Goal: Task Accomplishment & Management: Use online tool/utility

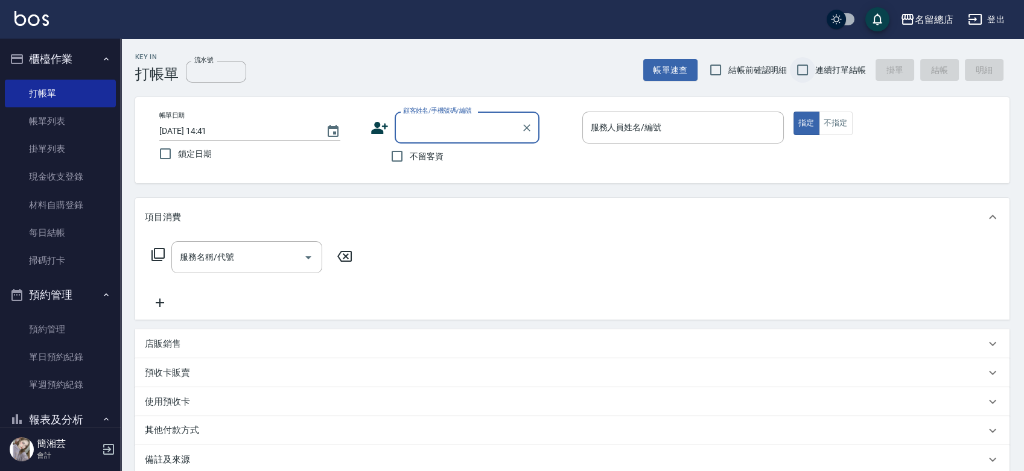
drag, startPoint x: 806, startPoint y: 62, endPoint x: 794, endPoint y: 67, distance: 13.2
click at [806, 62] on input "連續打單結帳" at bounding box center [802, 69] width 25 height 25
checkbox input "true"
click at [394, 158] on input "不留客資" at bounding box center [396, 156] width 25 height 25
checkbox input "true"
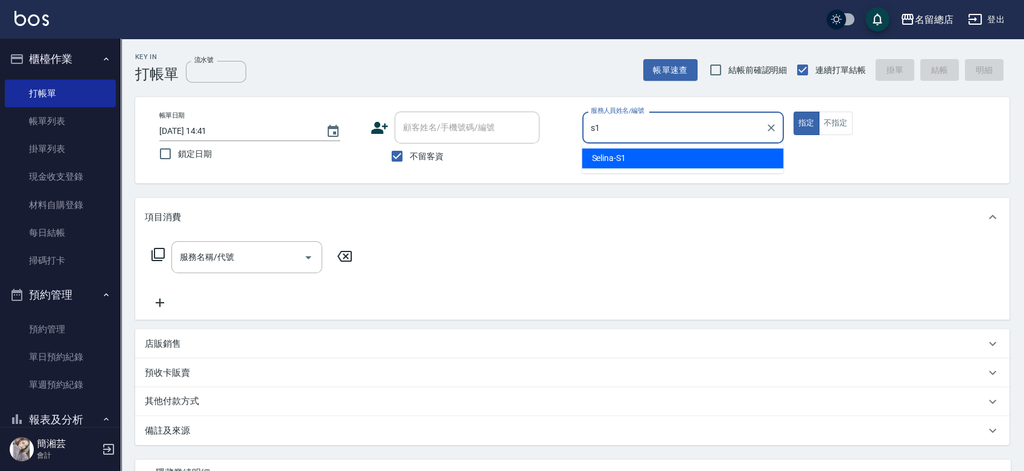
type input "Selina-S1"
type button "true"
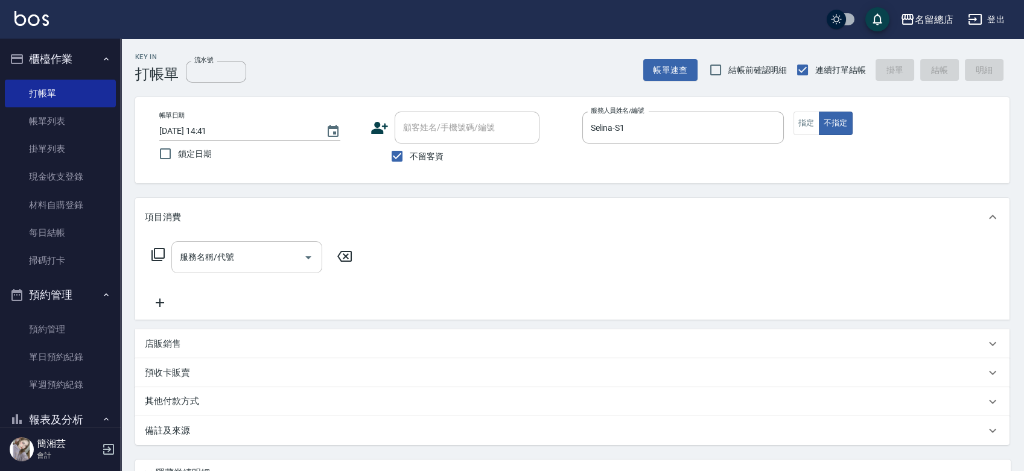
click at [230, 252] on input "服務名稱/代號" at bounding box center [238, 257] width 122 height 21
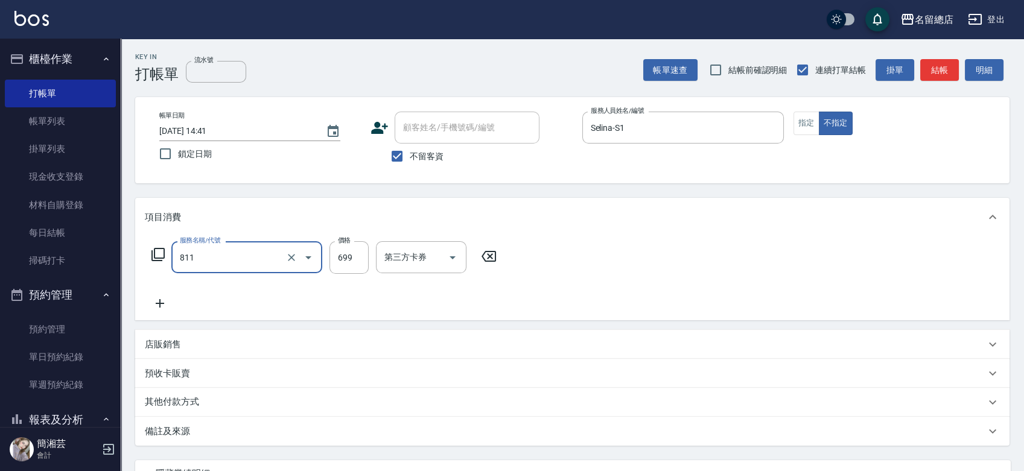
type input "洗+剪(811)"
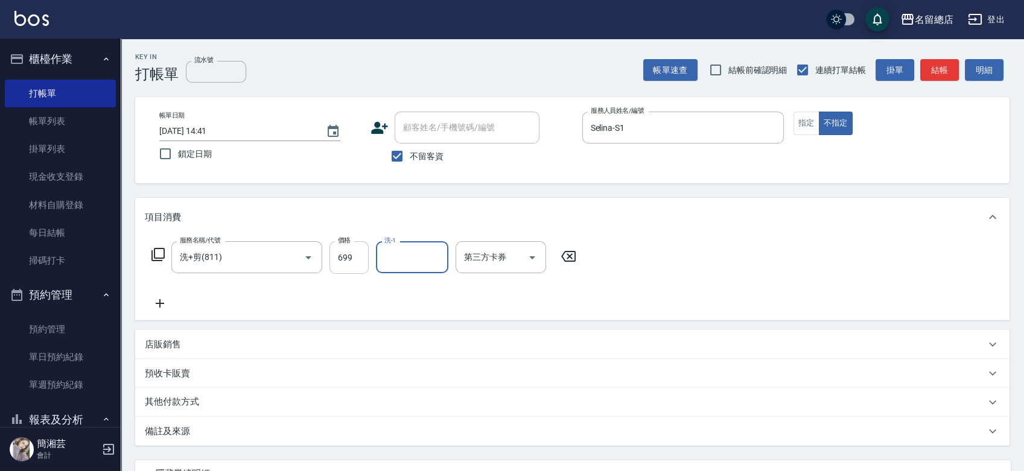
click at [357, 247] on input "699" at bounding box center [348, 257] width 39 height 33
type input "700"
type input "2025/09/07 16:50"
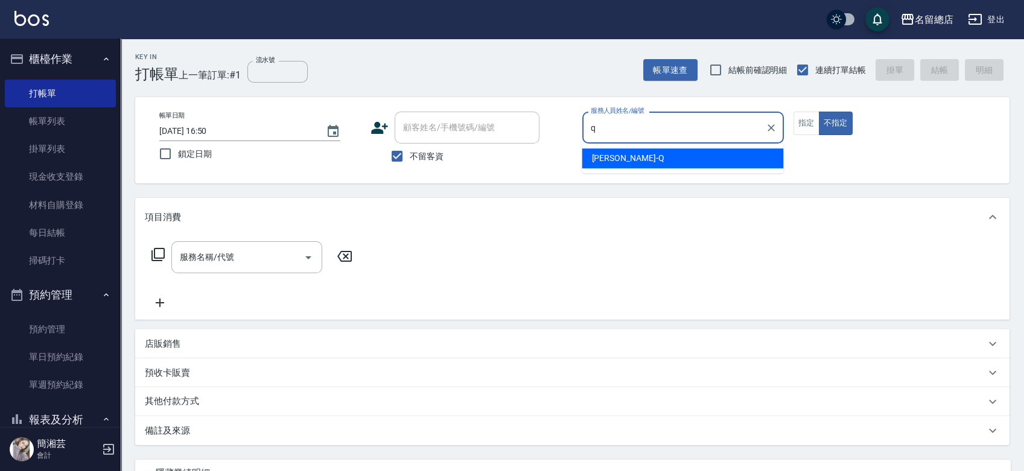
type input "Joyce-Q"
type button "false"
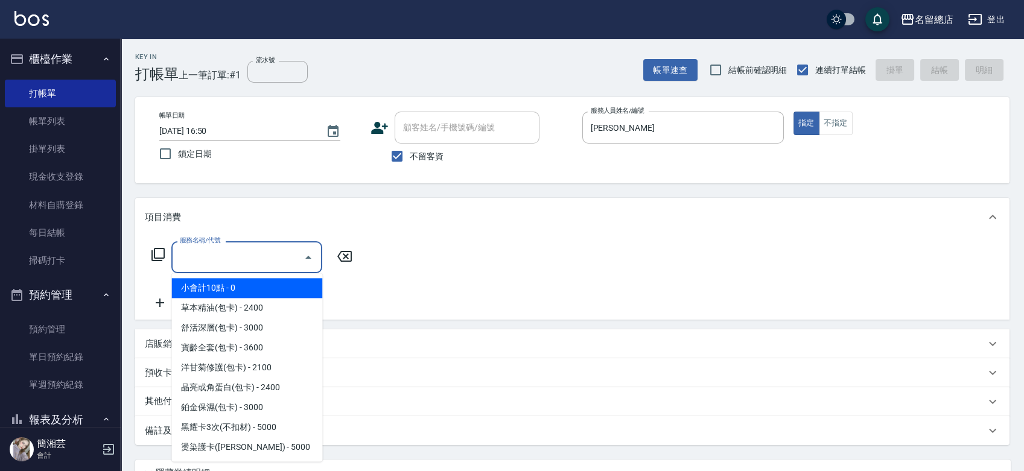
click at [214, 264] on input "服務名稱/代號" at bounding box center [238, 257] width 122 height 21
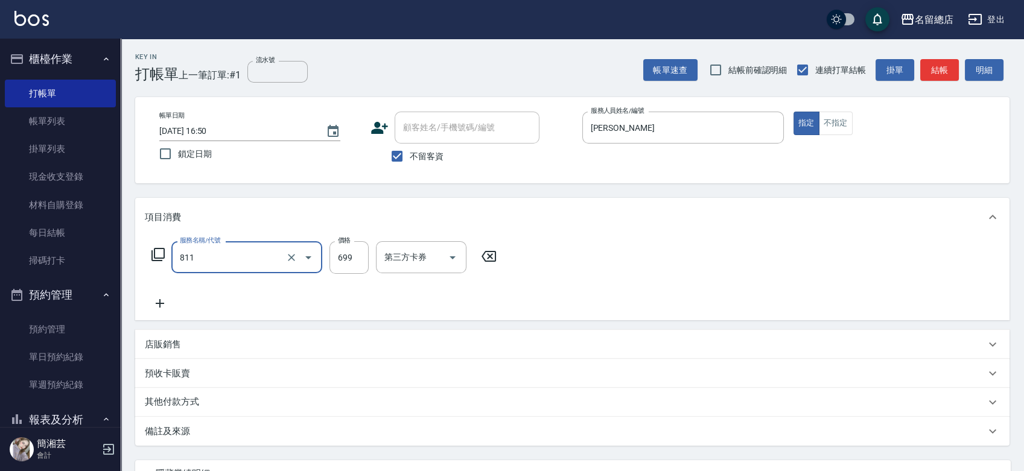
type input "洗+剪(811)"
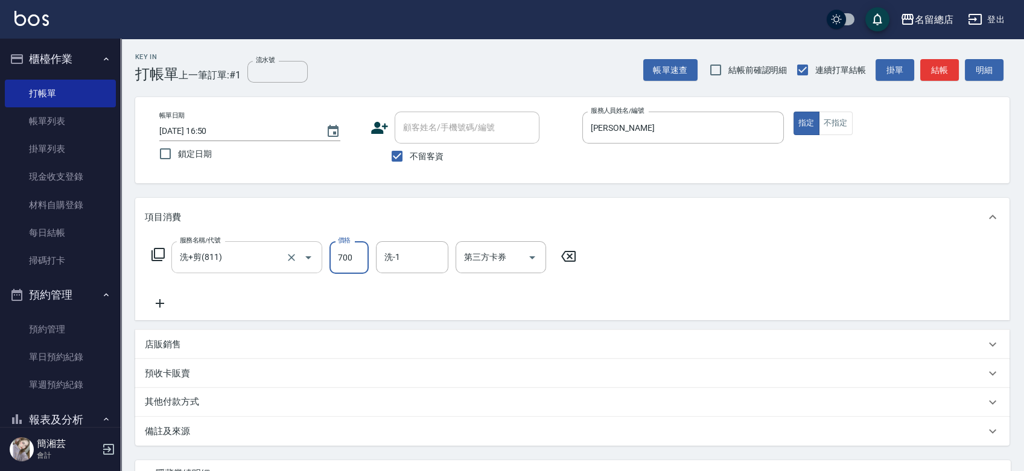
type input "700"
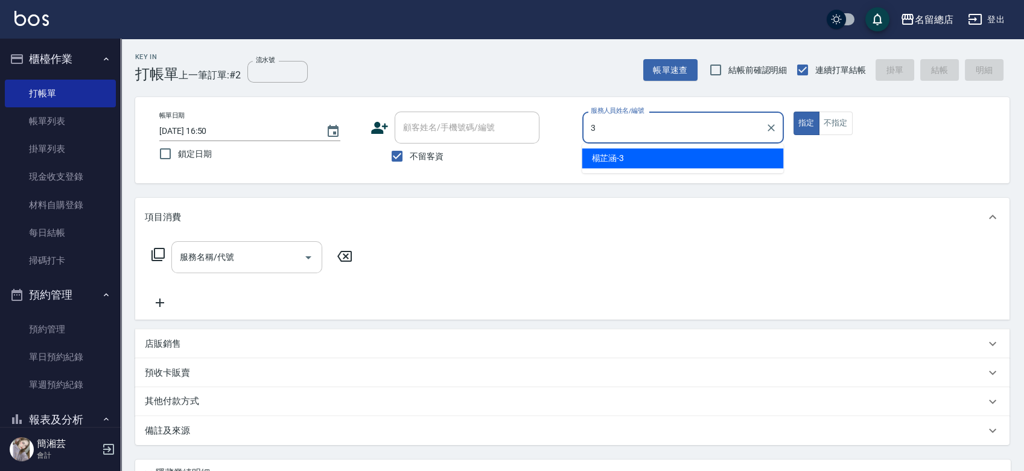
type input "楊芷涵-3"
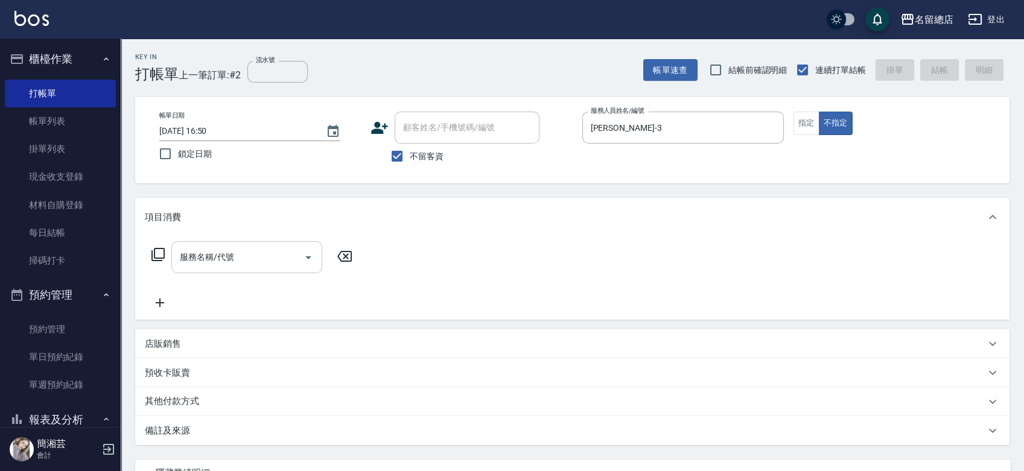
click at [268, 261] on input "服務名稱/代號" at bounding box center [238, 257] width 122 height 21
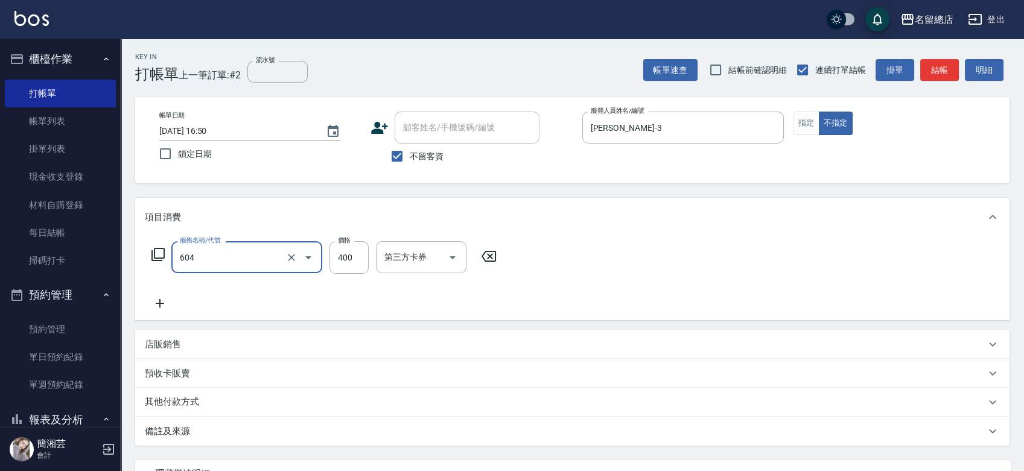
type input "健康洗髮(604)"
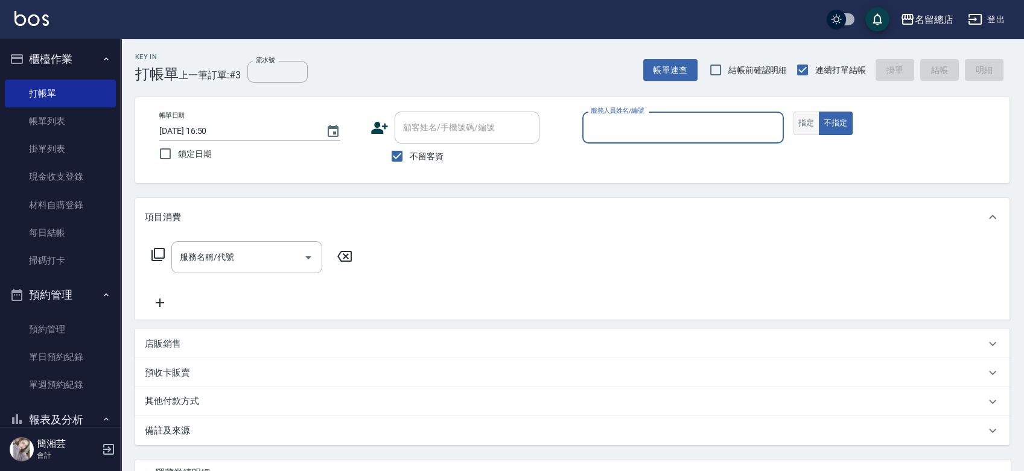
click at [800, 116] on button "指定" at bounding box center [806, 124] width 26 height 24
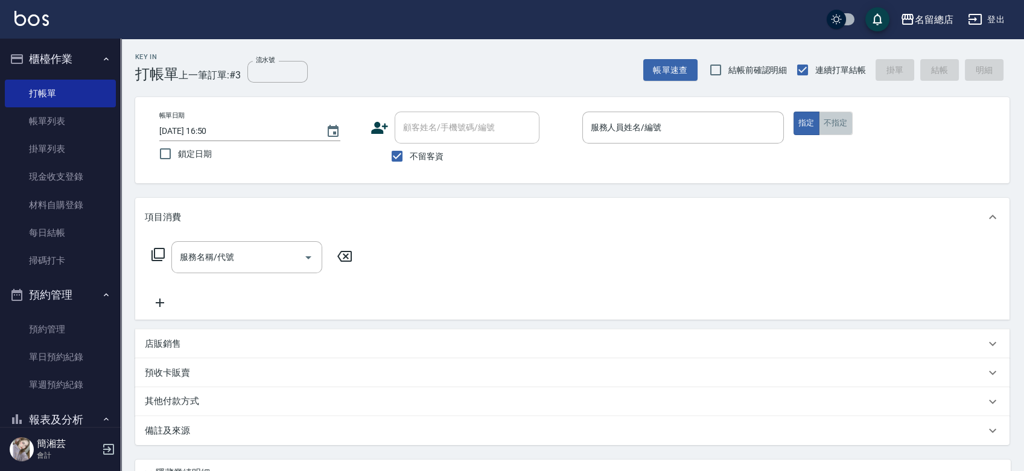
click at [831, 116] on button "不指定" at bounding box center [836, 124] width 34 height 24
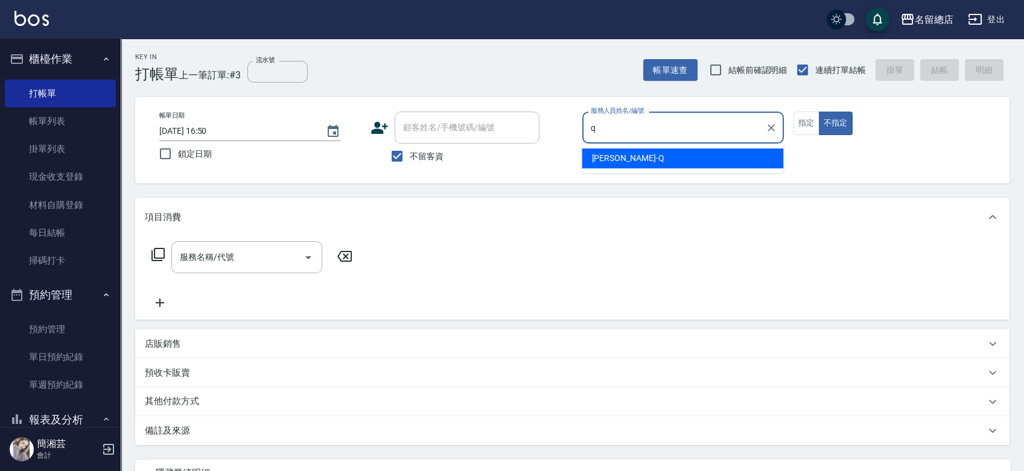
type input "Joyce-Q"
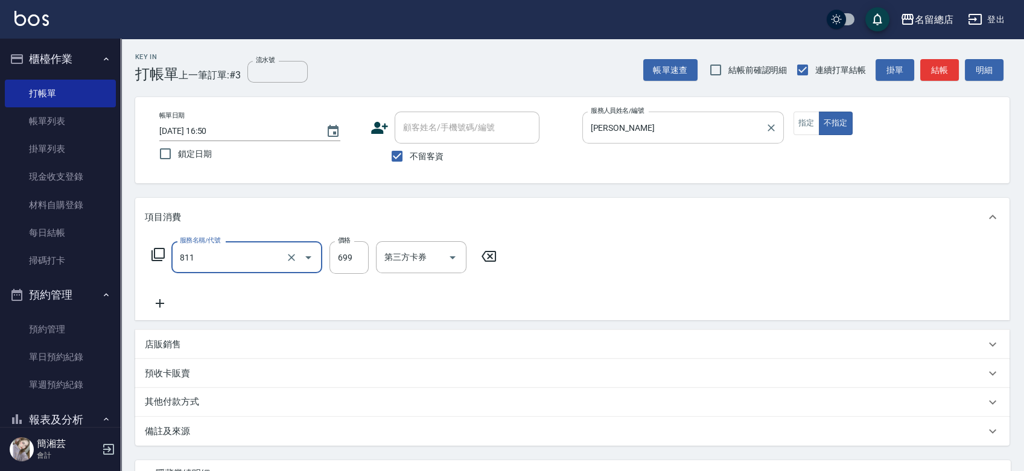
type input "洗+剪(811)"
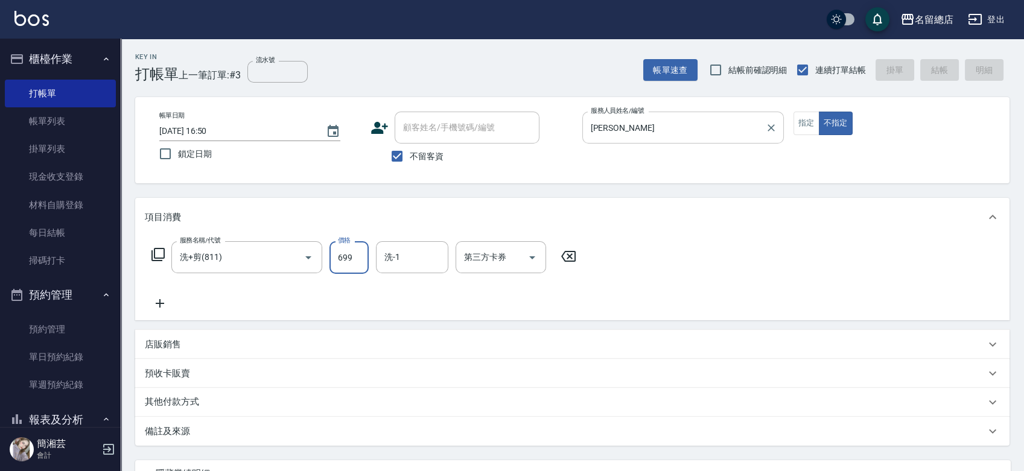
type input "2025/09/07 16:51"
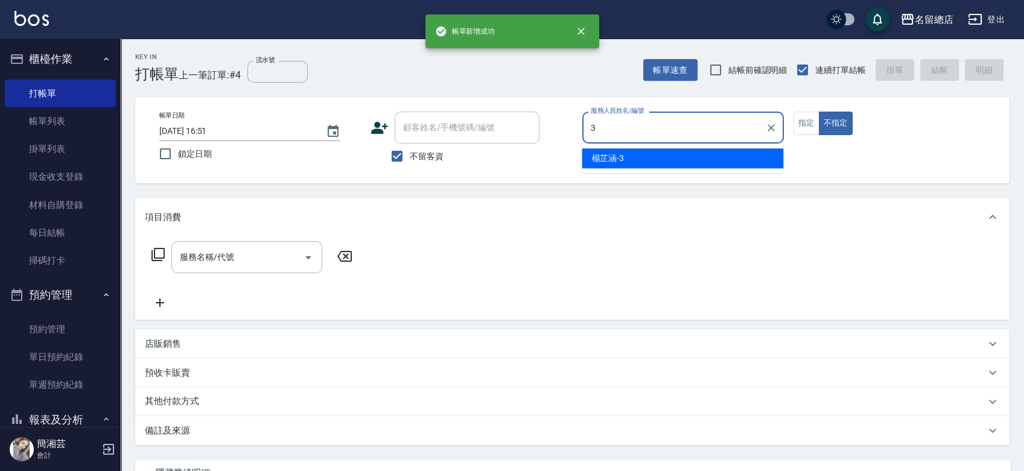
type input "楊芷涵-3"
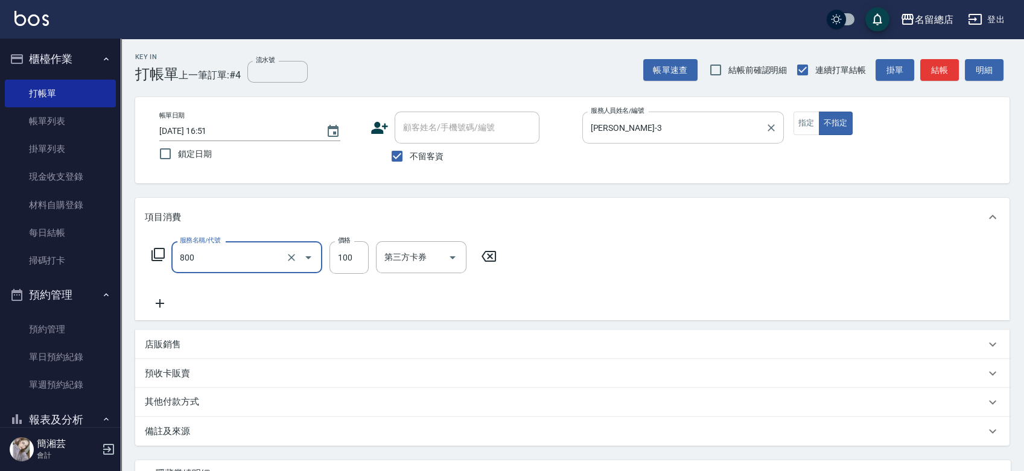
type input "梳髮(800)"
type input "300"
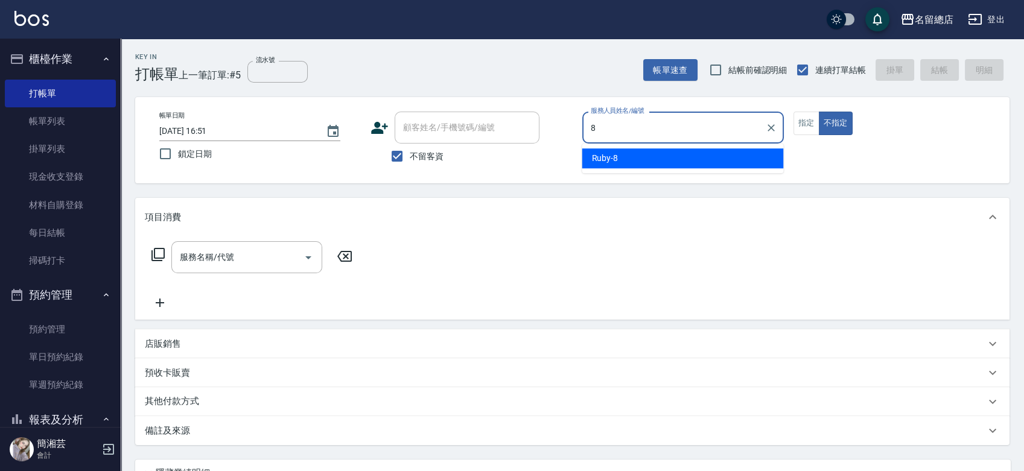
type input "Ruby-8"
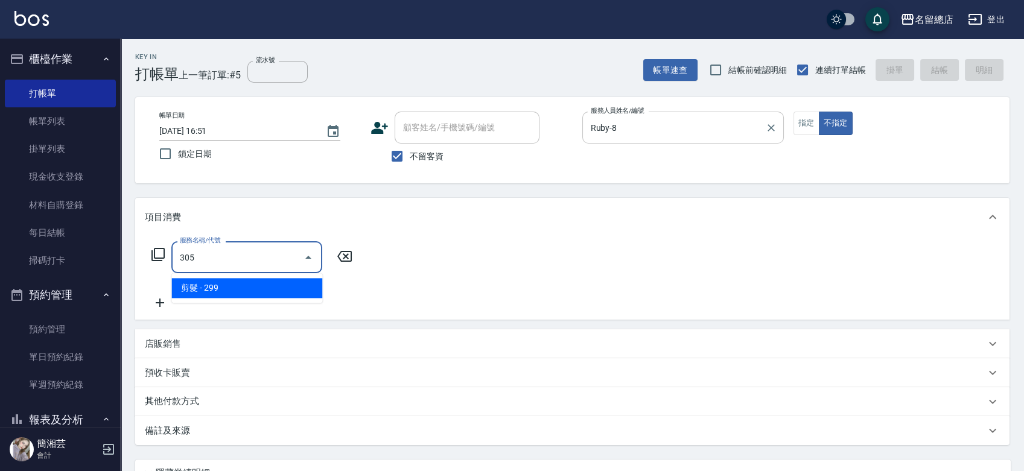
type input "剪髮(305)"
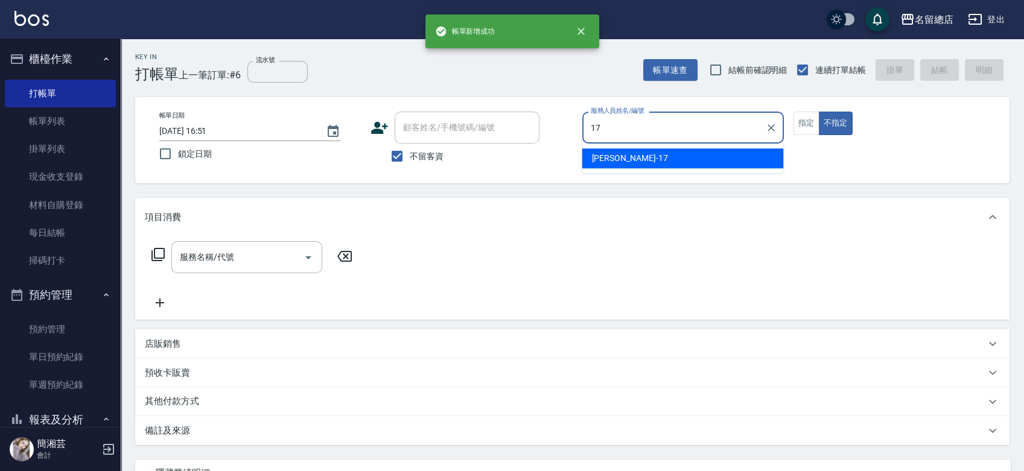
type input "Peter-17"
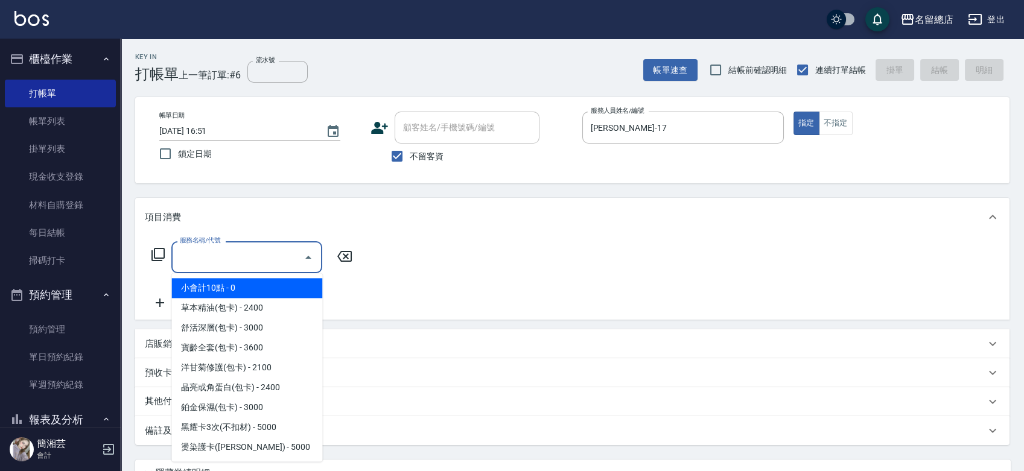
click at [287, 252] on input "服務名稱/代號" at bounding box center [238, 257] width 122 height 21
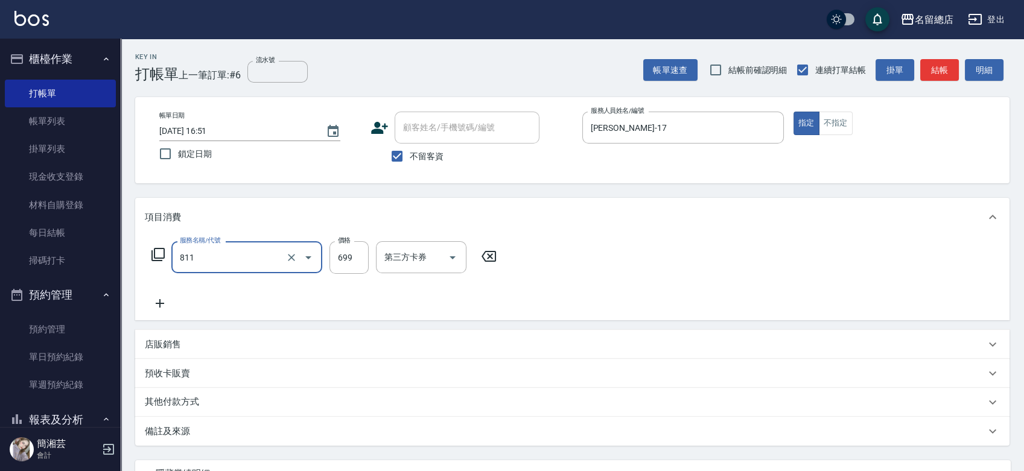
type input "洗+剪(811)"
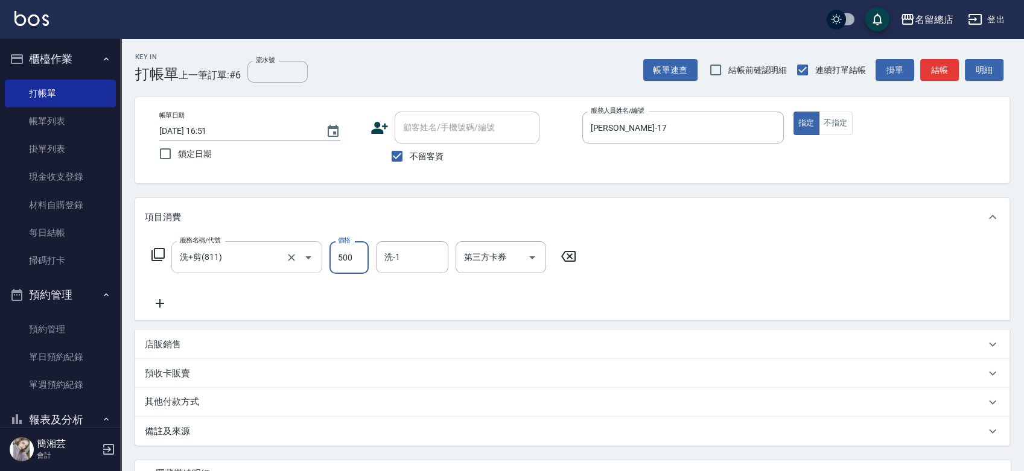
type input "500"
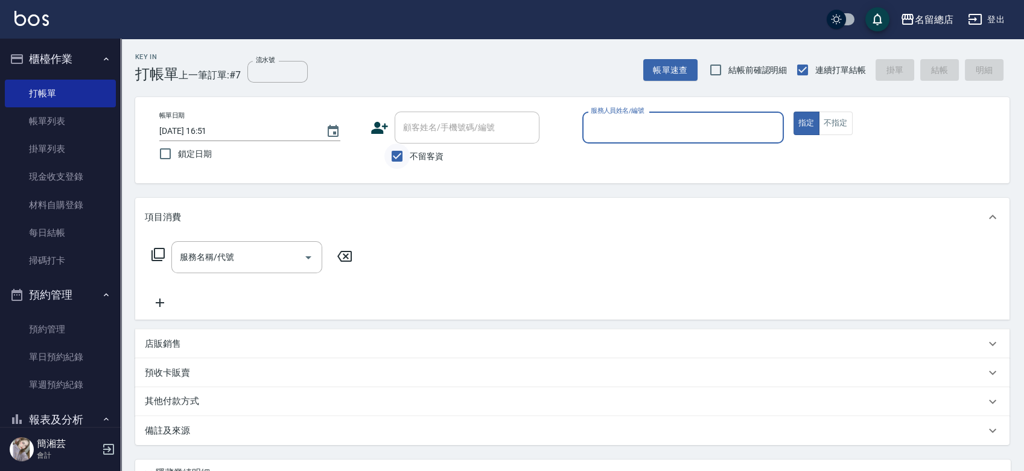
click at [396, 156] on input "不留客資" at bounding box center [396, 156] width 25 height 25
checkbox input "false"
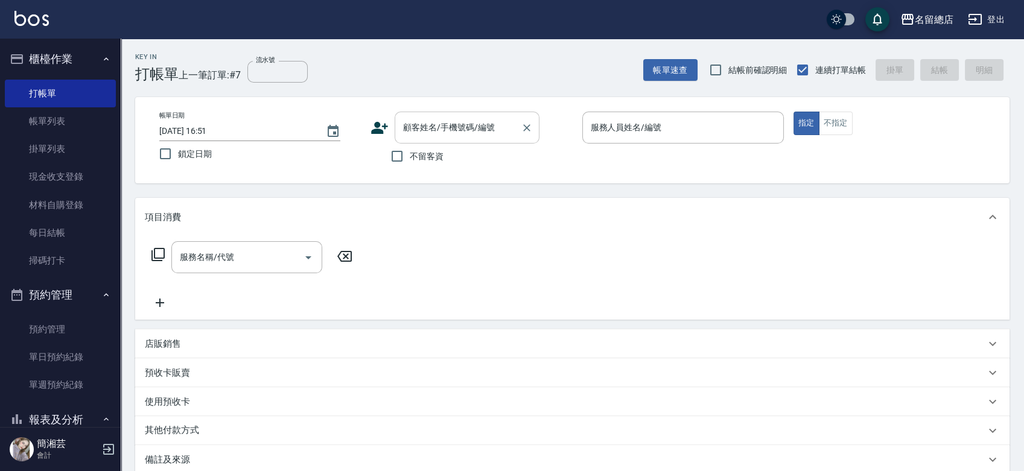
click at [415, 128] on input "顧客姓名/手機號碼/編號" at bounding box center [458, 127] width 116 height 21
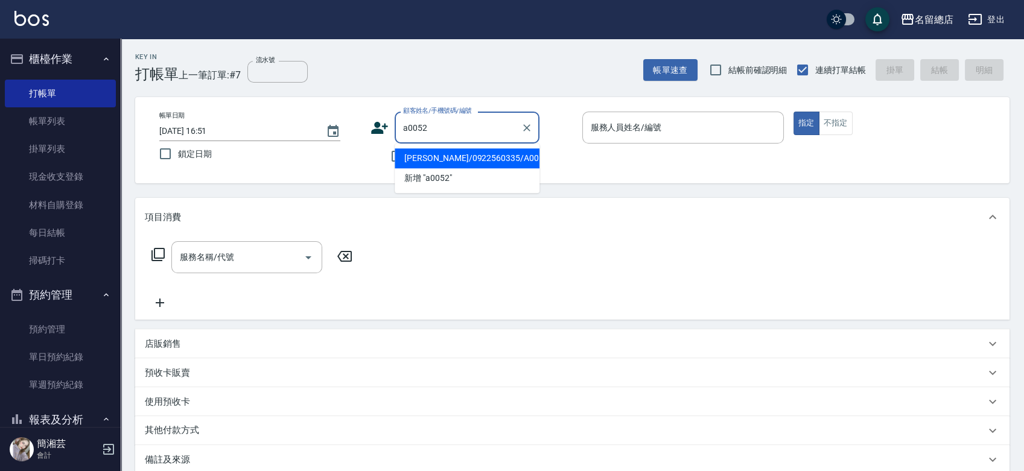
type input "董明秀/0922560335/A0052"
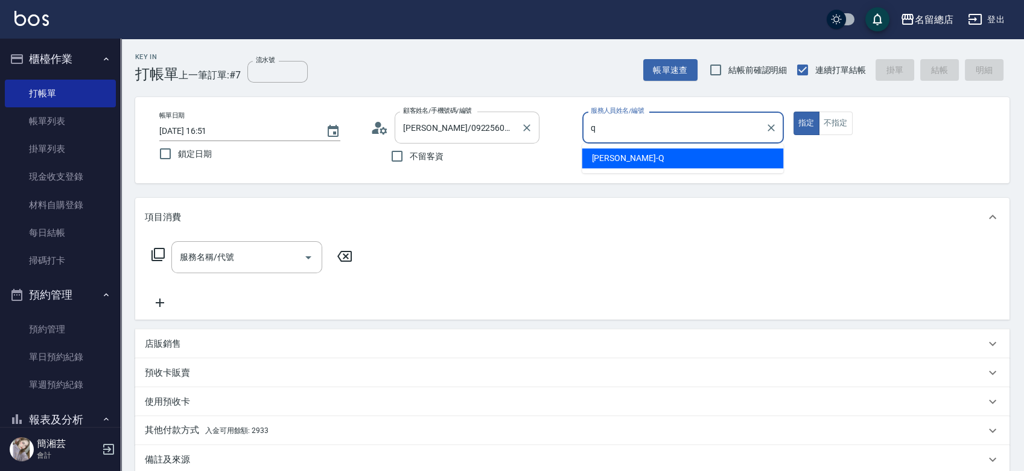
type input "Joyce-Q"
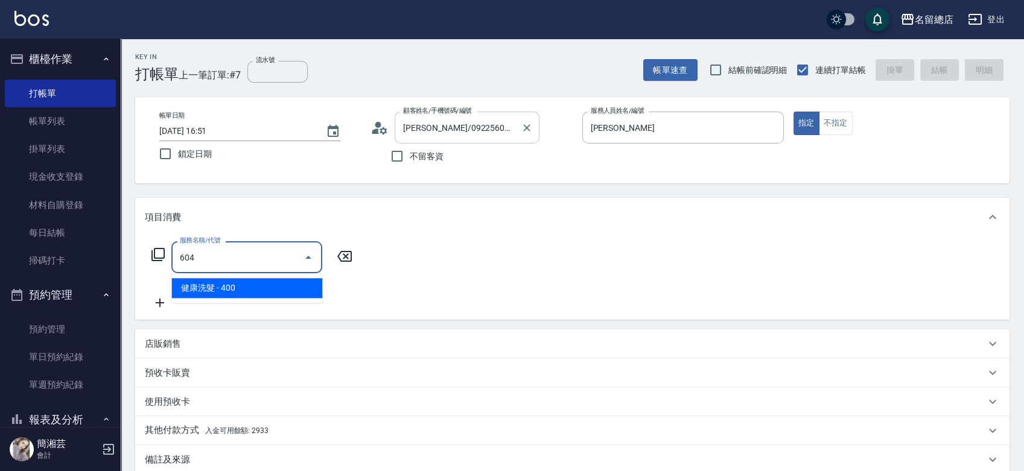
type input "健康洗髮(604)"
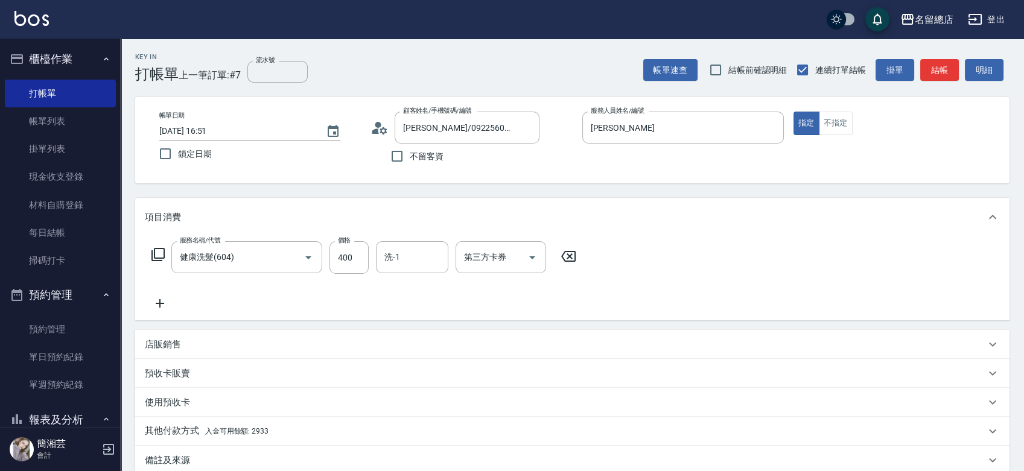
click at [211, 423] on div "其他付款方式 入金可用餘額: 2933" at bounding box center [572, 431] width 874 height 29
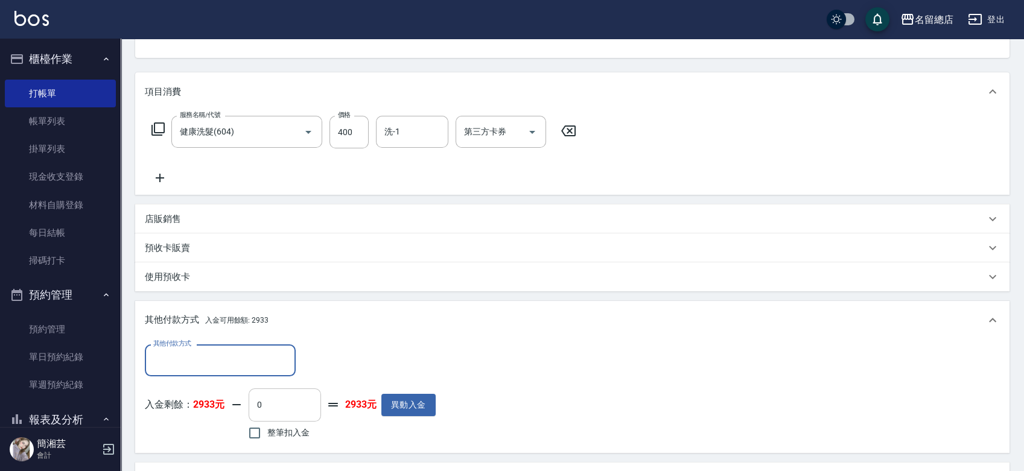
scroll to position [134, 0]
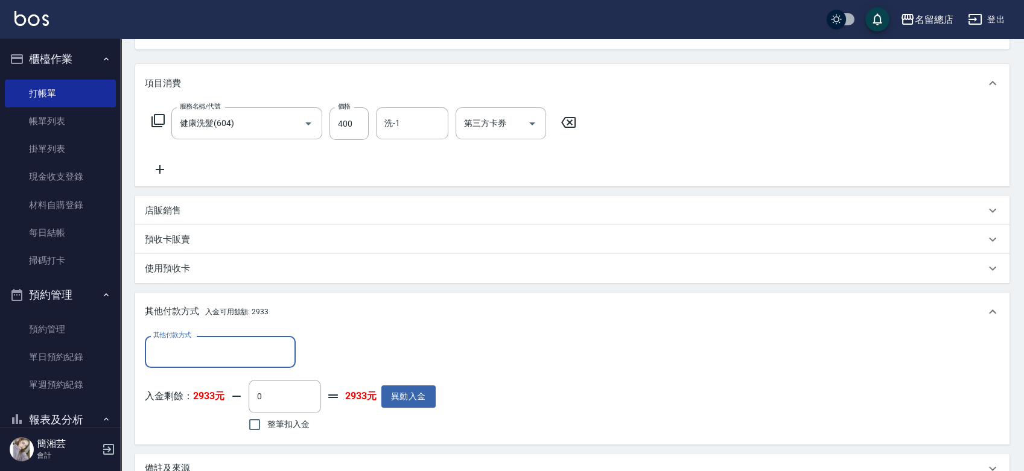
click at [236, 353] on input "其他付款方式" at bounding box center [220, 351] width 140 height 21
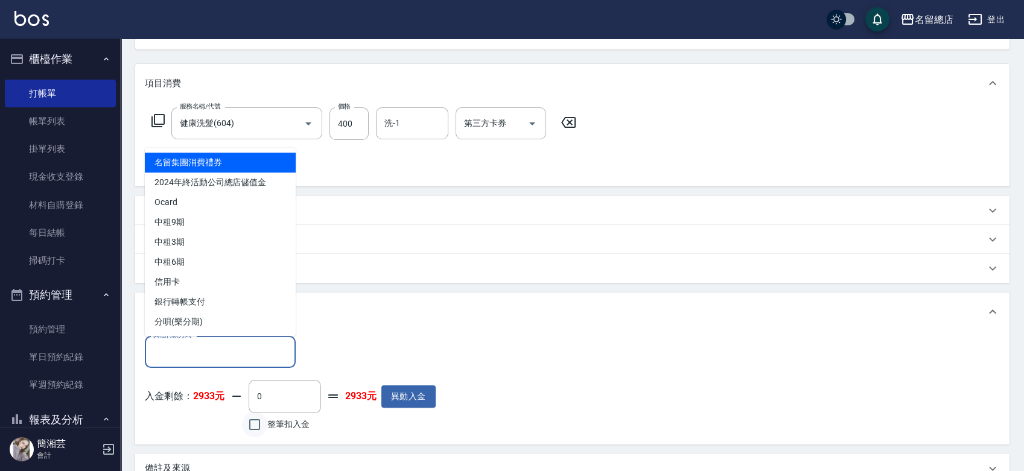
click at [261, 425] on input "整筆扣入金" at bounding box center [254, 424] width 25 height 25
checkbox input "true"
type input "400"
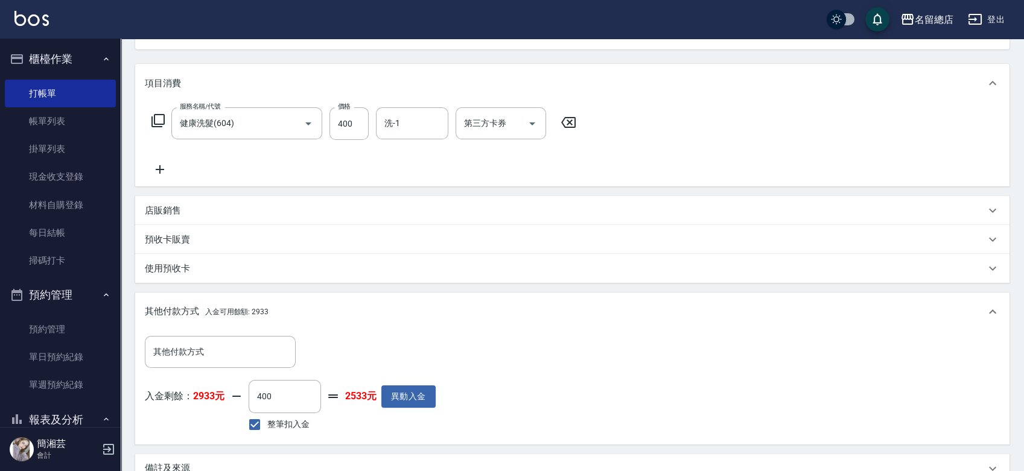
type input "2025/09/07 16:52"
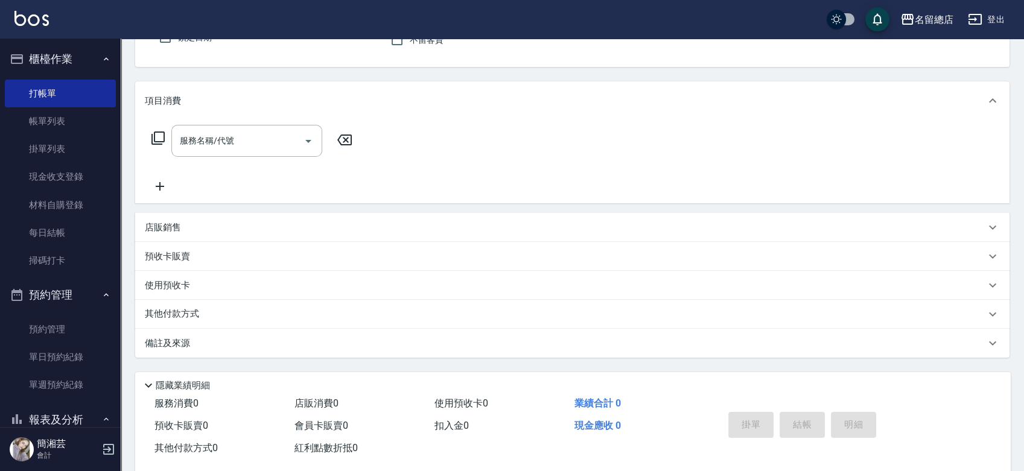
scroll to position [63, 0]
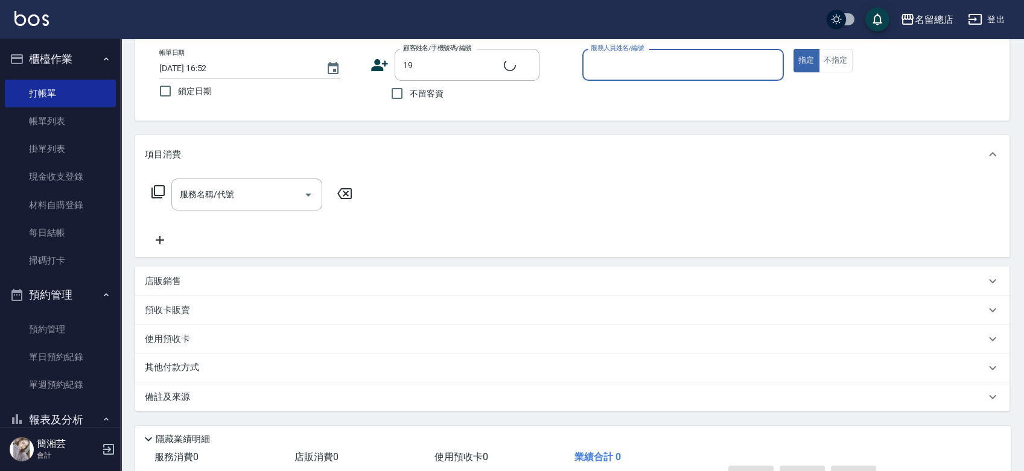
type input "李玟玲/0927103537/19"
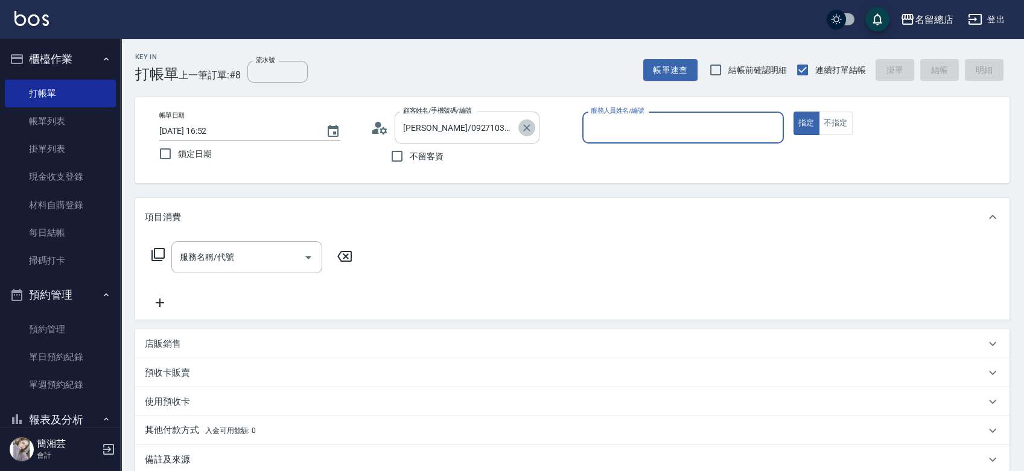
click at [528, 129] on icon "Clear" at bounding box center [526, 127] width 7 height 7
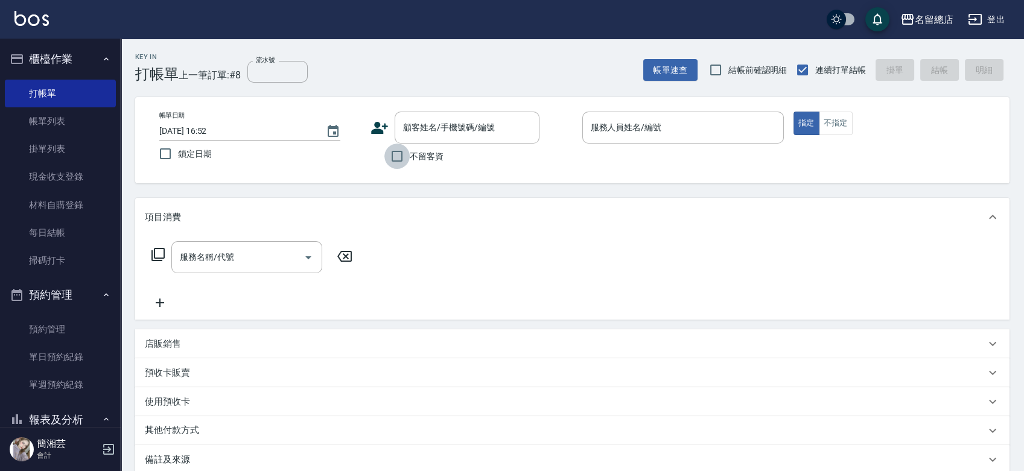
click at [401, 154] on input "不留客資" at bounding box center [396, 156] width 25 height 25
checkbox input "true"
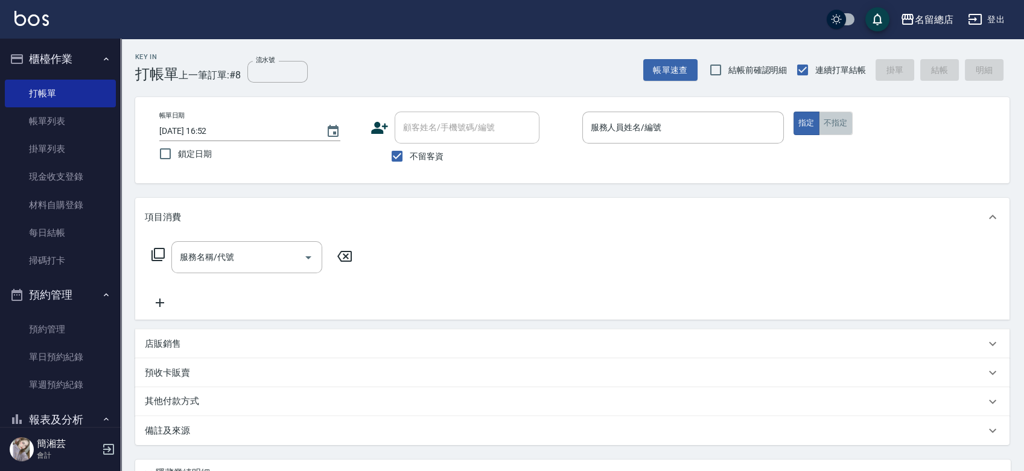
click at [821, 120] on button "不指定" at bounding box center [836, 124] width 34 height 24
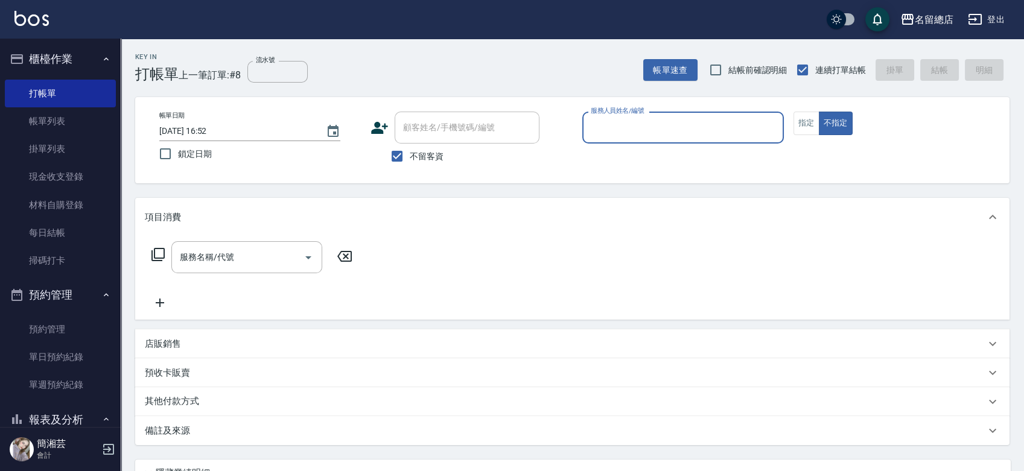
click at [702, 114] on div "服務人員姓名/編號" at bounding box center [683, 128] width 202 height 32
type input "Leila-19"
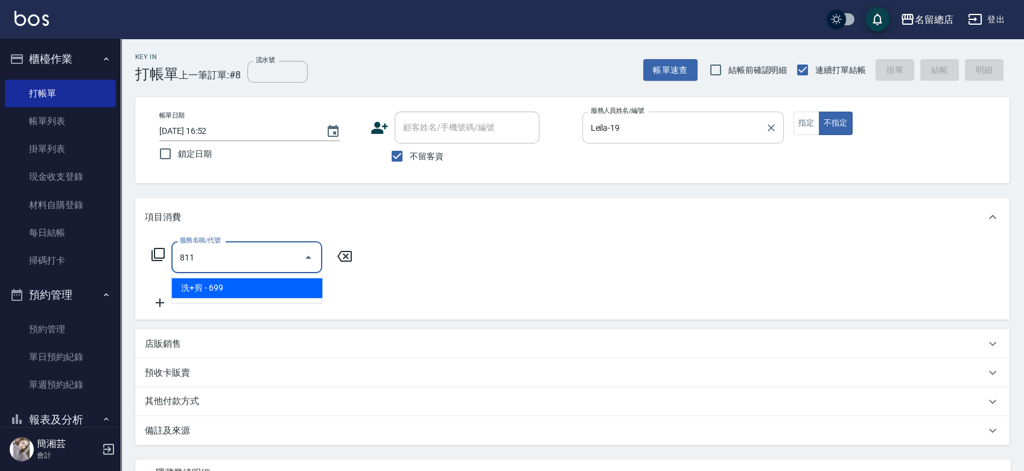
type input "洗+剪(811)"
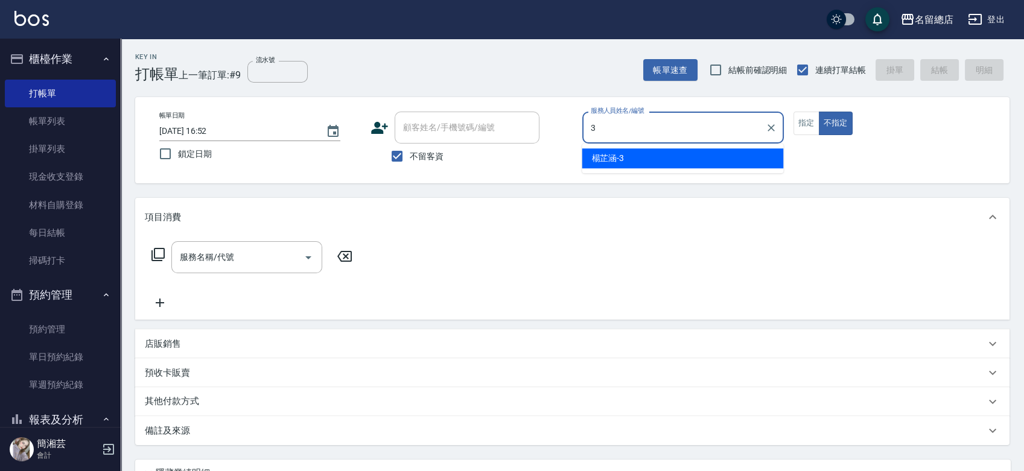
type input "楊芷涵-3"
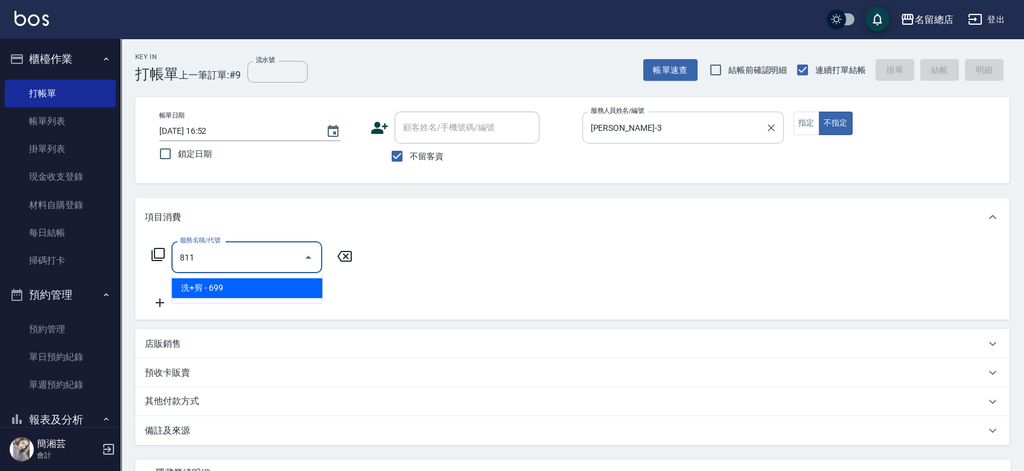
type input "洗+剪(811)"
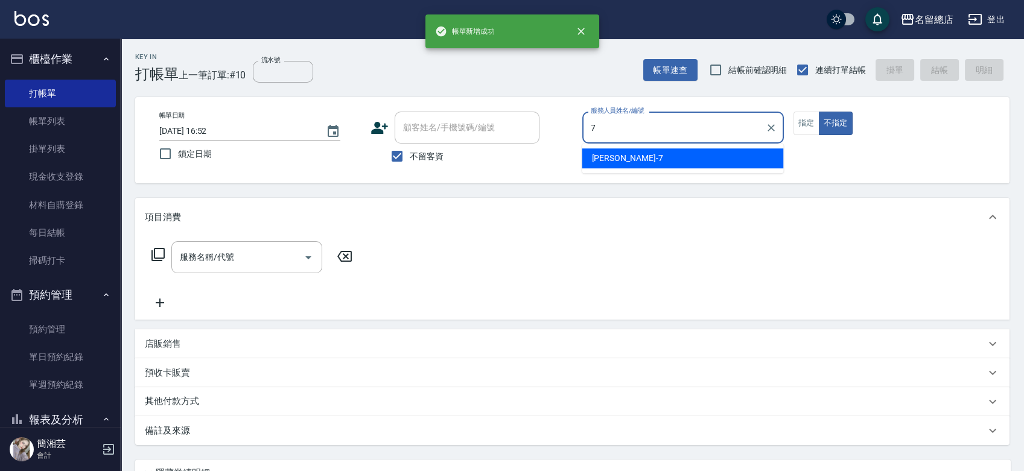
type input "Mick-7"
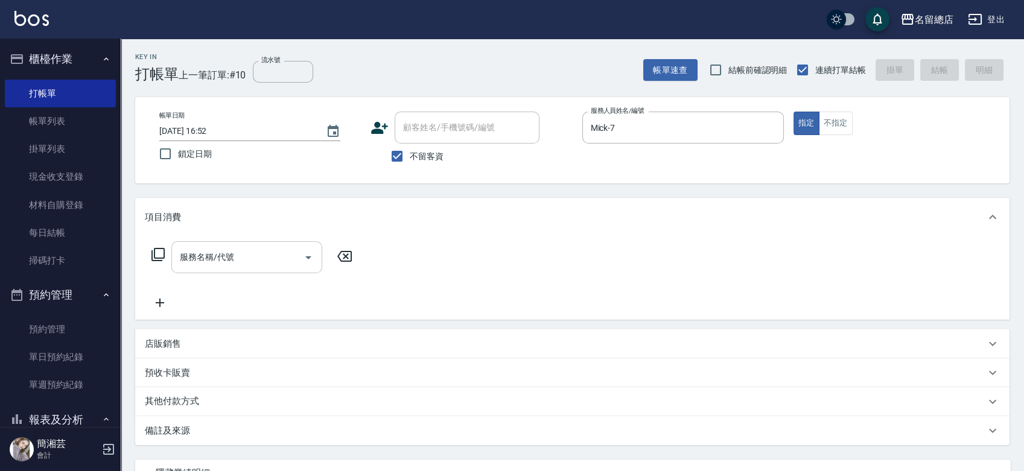
click at [260, 260] on input "服務名稱/代號" at bounding box center [238, 257] width 122 height 21
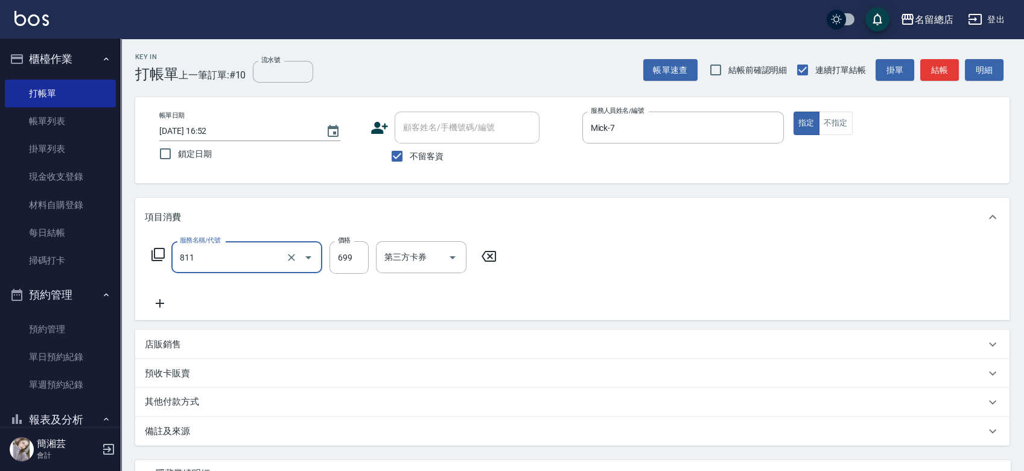
type input "洗+剪(811)"
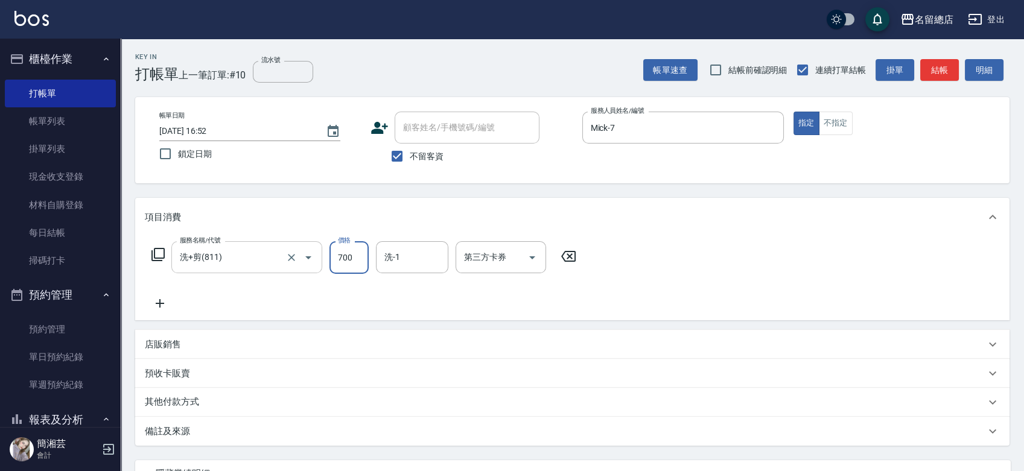
type input "700"
type input "黃意凌-27"
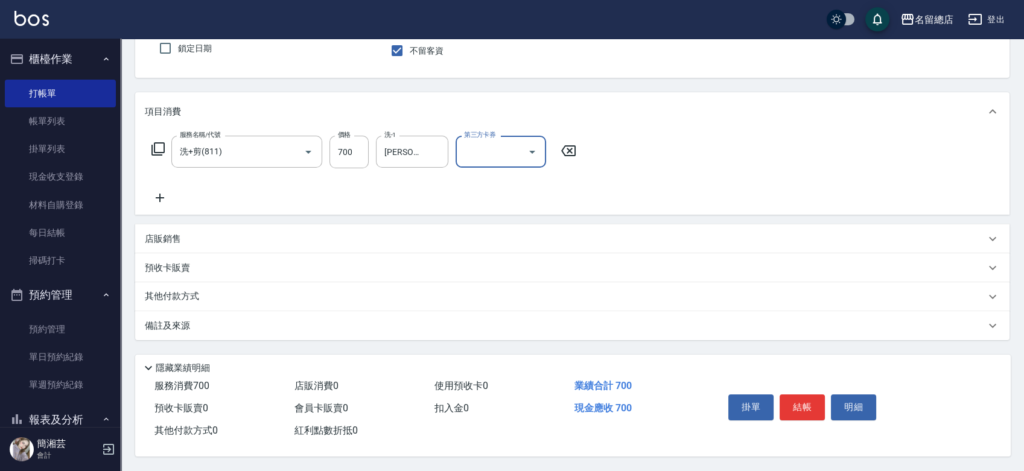
click at [193, 290] on p "其他付款方式" at bounding box center [175, 296] width 60 height 13
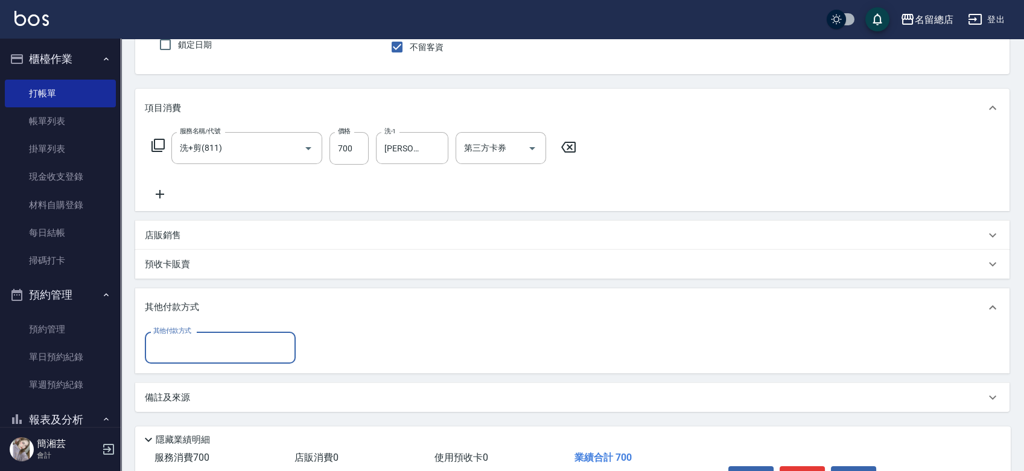
scroll to position [0, 0]
click at [203, 340] on input "其他付款方式" at bounding box center [220, 347] width 140 height 21
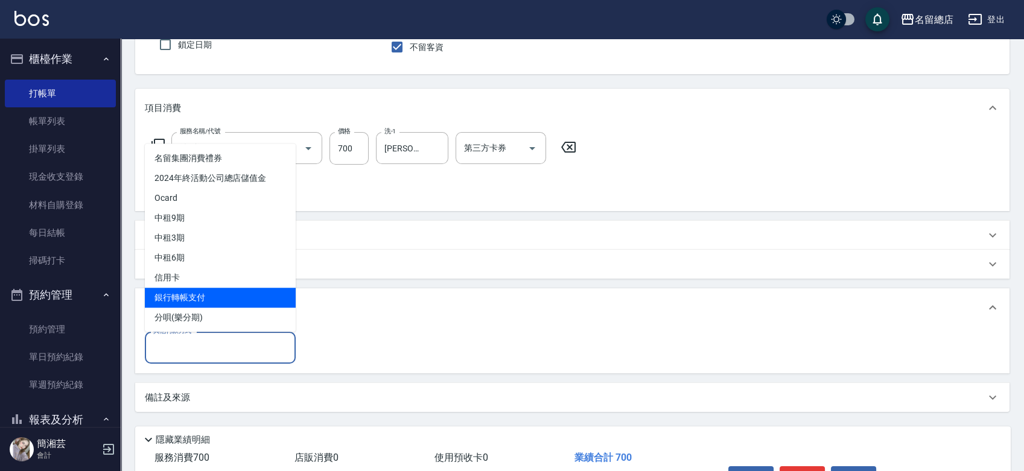
click at [200, 296] on span "銀行轉帳支付" at bounding box center [220, 298] width 151 height 20
type input "銀行轉帳支付"
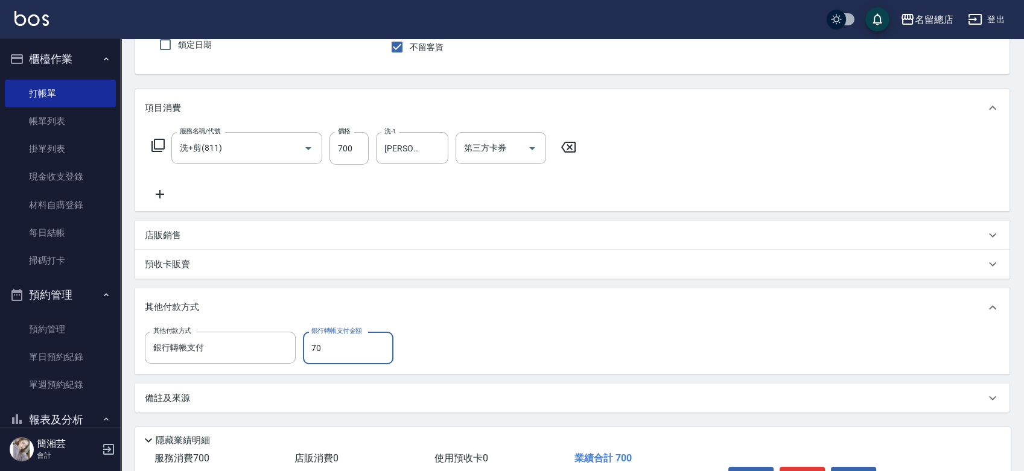
type input "700"
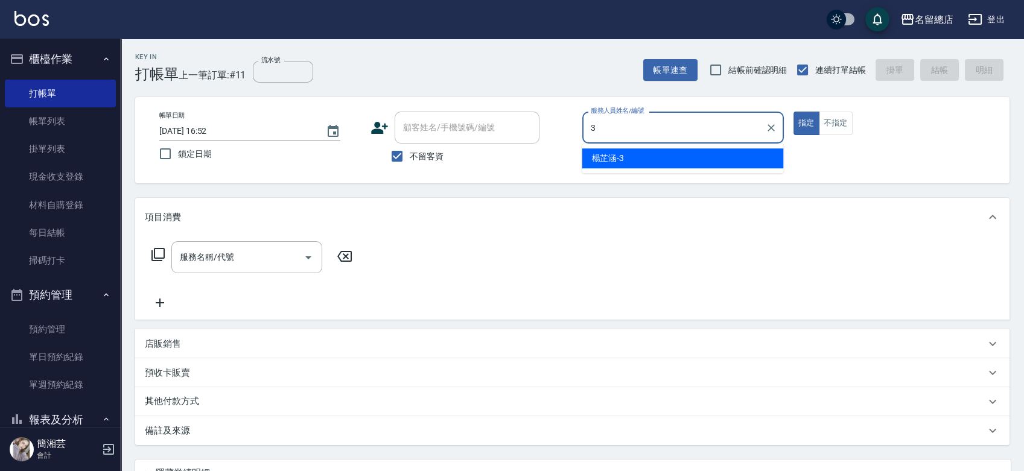
type input "楊芷涵-3"
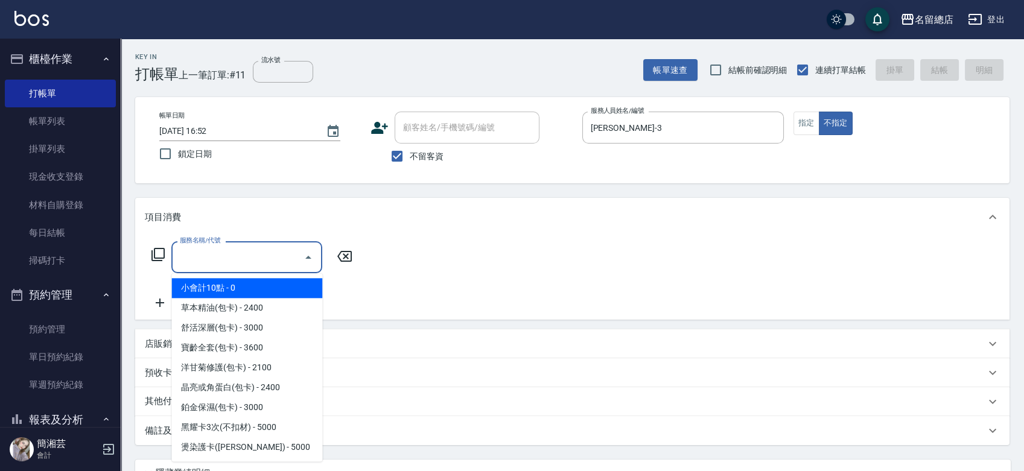
click at [274, 256] on input "服務名稱/代號" at bounding box center [238, 257] width 122 height 21
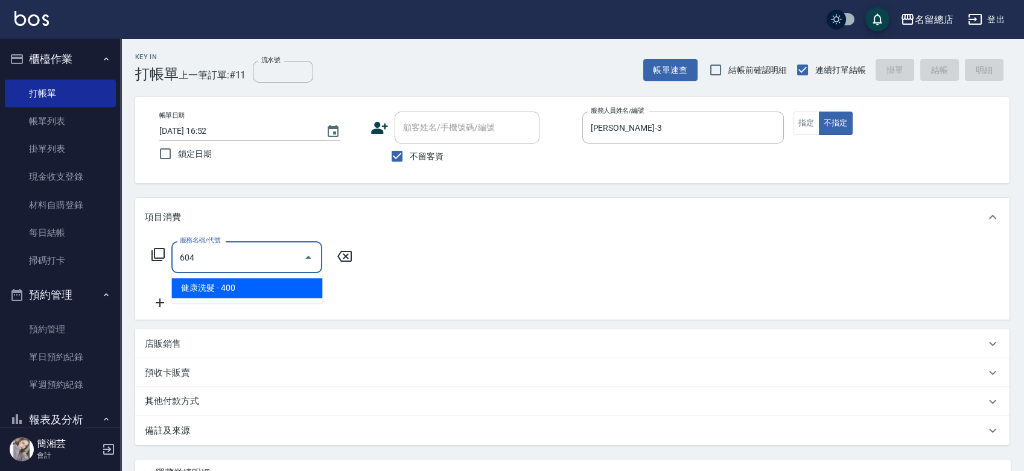
type input "健康洗髮(604)"
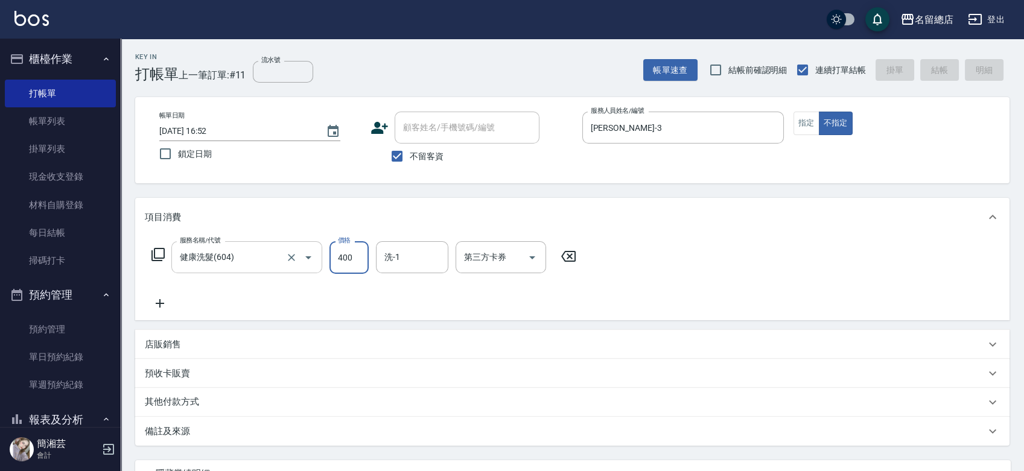
type input "2025/09/07 16:53"
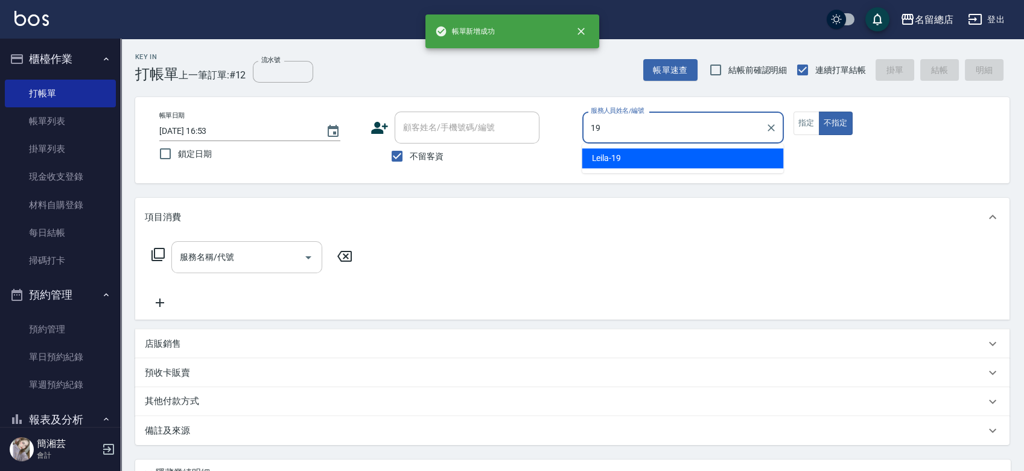
type input "Leila-19"
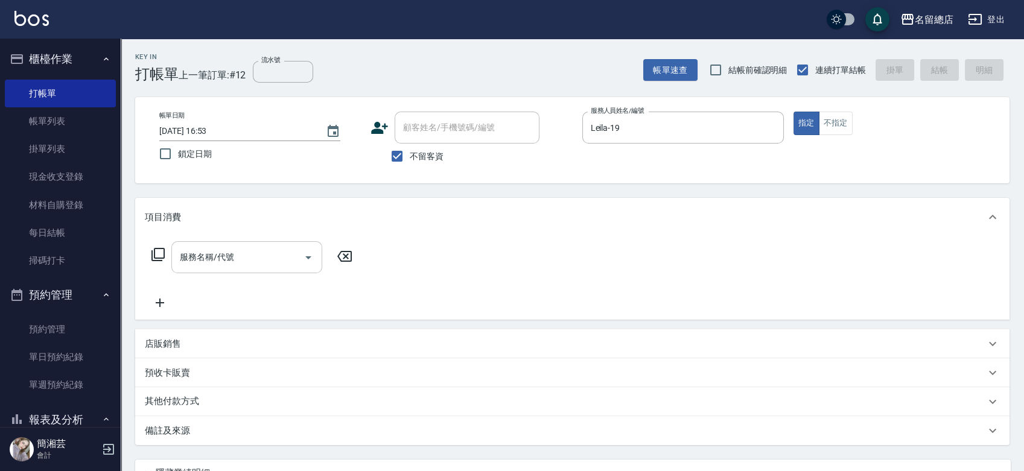
click at [240, 262] on input "服務名稱/代號" at bounding box center [238, 257] width 122 height 21
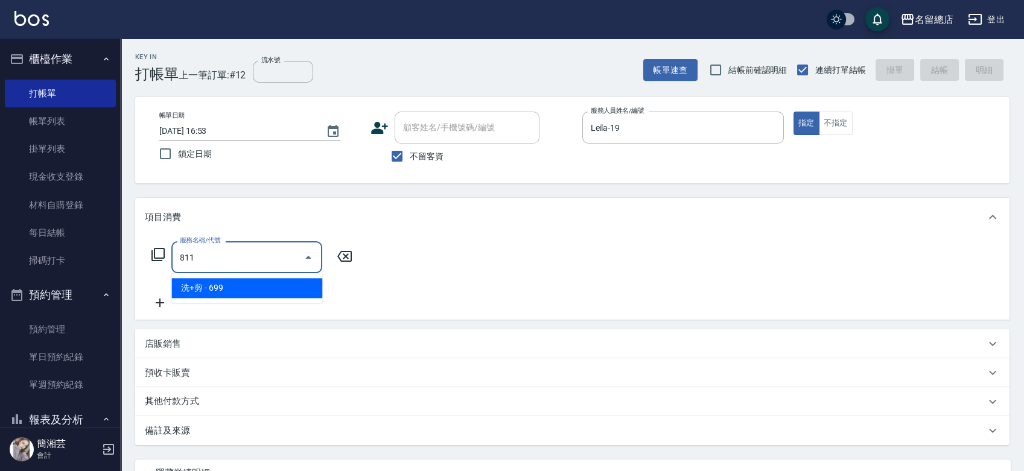
type input "洗+剪(811)"
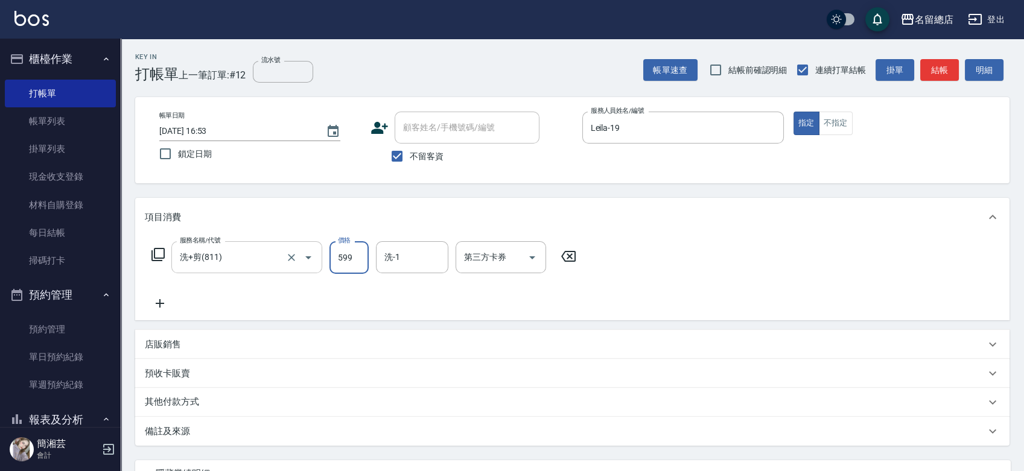
type input "599"
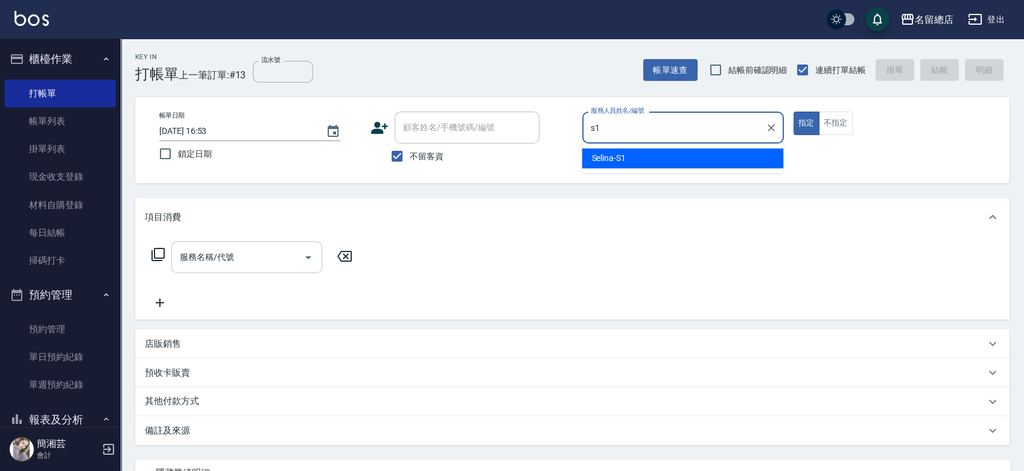
type input "Selina-S1"
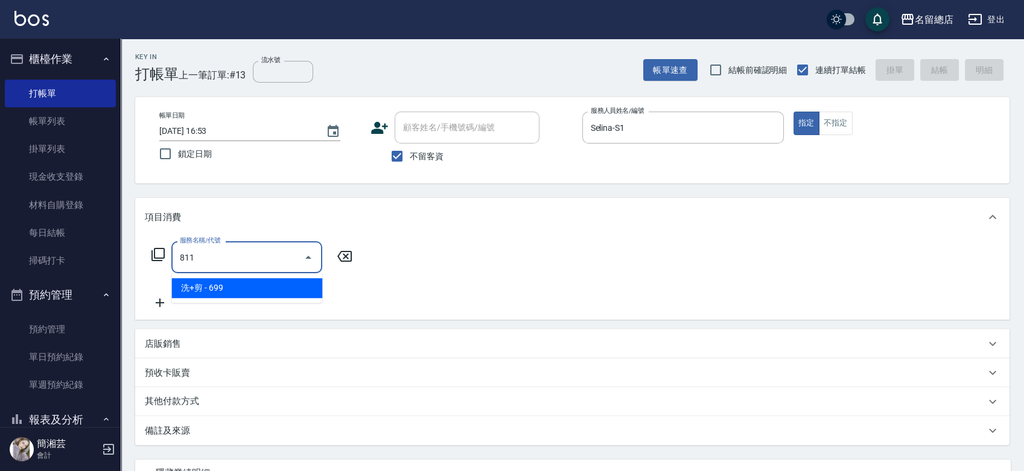
type input "洗+剪(811)"
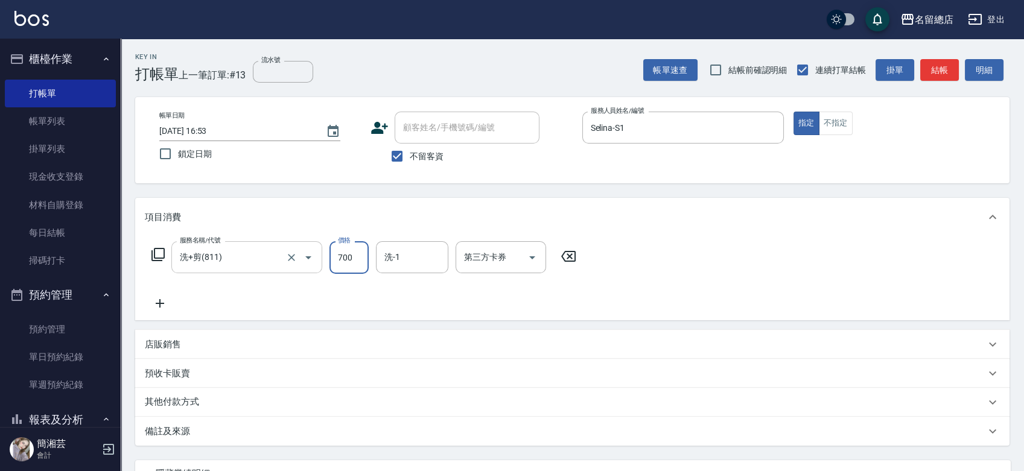
type input "700"
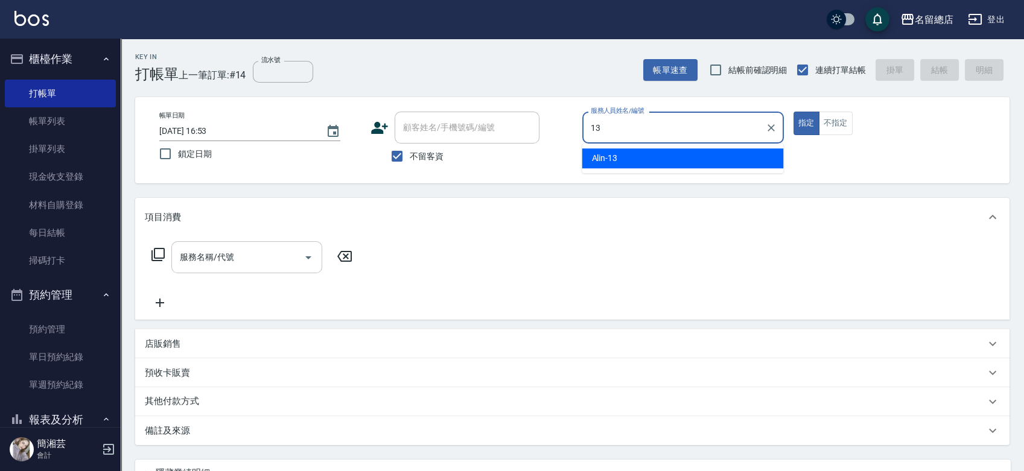
type input "Alin-13"
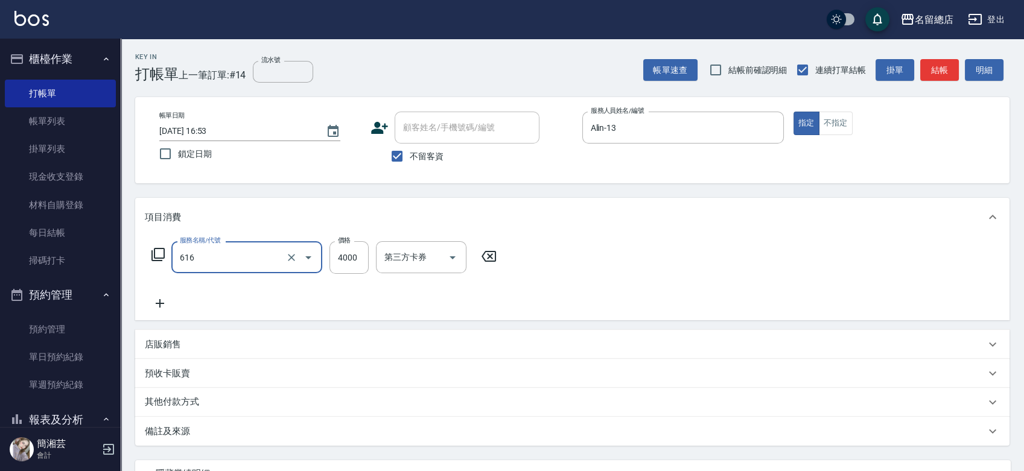
type input "自備接髮(616)"
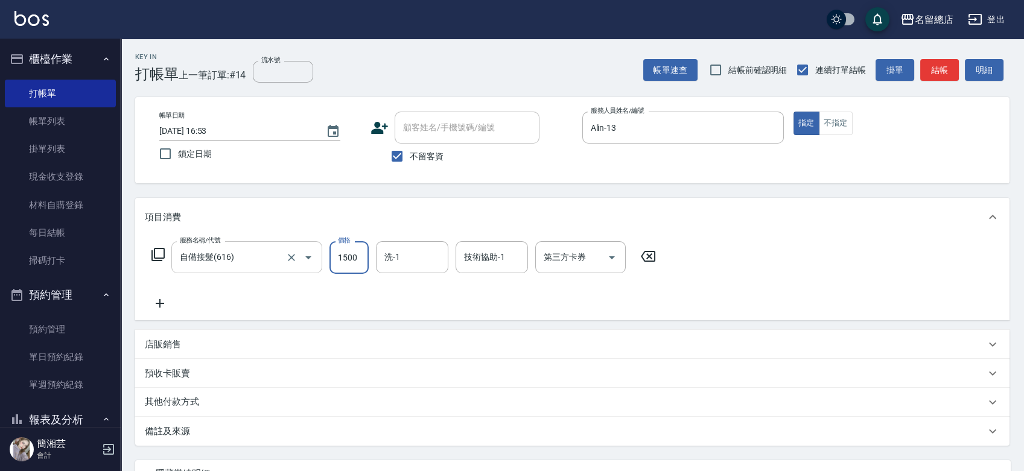
type input "1500"
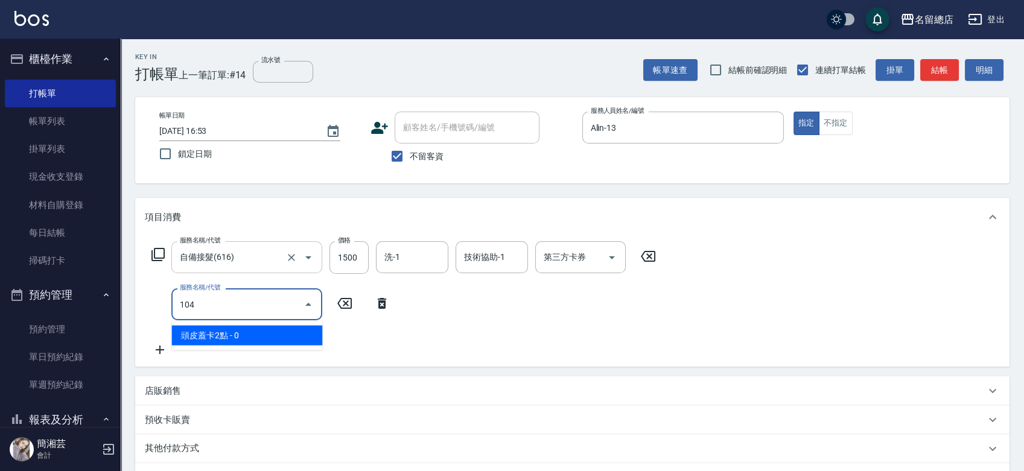
type input "頭皮蓋卡2點(104)"
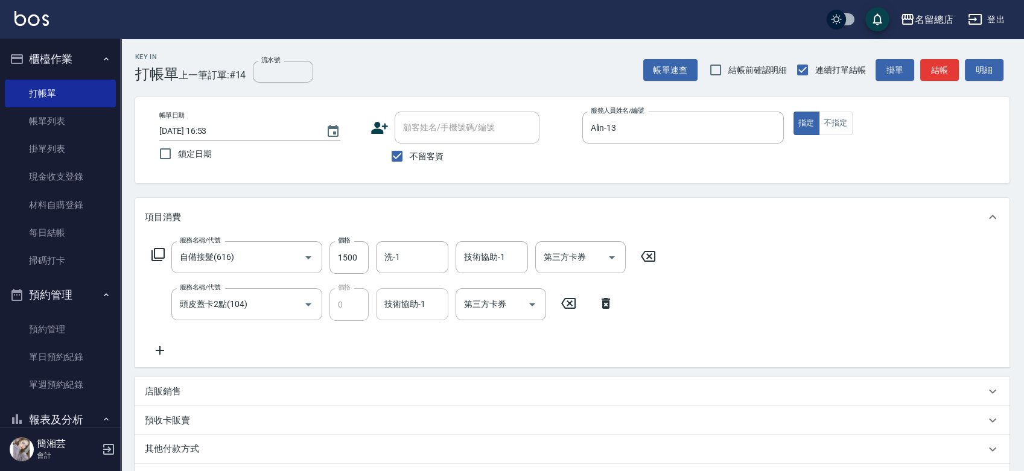
click at [404, 319] on div "服務名稱/代號 自備接髮(616) 服務名稱/代號 價格 1500 價格 洗-1 洗-1 技術協助-1 技術協助-1 第三方卡券 第三方卡券 服務名稱/代號 …" at bounding box center [404, 299] width 518 height 116
drag, startPoint x: 451, startPoint y: 307, endPoint x: 437, endPoint y: 308, distance: 13.3
click at [449, 307] on form "技術協助-1 技術協助-1" at bounding box center [416, 304] width 80 height 32
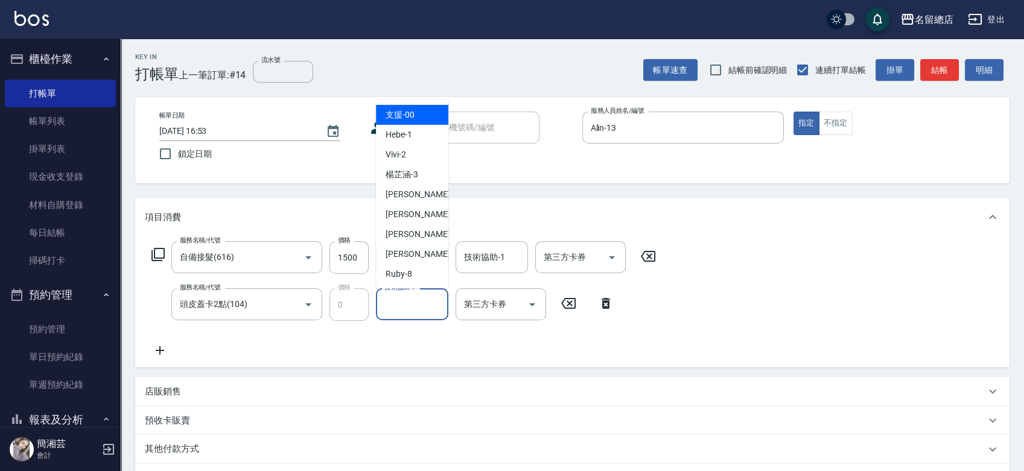
click at [437, 308] on input "技術協助-1" at bounding box center [412, 304] width 62 height 21
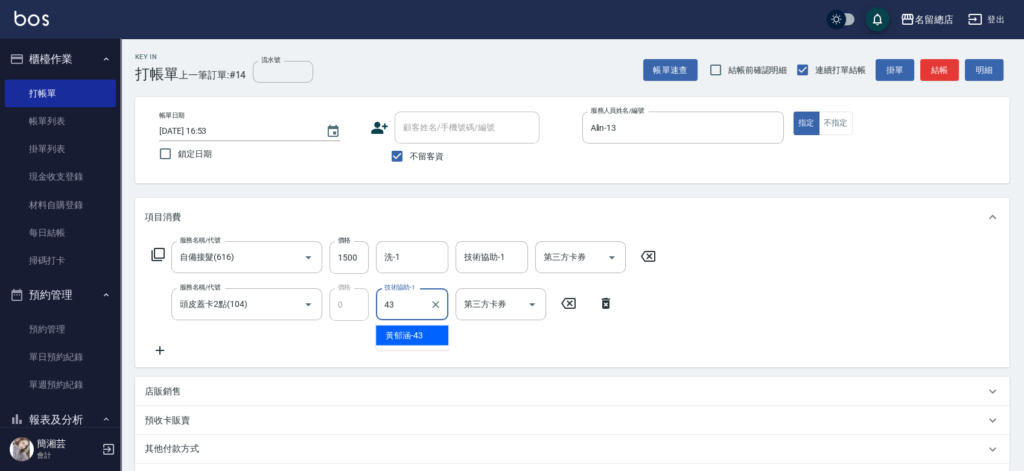
type input "黃郁涵-43"
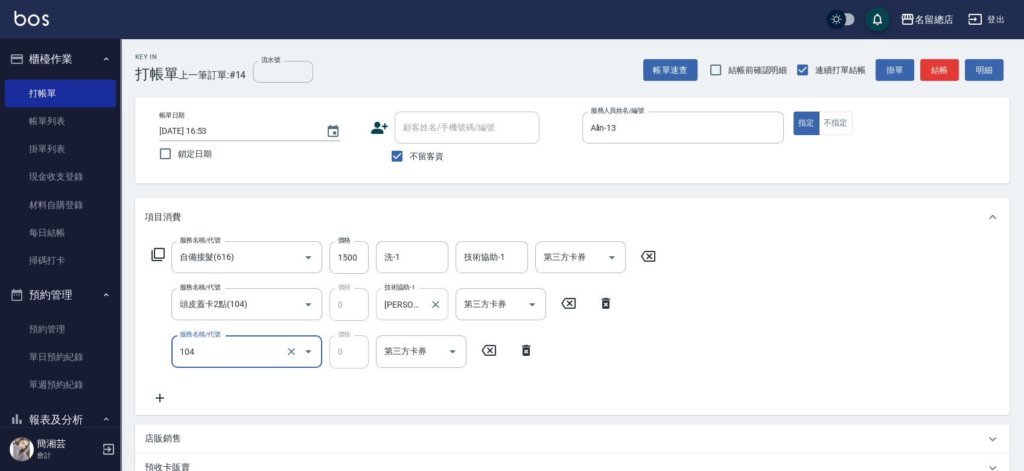
type input "頭皮蓋卡2點(104)"
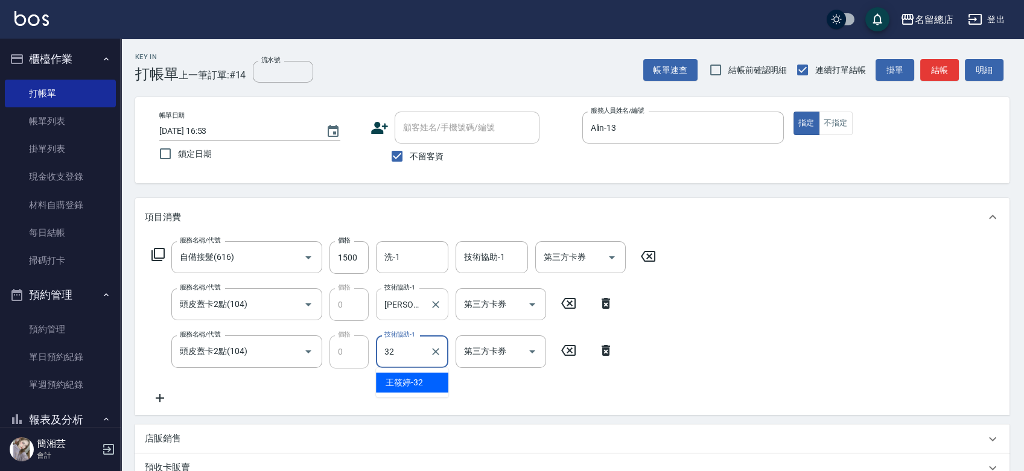
type input "王筱婷-32"
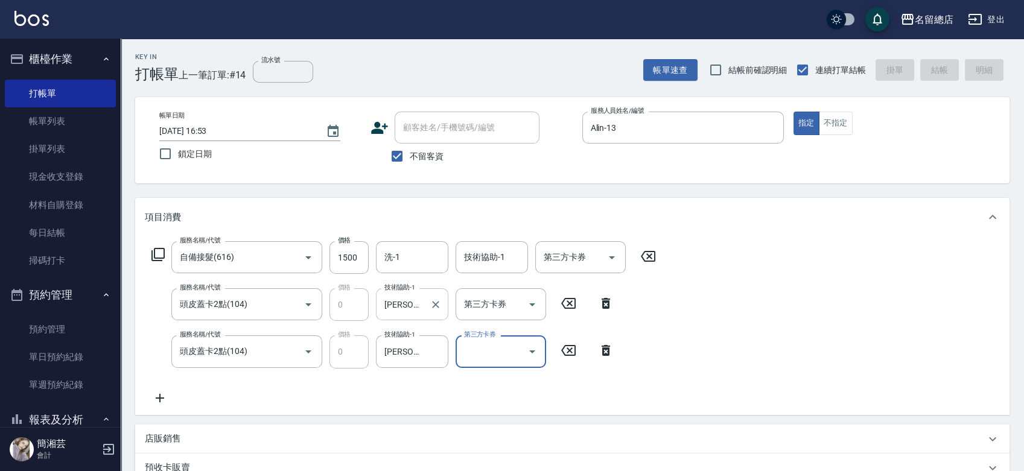
type input "2025/09/07 16:54"
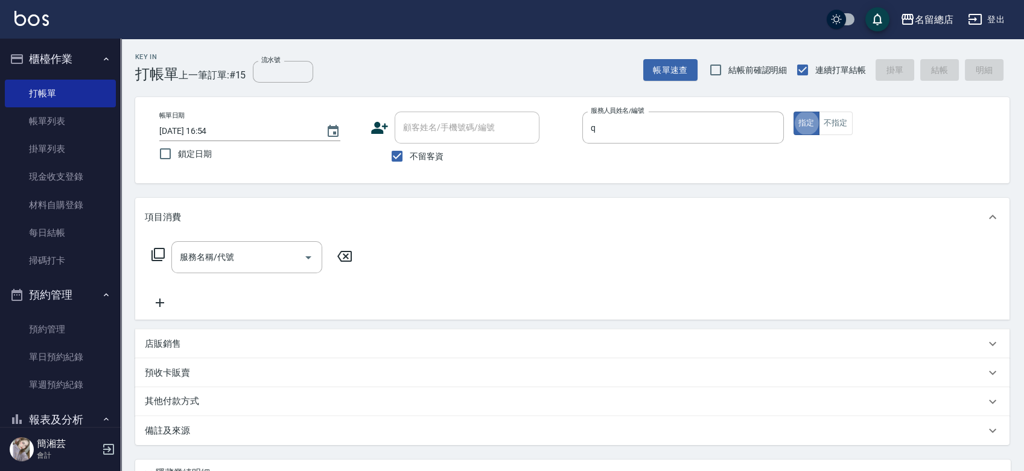
type input "Joyce-Q"
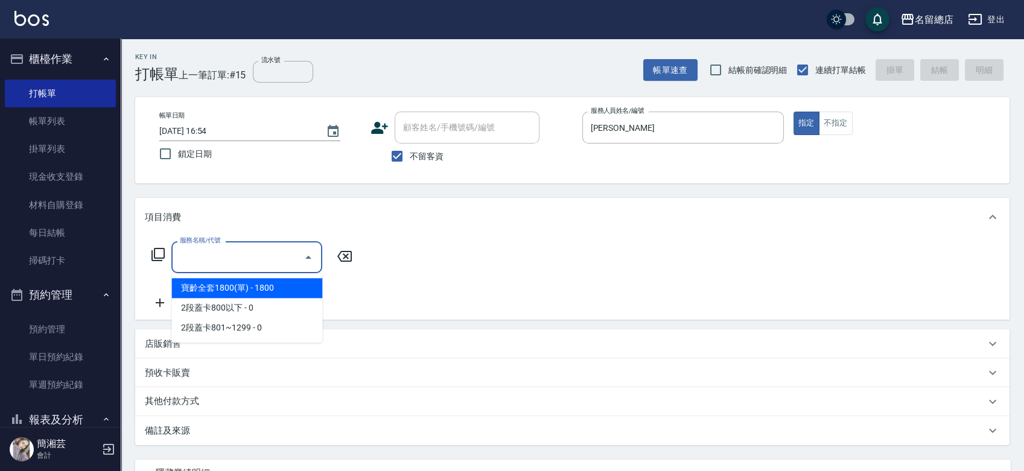
type input "8"
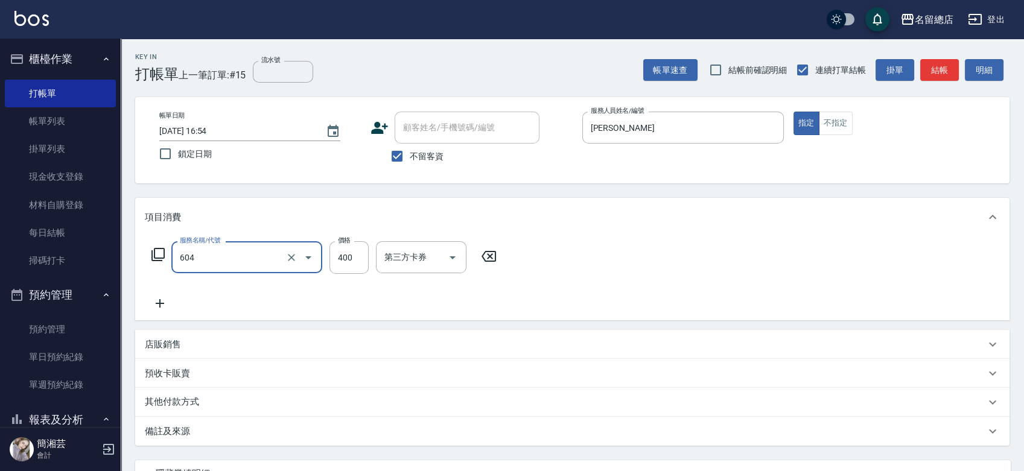
type input "健康洗髮(604)"
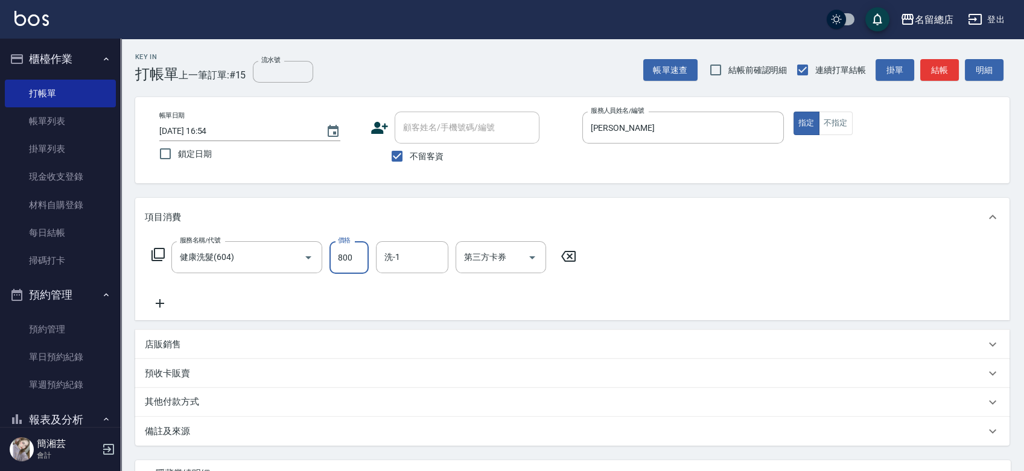
type input "800"
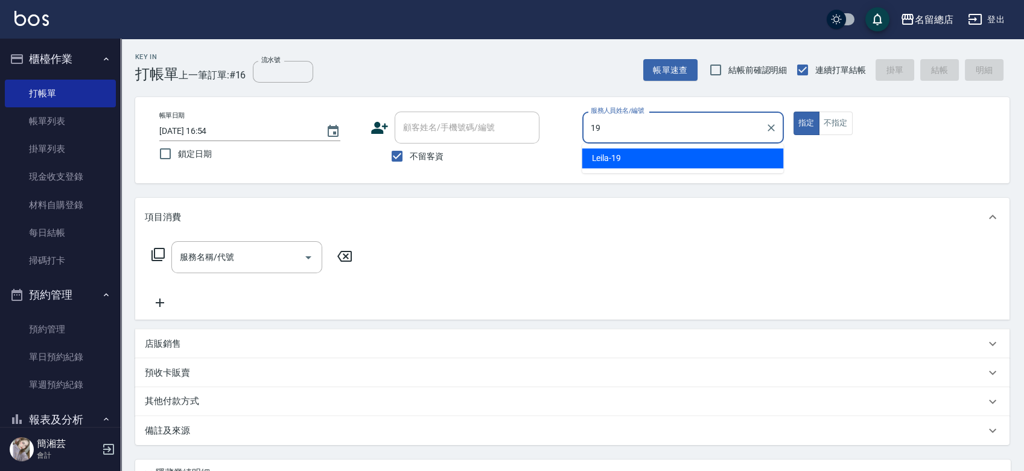
type input "Leila-19"
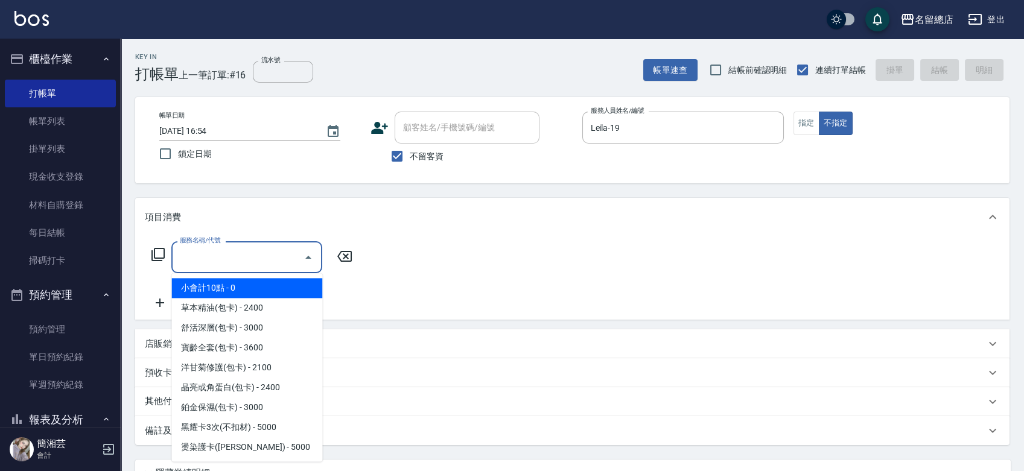
click at [218, 253] on input "服務名稱/代號" at bounding box center [238, 257] width 122 height 21
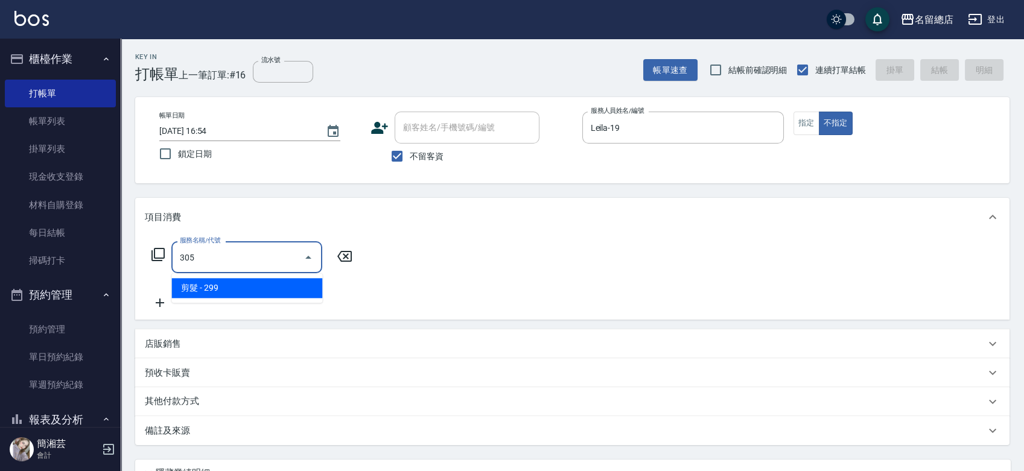
type input "剪髮(305)"
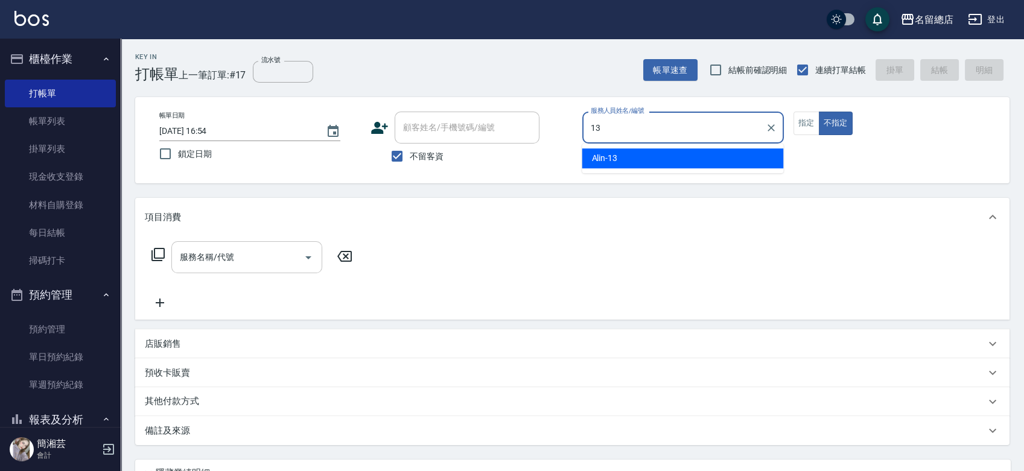
type input "Alin-13"
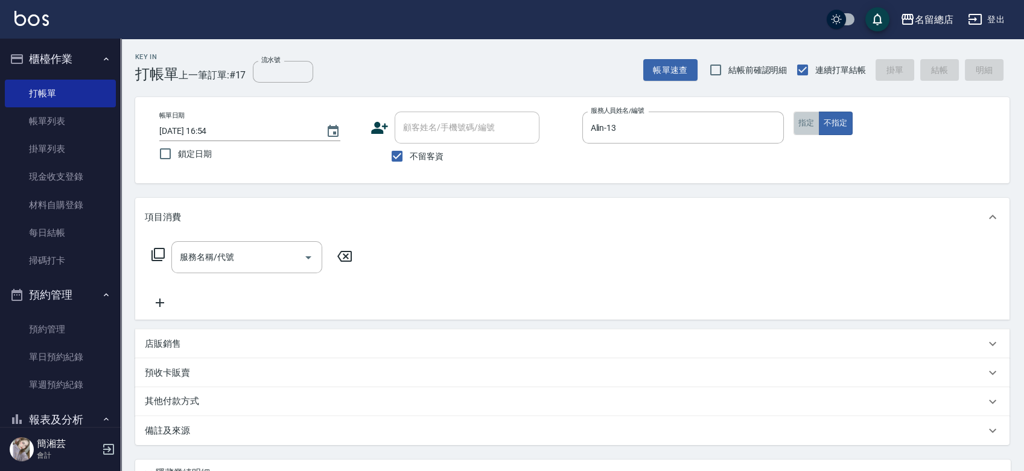
click at [810, 122] on button "指定" at bounding box center [806, 124] width 26 height 24
click at [246, 256] on input "服務名稱/代號" at bounding box center [238, 257] width 122 height 21
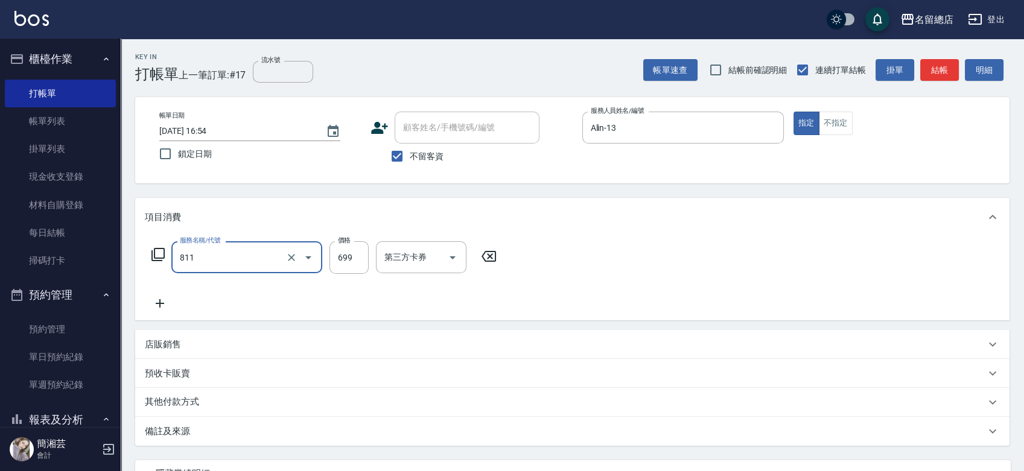
type input "洗+剪(811)"
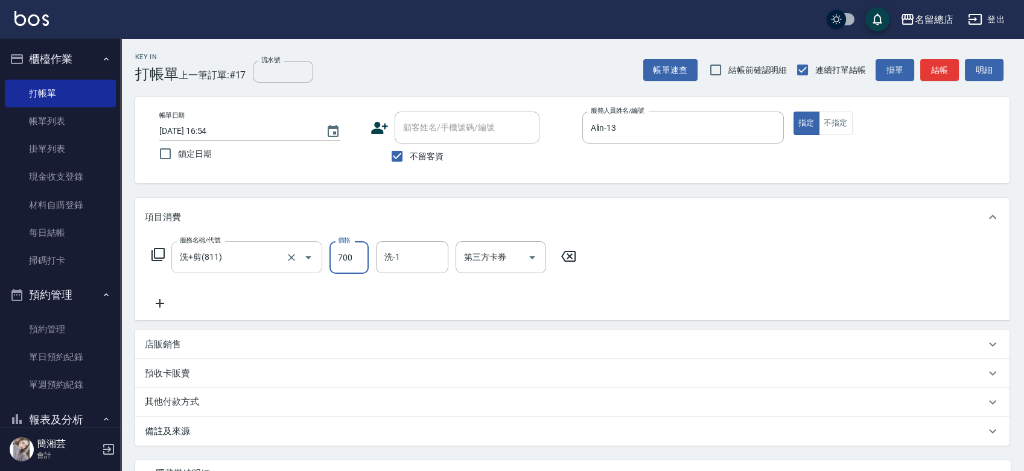
type input "700"
type input "YY-45"
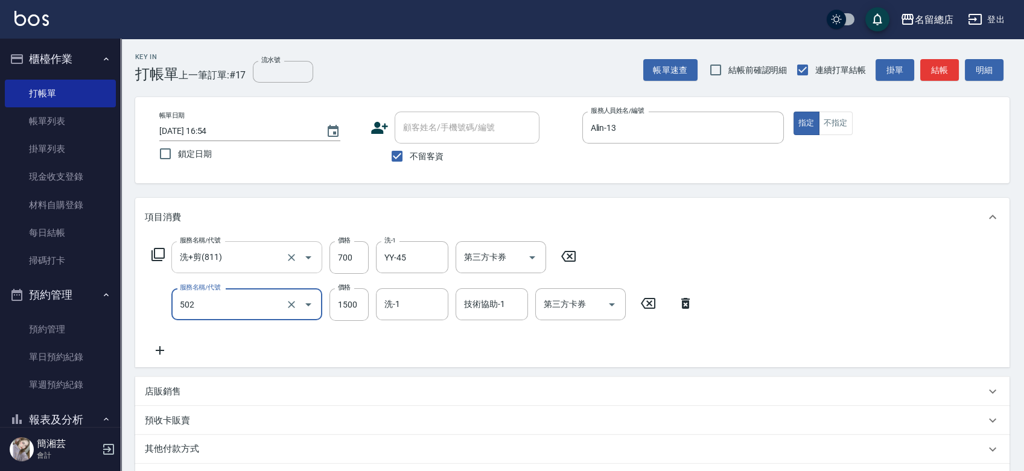
type input "染髮1500以上(502)"
type input "2500"
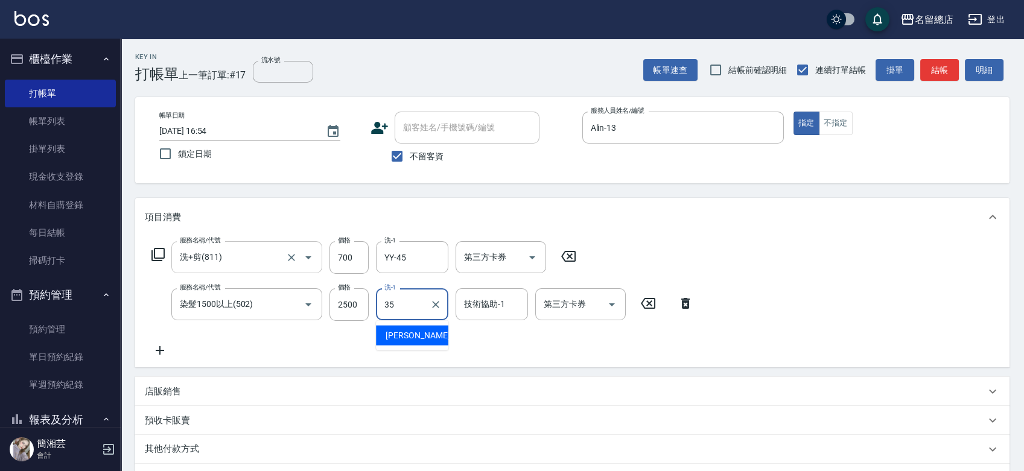
type input "陳鳳儀-35"
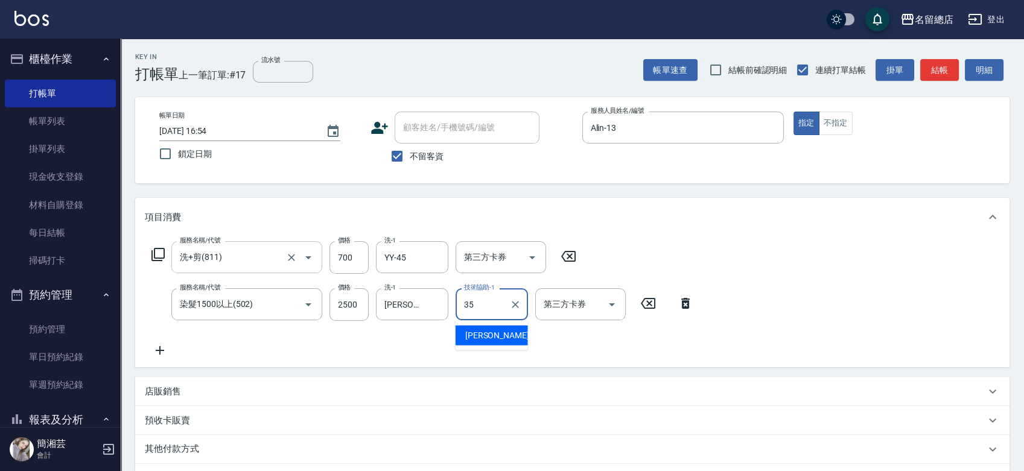
type input "陳鳳儀-35"
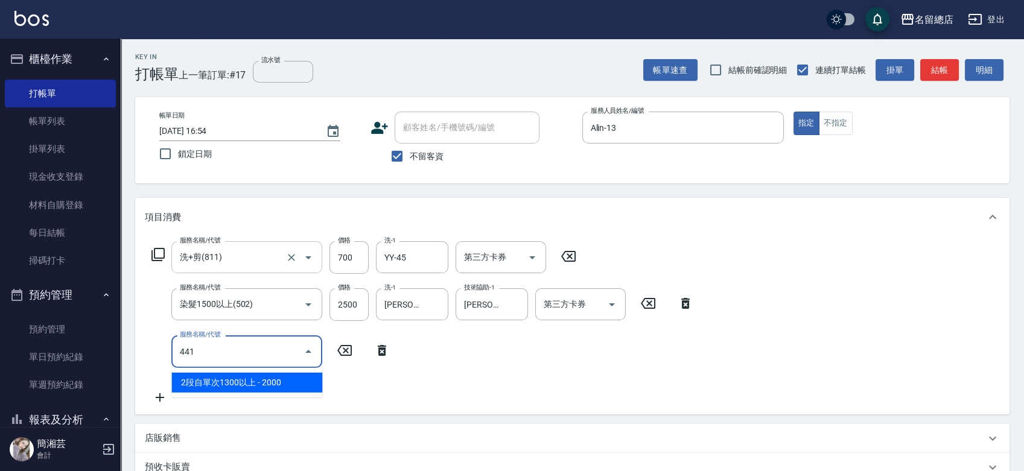
type input "2段自單次1300以上(441)"
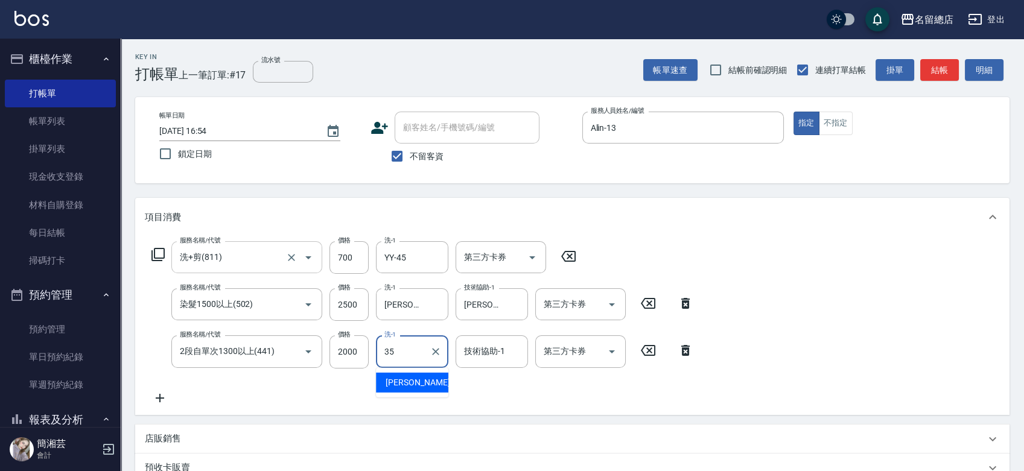
type input "陳鳳儀-35"
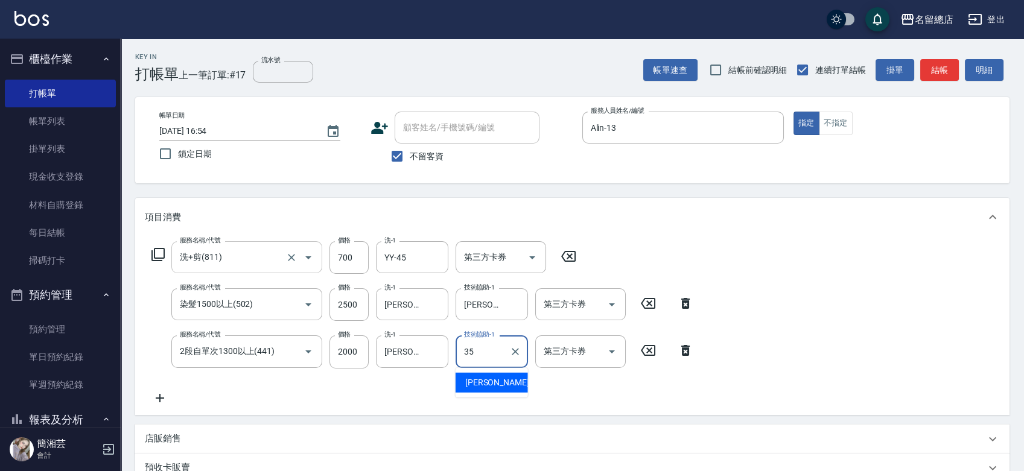
type input "陳鳳儀-35"
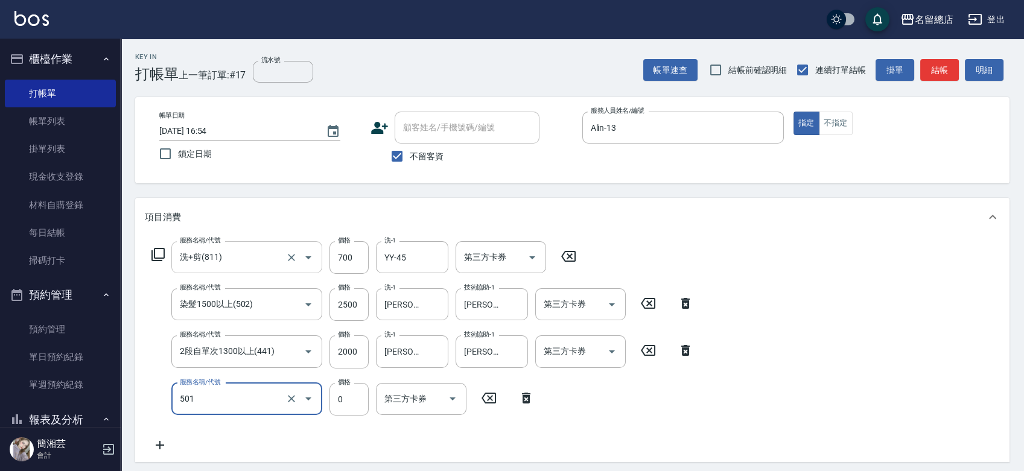
type input "2段蓋卡1300以上(501)"
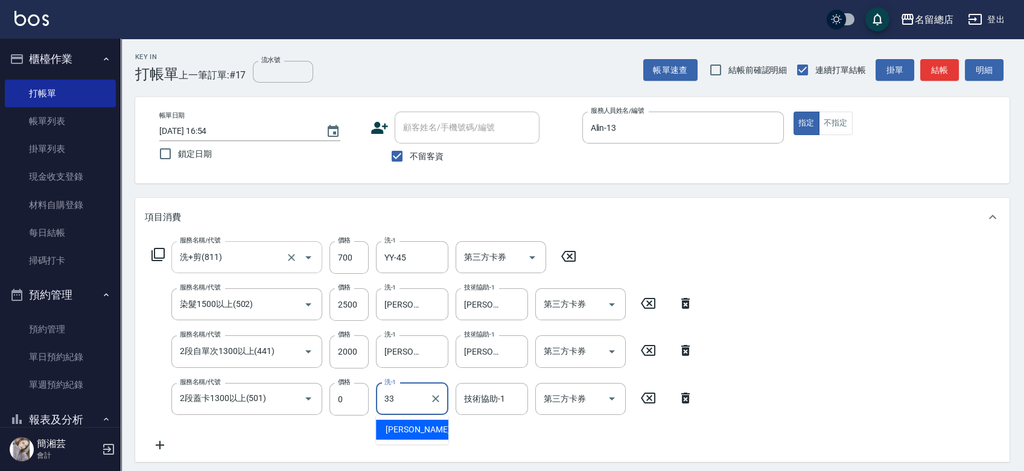
type input "蔡㚥晴-33"
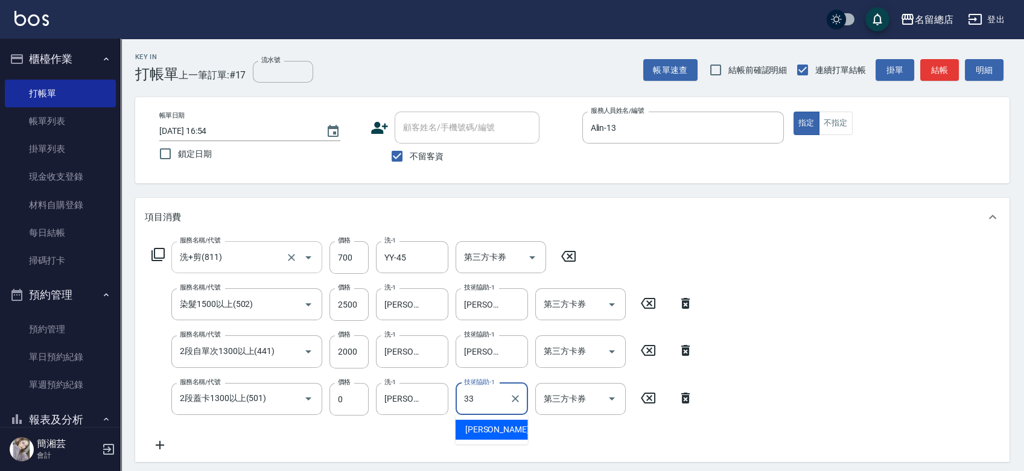
type input "蔡㚥晴-33"
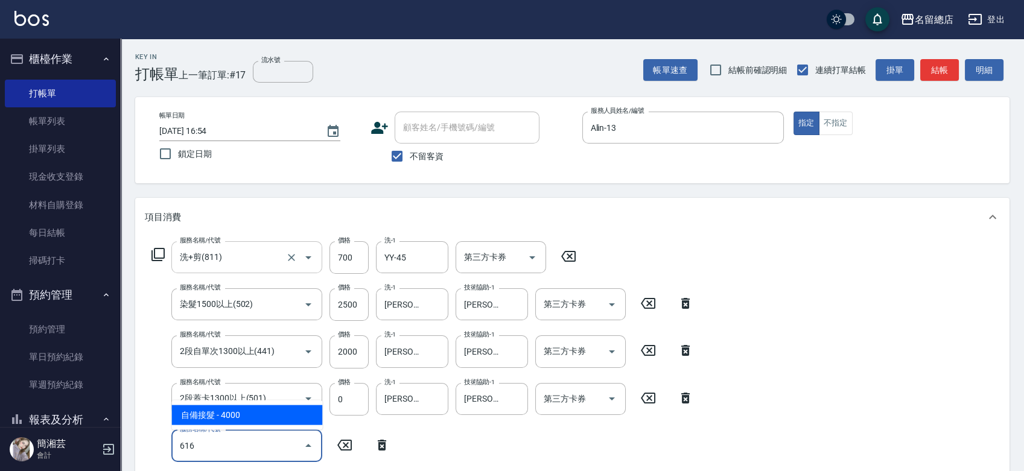
type input "自備接髮(616)"
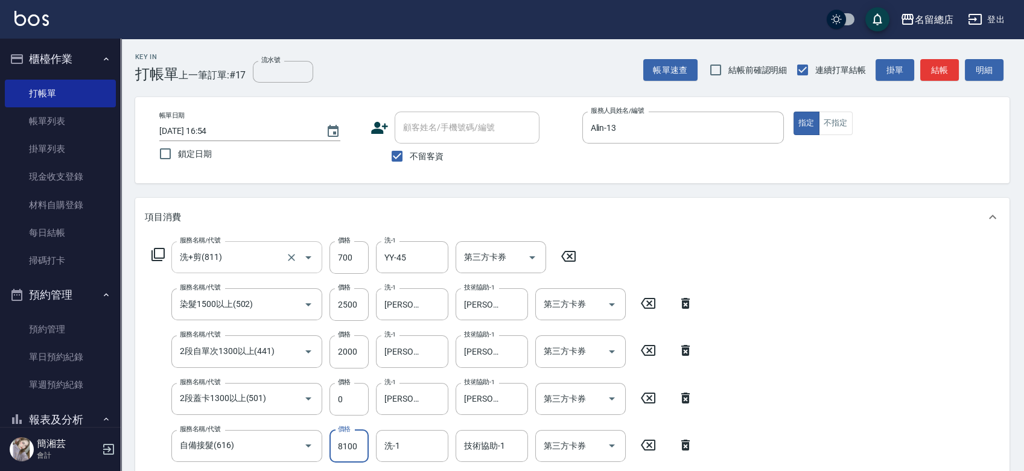
type input "8100"
type input "蔡㚥晴-33"
click at [436, 448] on icon "Clear" at bounding box center [436, 446] width 12 height 12
type input "陳鳳儀-35"
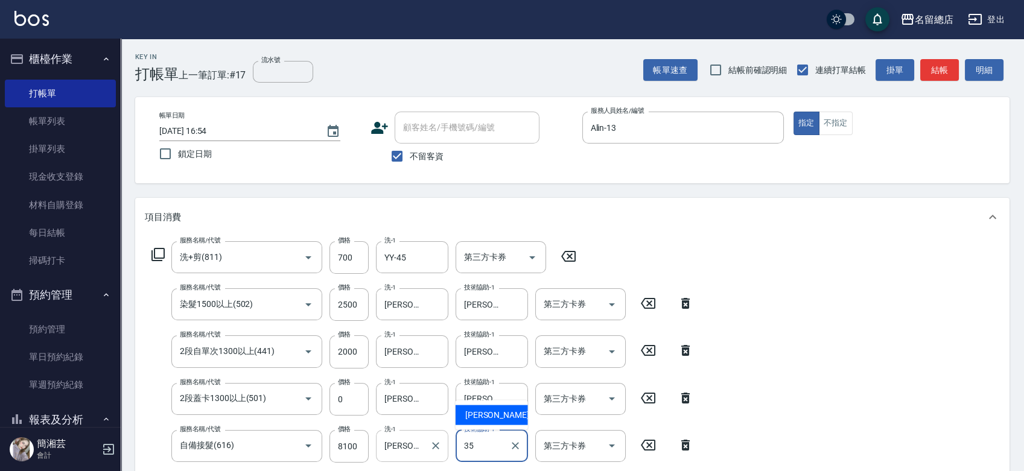
type input "陳鳳儀-35"
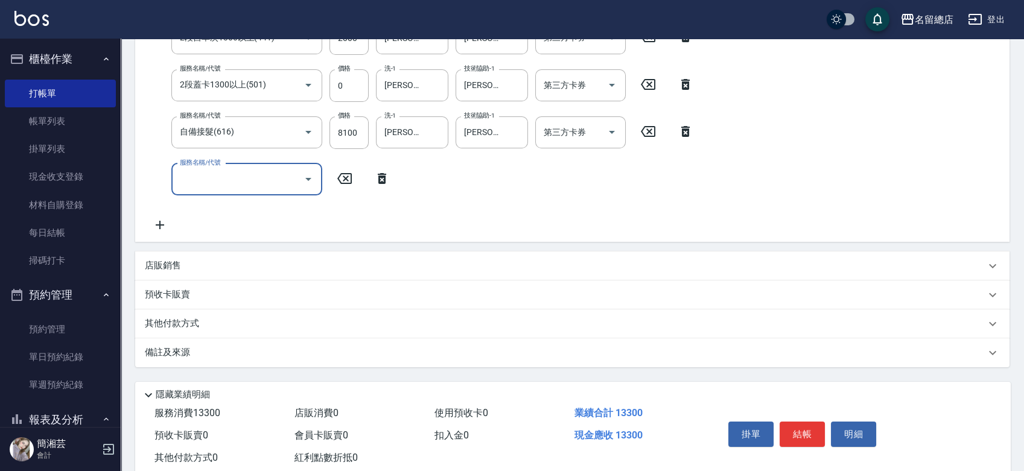
scroll to position [344, 0]
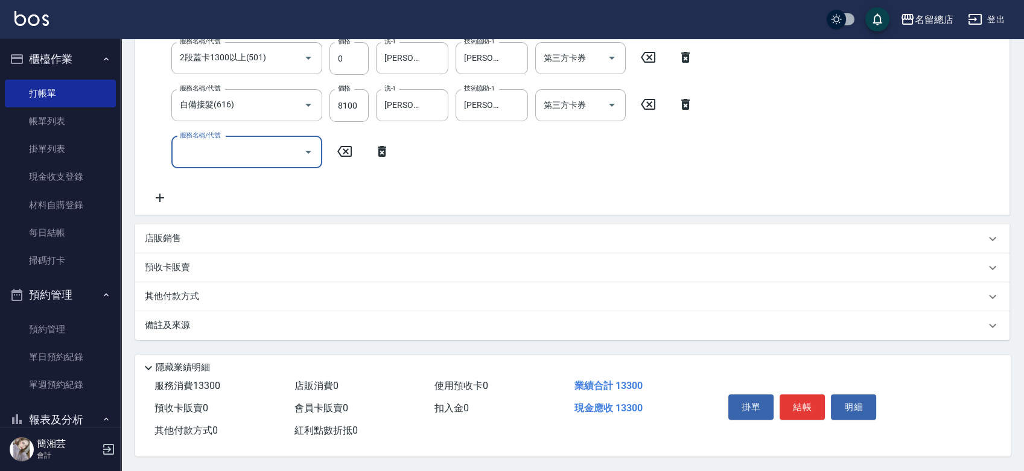
click at [174, 291] on p "其他付款方式" at bounding box center [175, 296] width 60 height 13
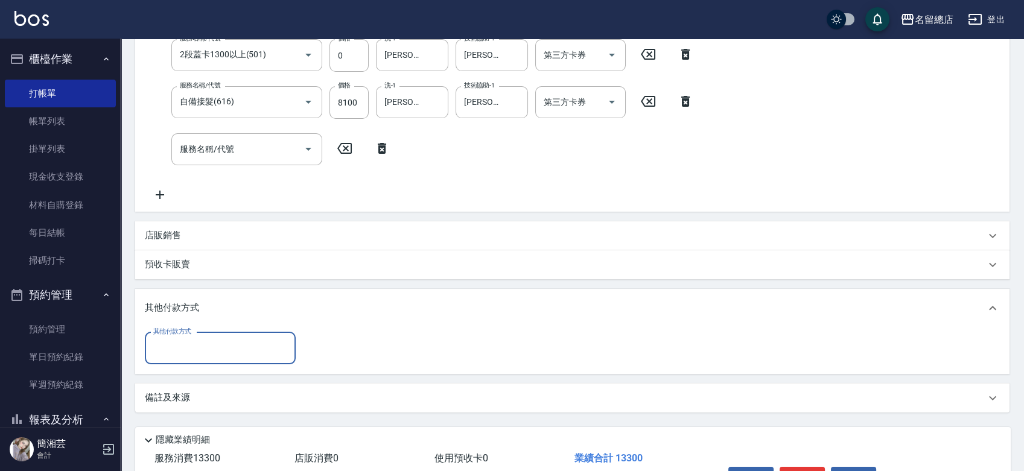
scroll to position [0, 0]
click at [193, 351] on input "其他付款方式" at bounding box center [220, 348] width 140 height 21
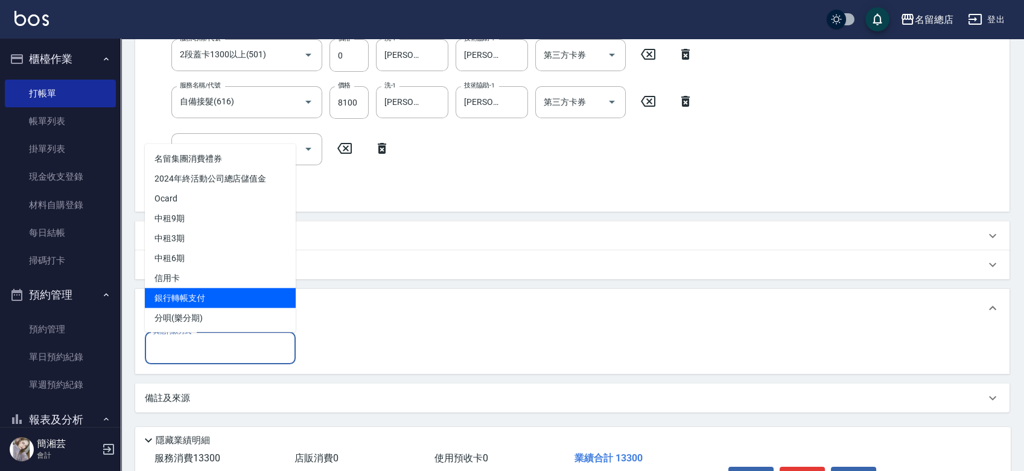
click at [193, 299] on span "銀行轉帳支付" at bounding box center [220, 298] width 151 height 20
type input "銀行轉帳支付"
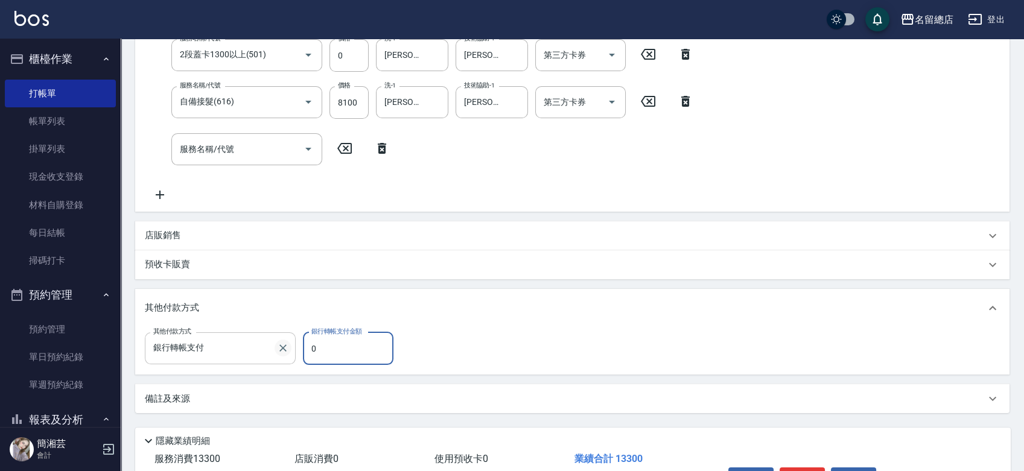
click at [285, 346] on icon "Clear" at bounding box center [282, 348] width 7 height 7
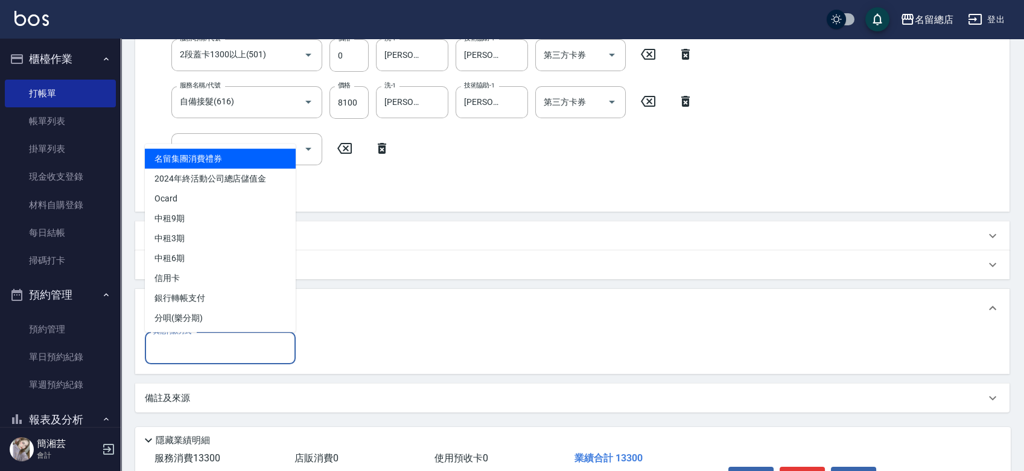
click at [230, 345] on input "其他付款方式" at bounding box center [220, 348] width 140 height 21
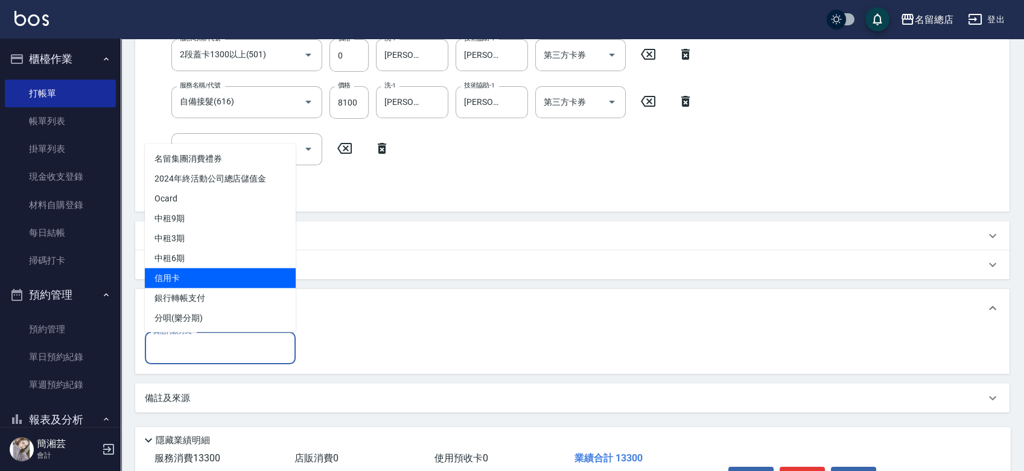
click at [211, 277] on span "信用卡" at bounding box center [220, 278] width 151 height 20
type input "信用卡"
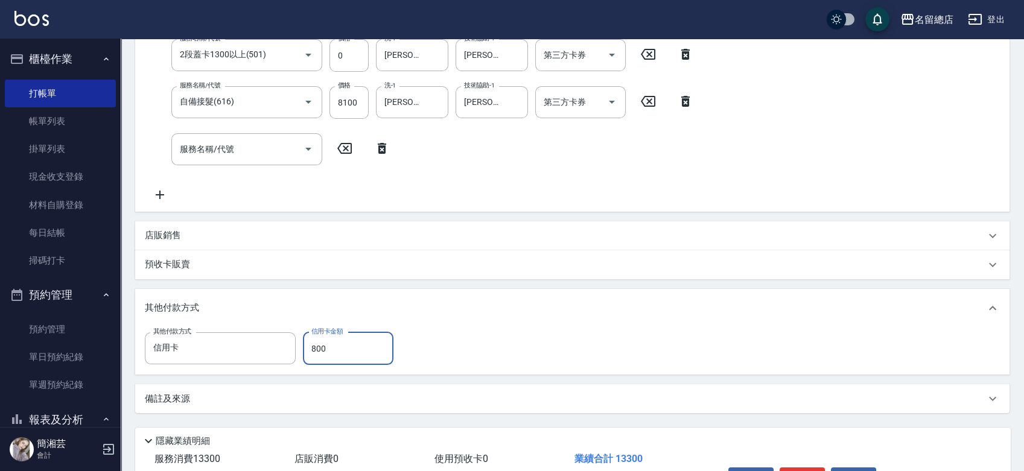
type input "8000"
type input "2025/09/07 16:55"
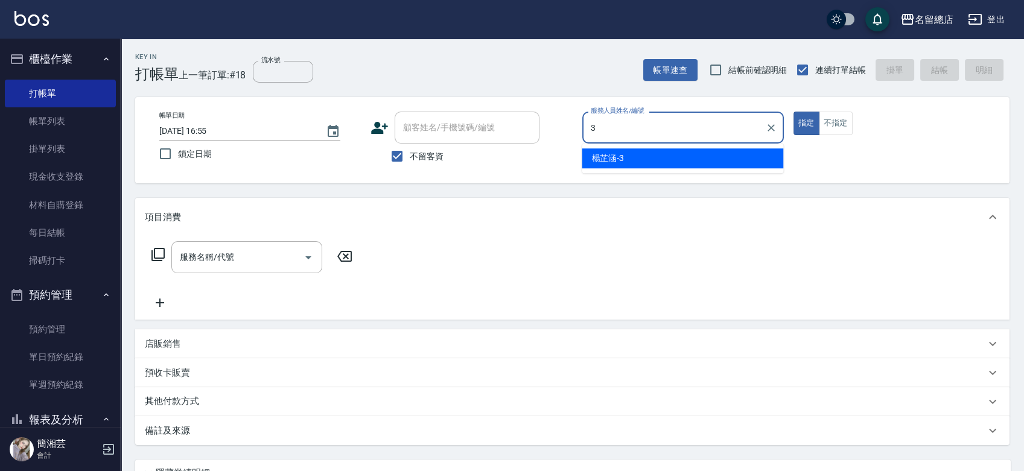
type input "楊芷涵-3"
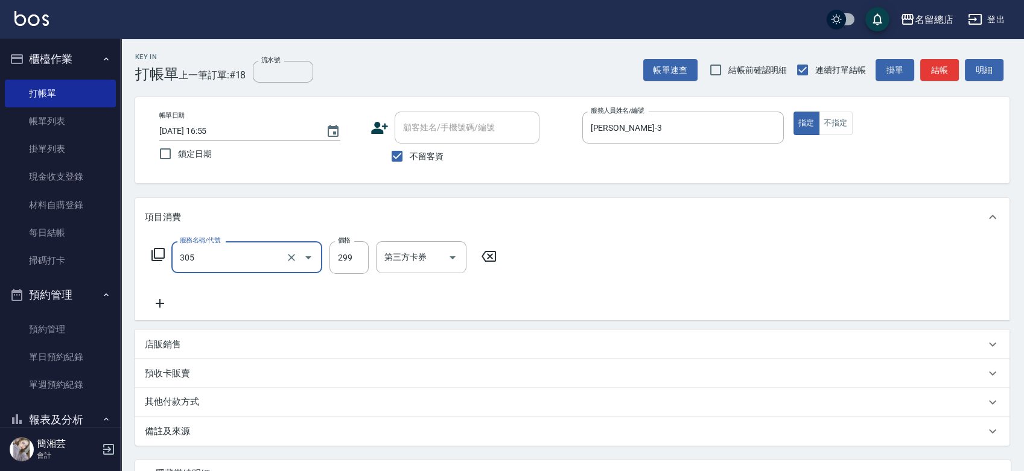
type input "剪髮(305)"
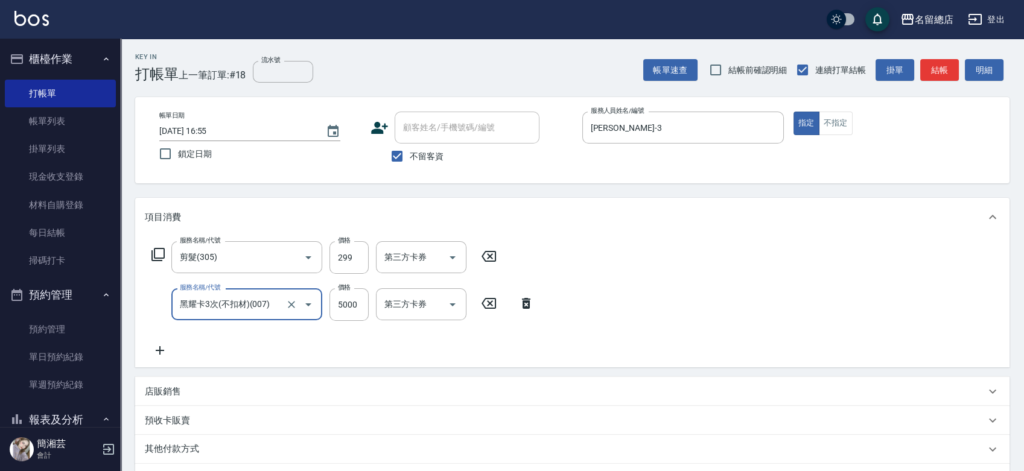
type input "黑耀卡3次(不扣材)(007)"
type input "299"
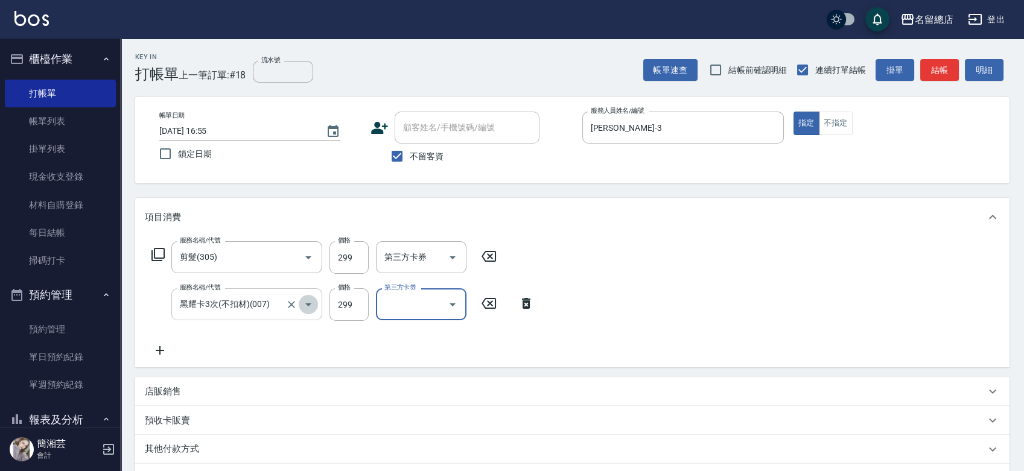
click at [299, 307] on button "Open" at bounding box center [308, 304] width 19 height 19
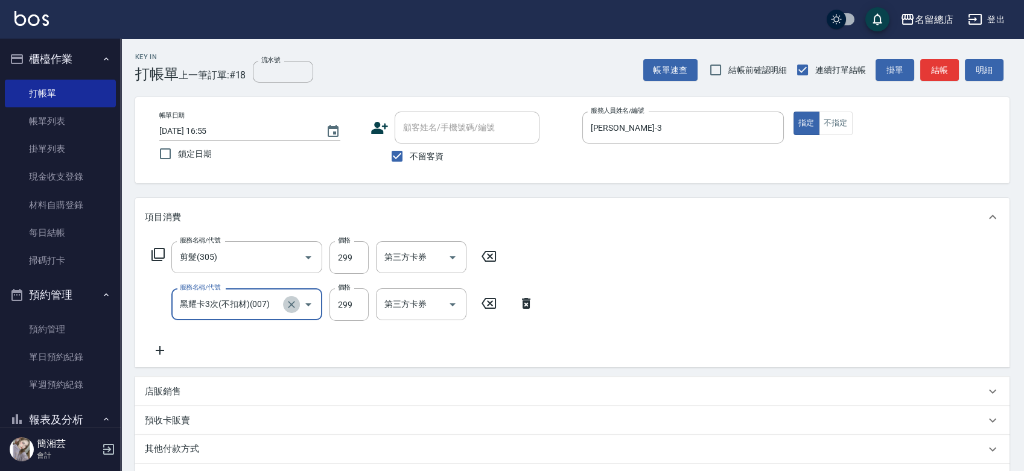
click at [298, 307] on button "Clear" at bounding box center [291, 304] width 17 height 17
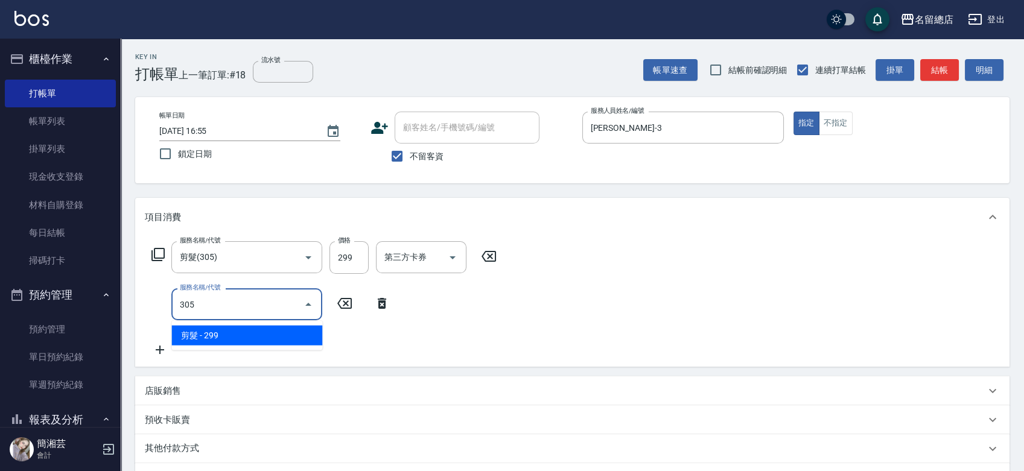
type input "剪髮(305)"
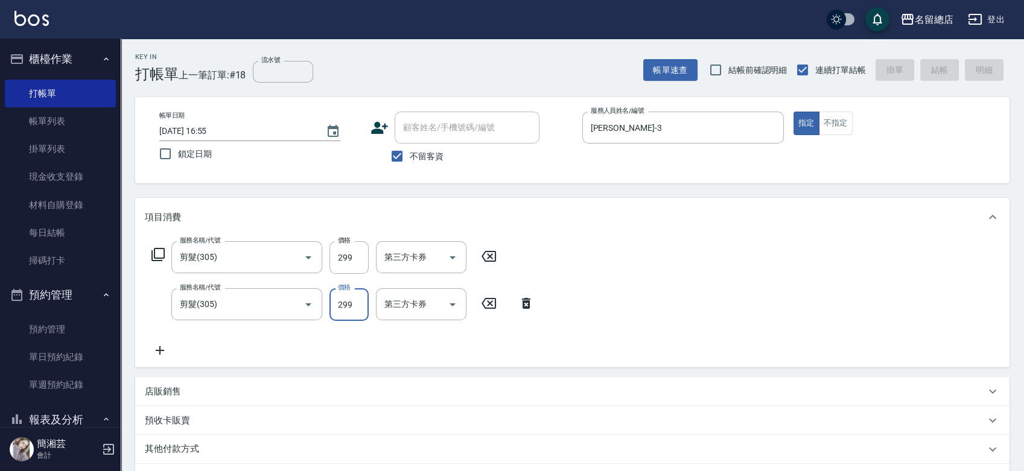
type input "2025/09/07 16:56"
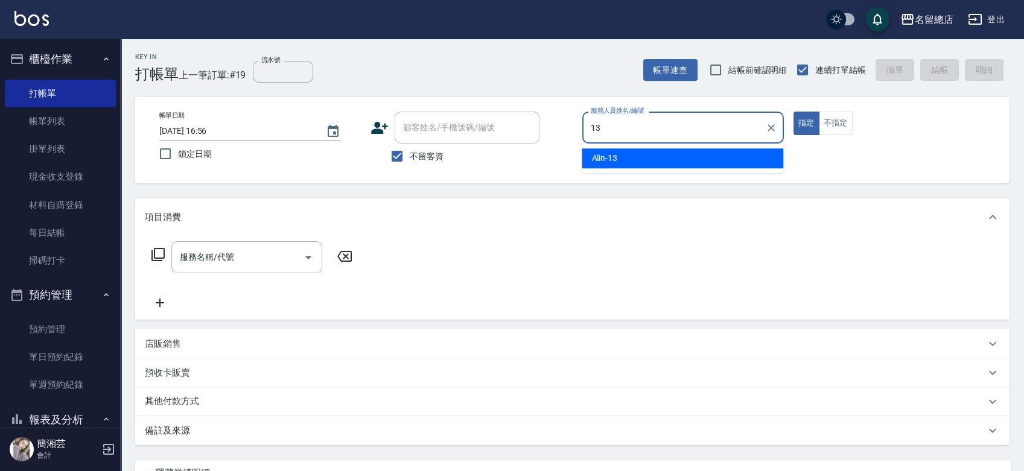
type input "Alin-13"
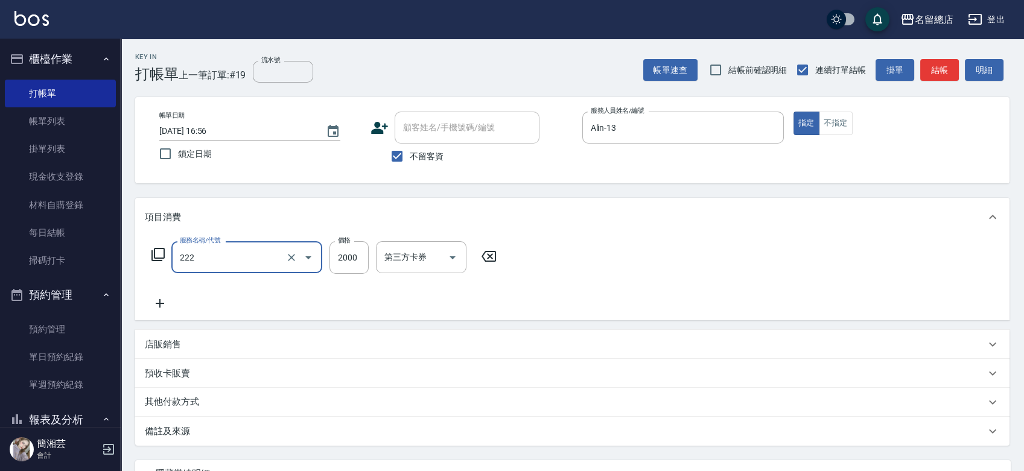
type input "燙髮2000以上(222)"
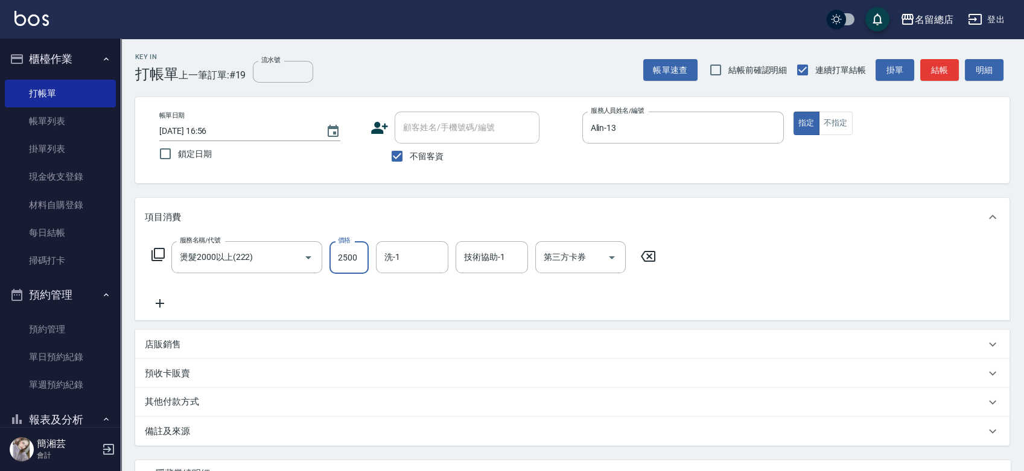
type input "2500"
type input "蔡㚥晴-33"
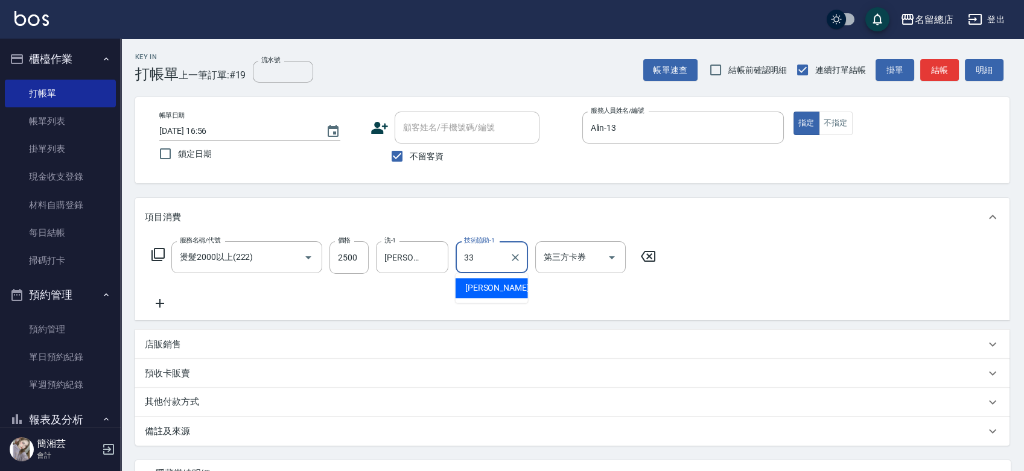
type input "蔡㚥晴-33"
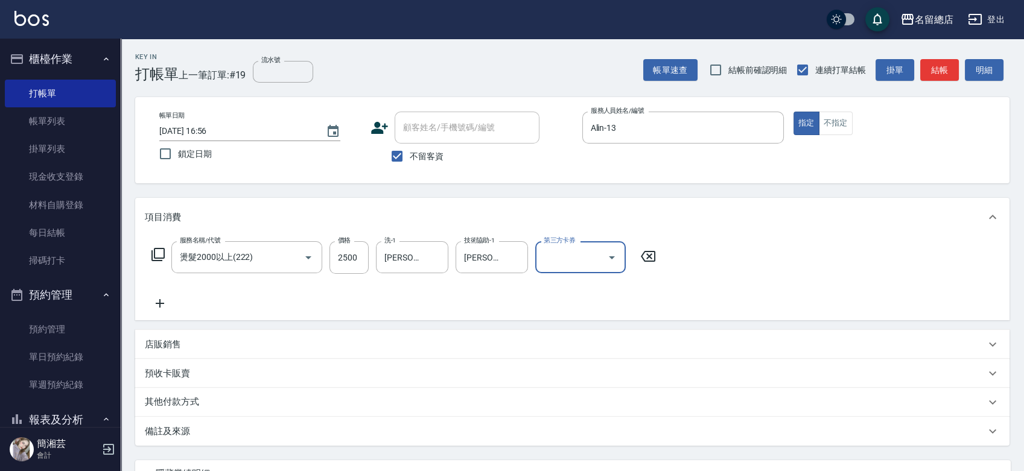
click at [196, 385] on div "預收卡販賣" at bounding box center [572, 373] width 874 height 29
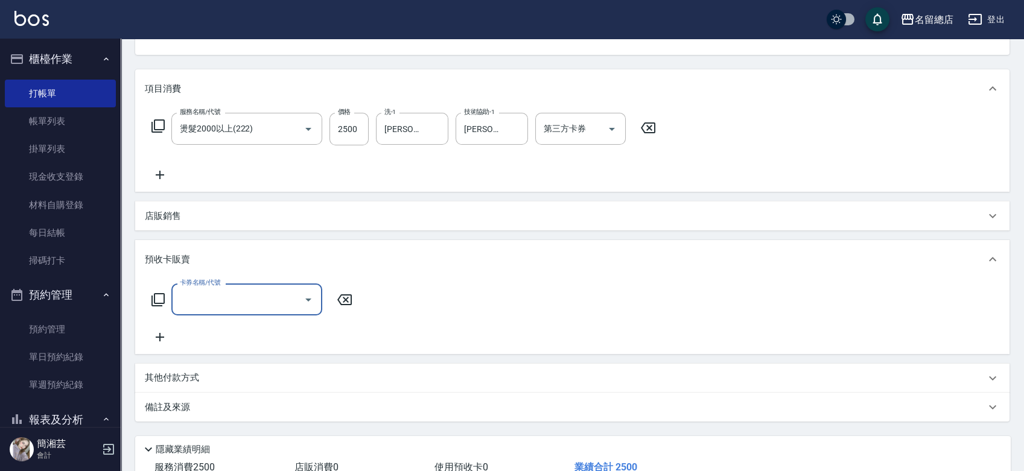
scroll to position [134, 0]
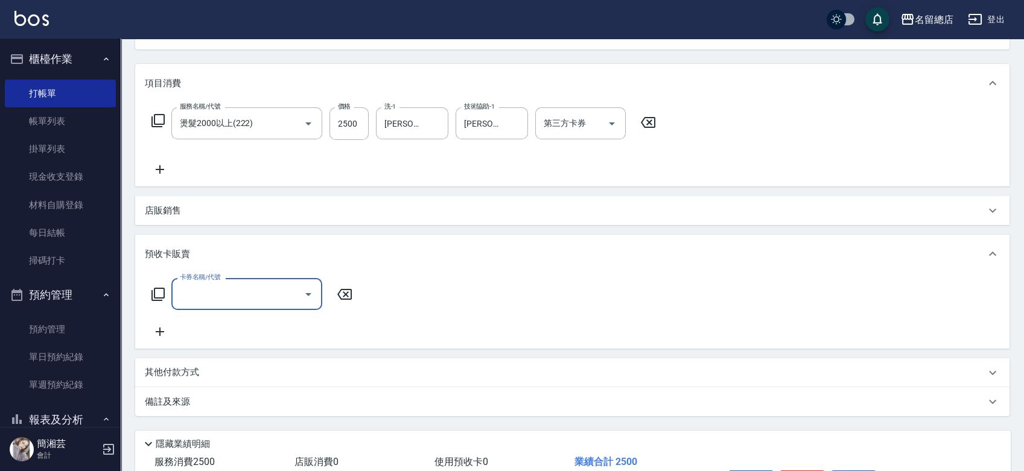
click at [171, 202] on div "店販銷售" at bounding box center [572, 210] width 874 height 29
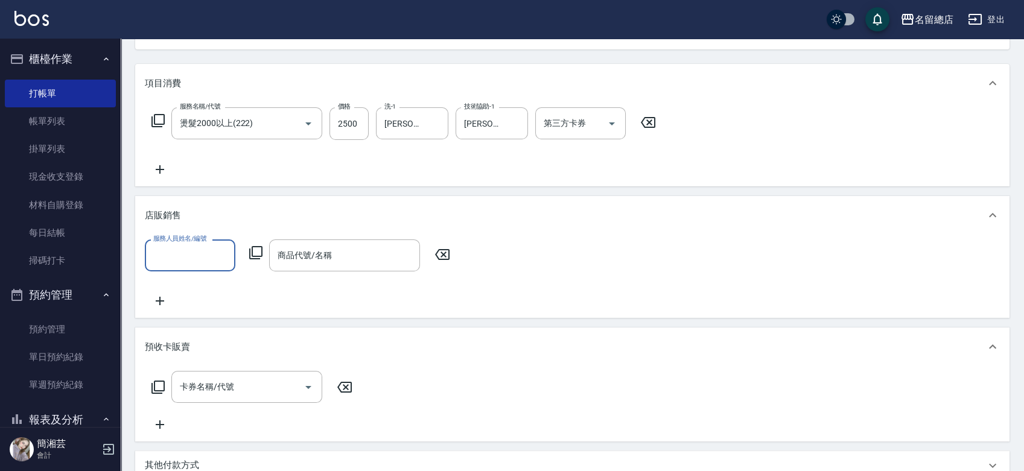
scroll to position [0, 0]
type input "Alin-13"
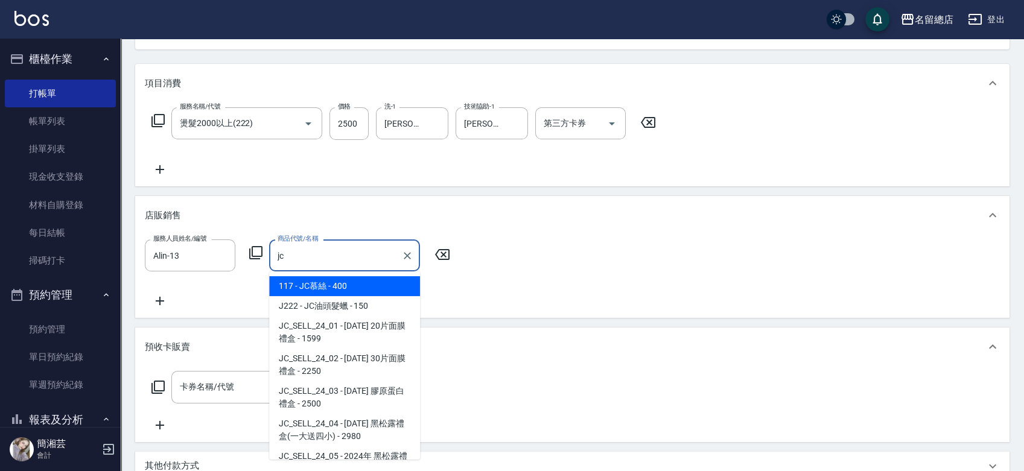
click at [344, 284] on span "117 - JC慕絲 - 400" at bounding box center [344, 286] width 151 height 20
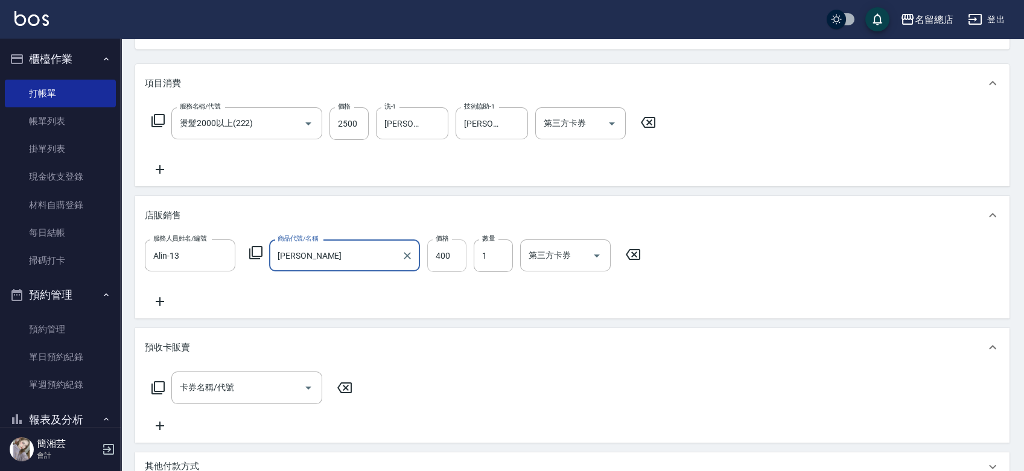
type input "JC慕絲"
click at [445, 252] on input "400" at bounding box center [446, 256] width 39 height 33
type input "300"
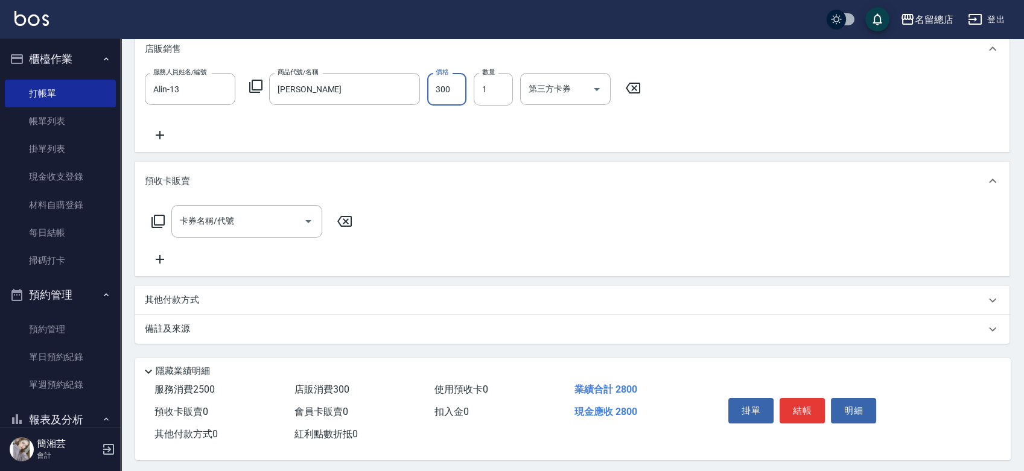
scroll to position [307, 0]
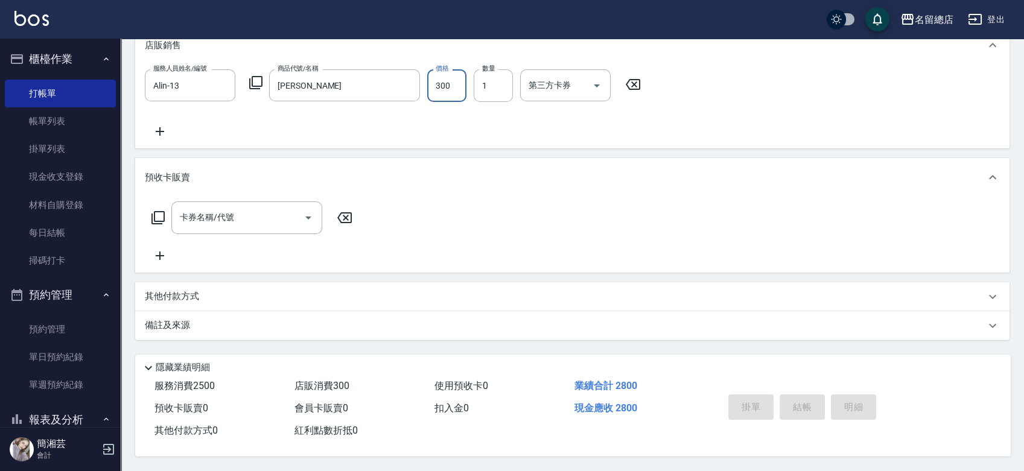
type input "2025/09/07 16:57"
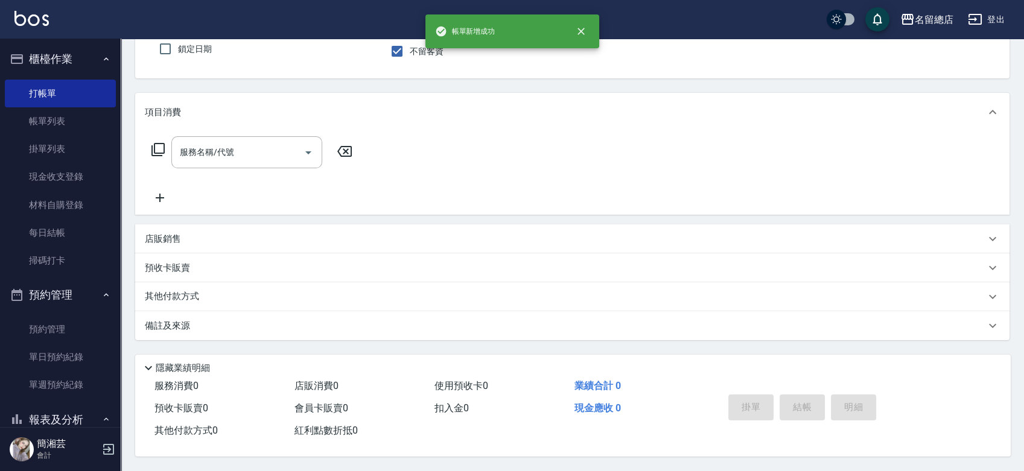
scroll to position [0, 0]
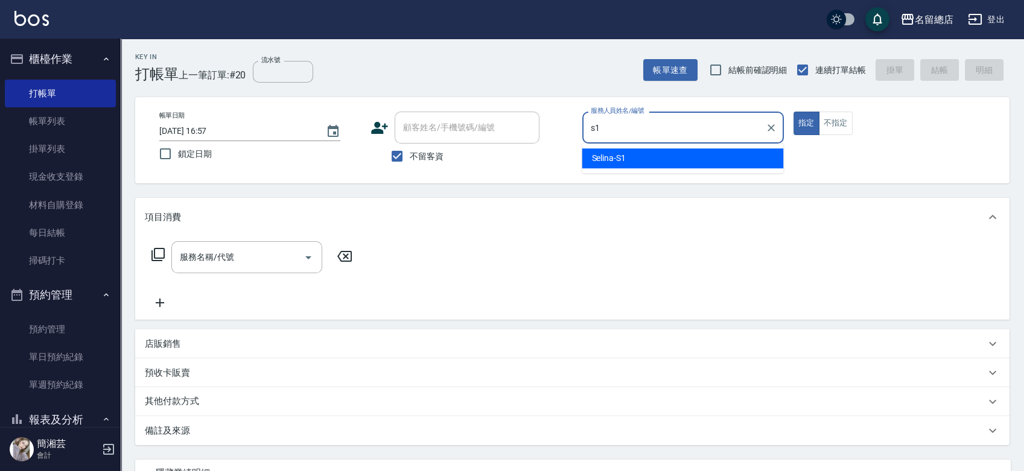
type input "Selina-S1"
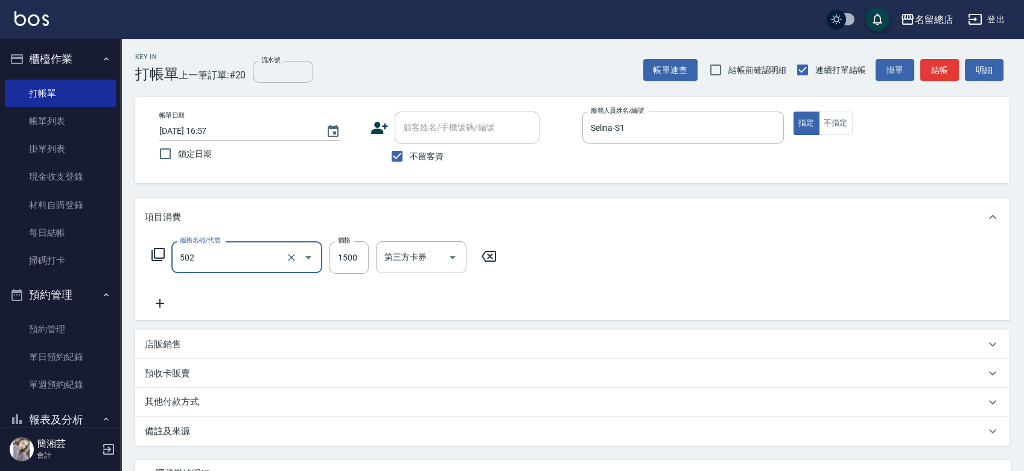
type input "染髮1500以上(502)"
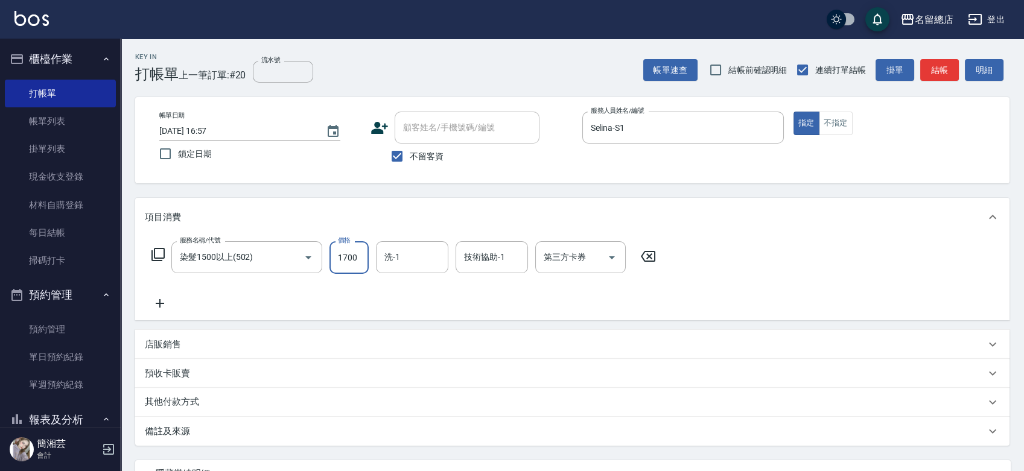
type input "1700"
type input "黃意凌-27"
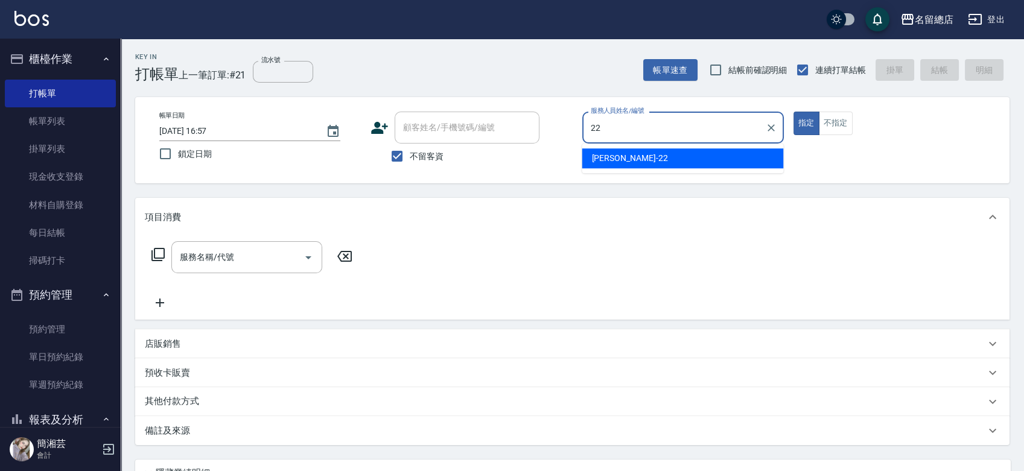
type input "Lydia-22"
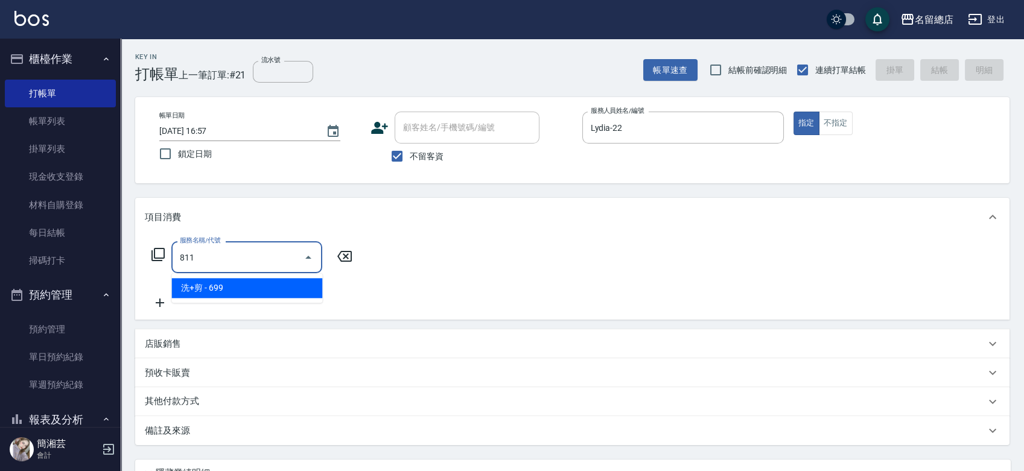
type input "洗+剪(811)"
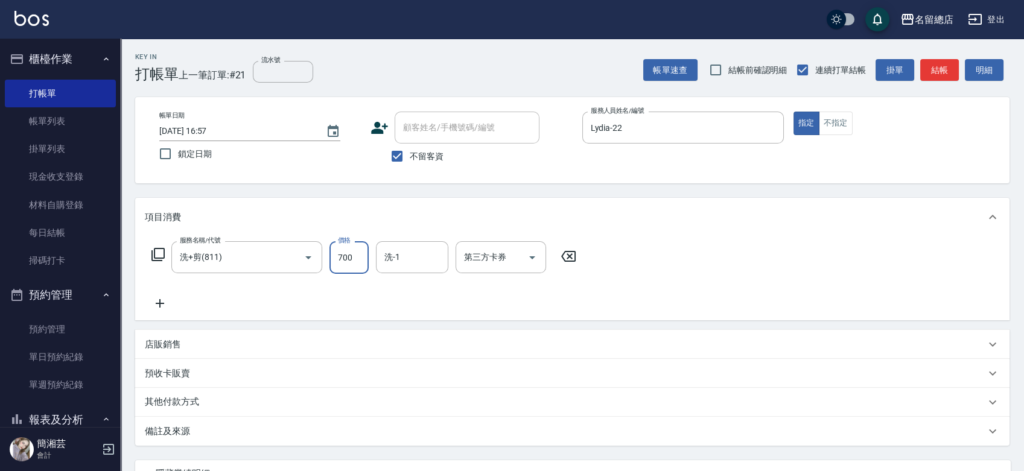
type input "700"
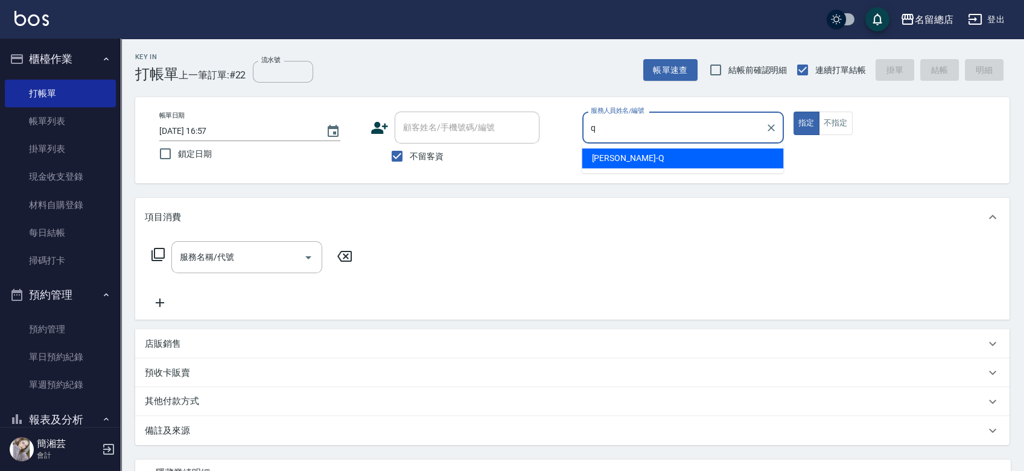
type input "Joyce-Q"
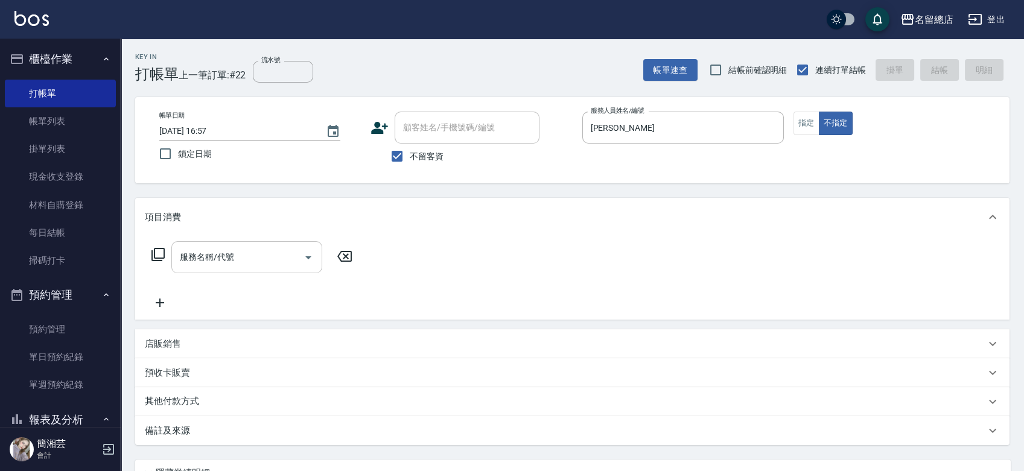
click at [269, 251] on input "服務名稱/代號" at bounding box center [238, 257] width 122 height 21
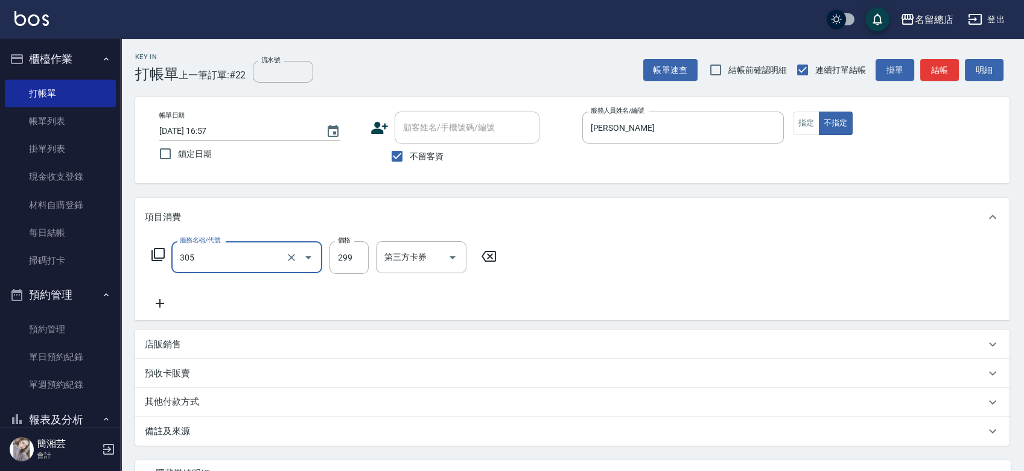
type input "剪髮(305)"
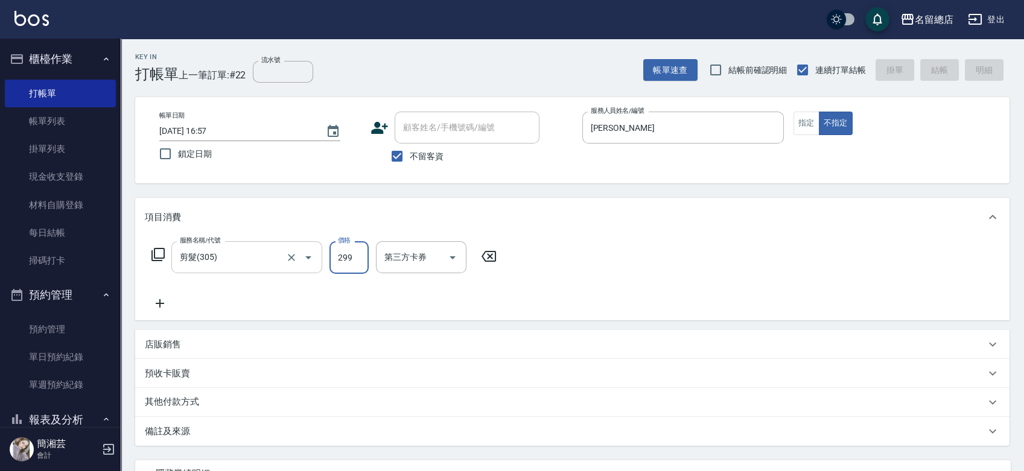
type input "2025/09/07 16:58"
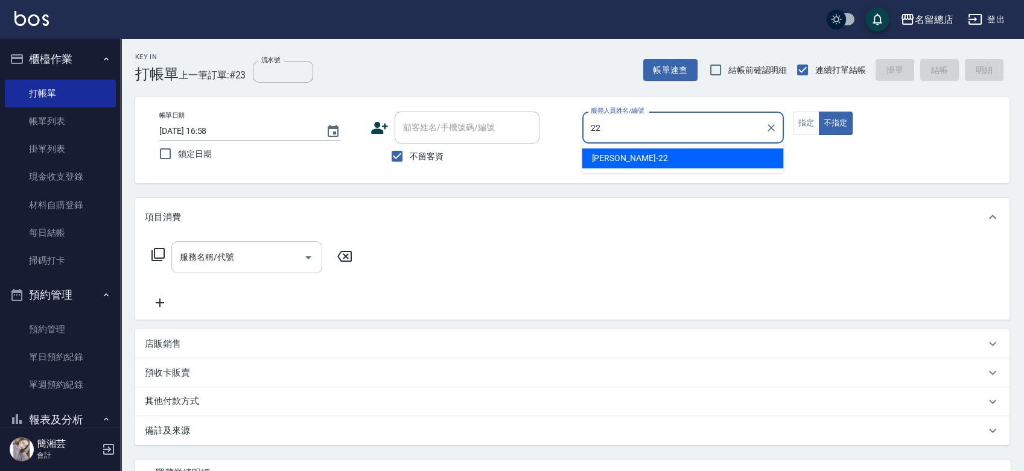
type input "Lydia-22"
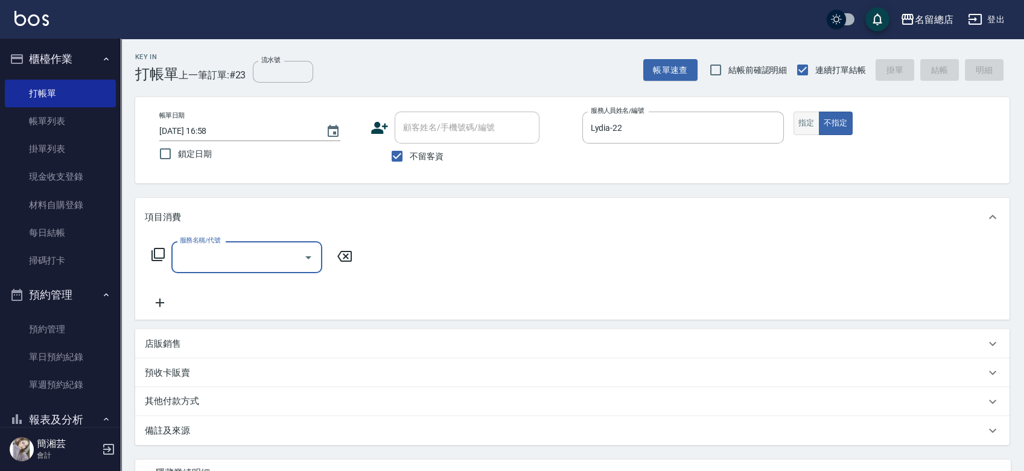
click at [811, 124] on button "指定" at bounding box center [806, 124] width 26 height 24
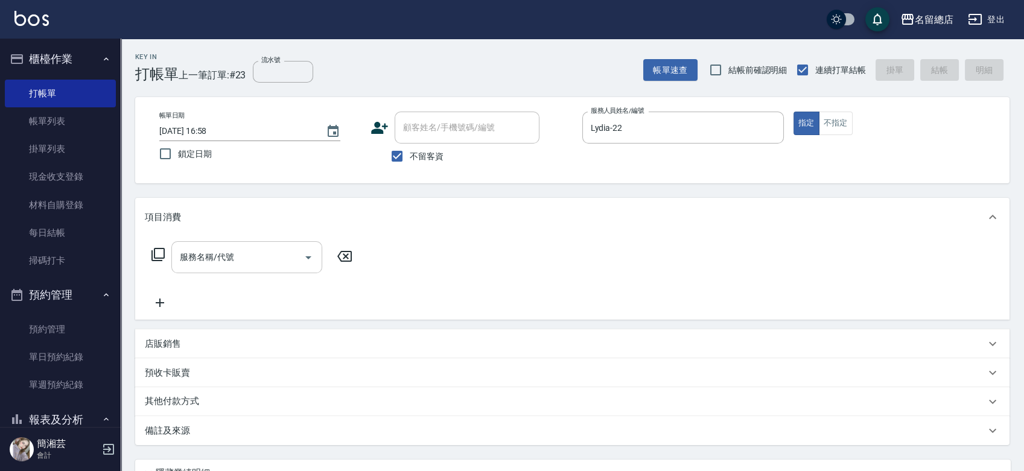
click at [262, 263] on input "服務名稱/代號" at bounding box center [238, 257] width 122 height 21
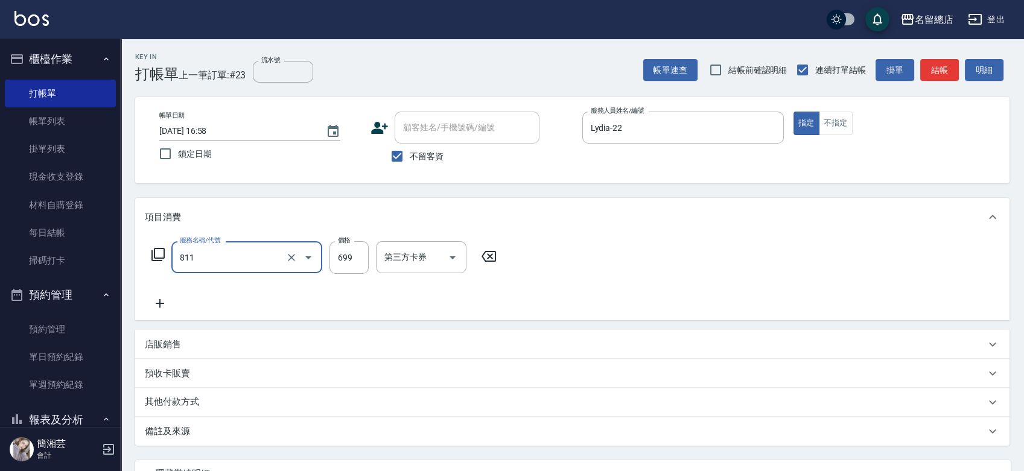
type input "洗+剪(811)"
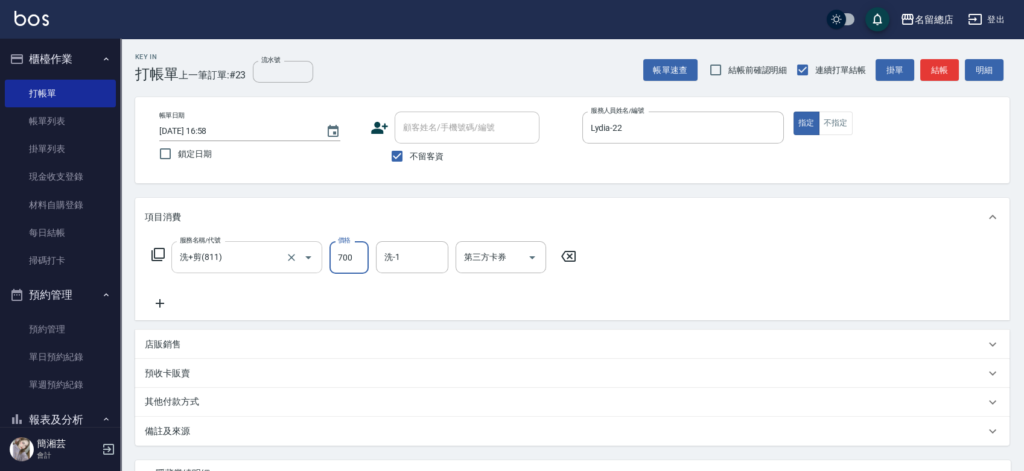
type input "700"
type input "王筱婷-32"
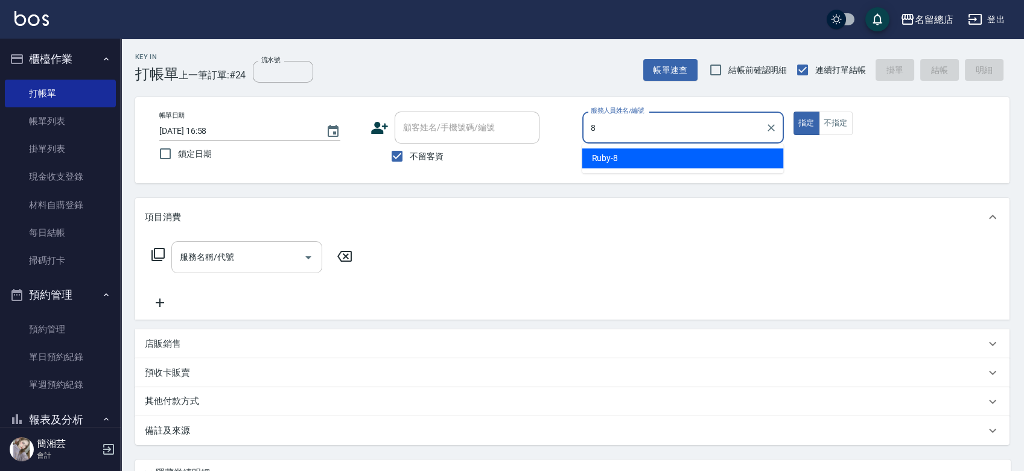
type input "Ruby-8"
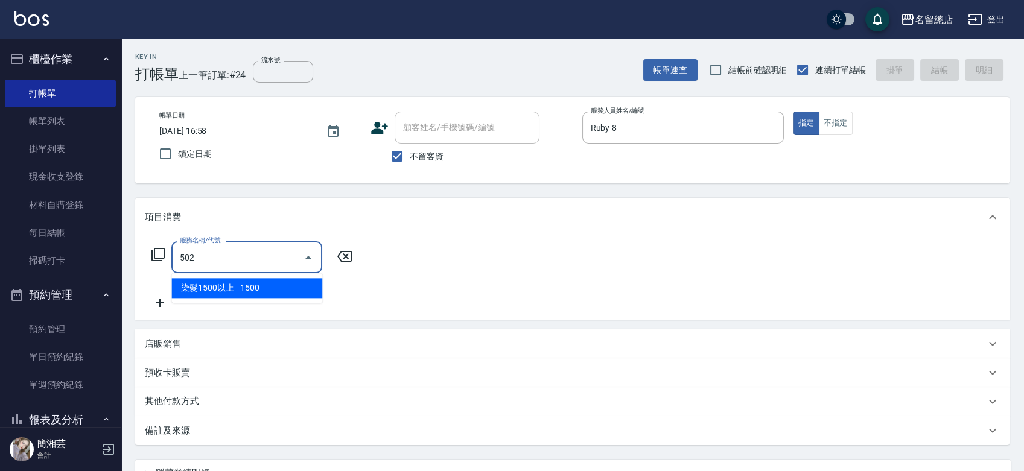
type input "染髮1500以上(502)"
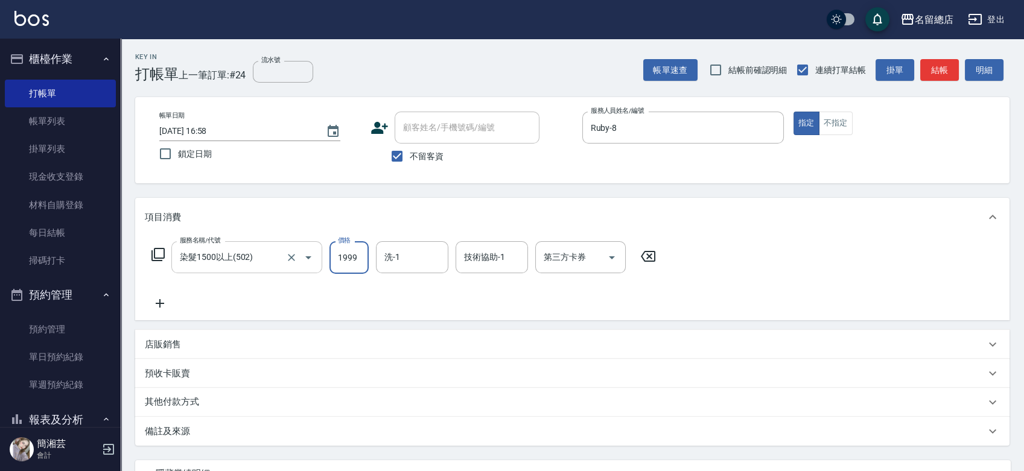
type input "1999"
type input "陳予歆-28"
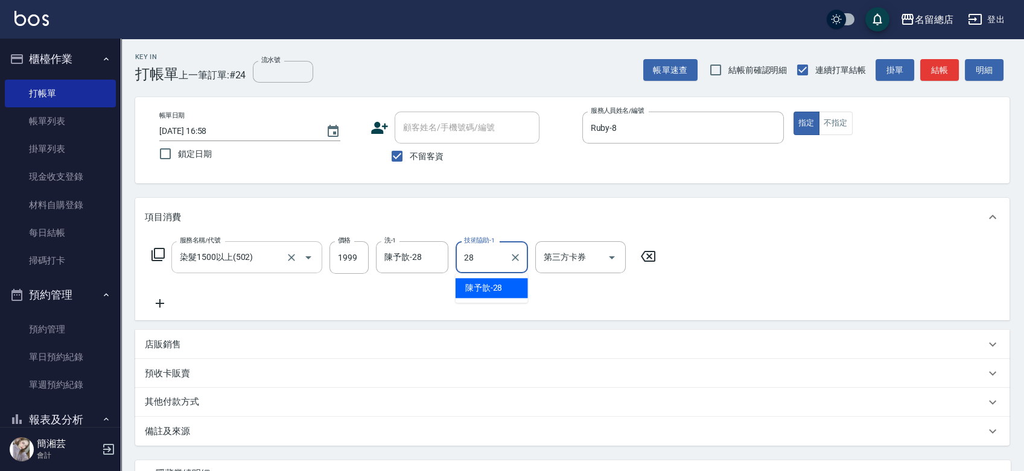
type input "陳予歆-28"
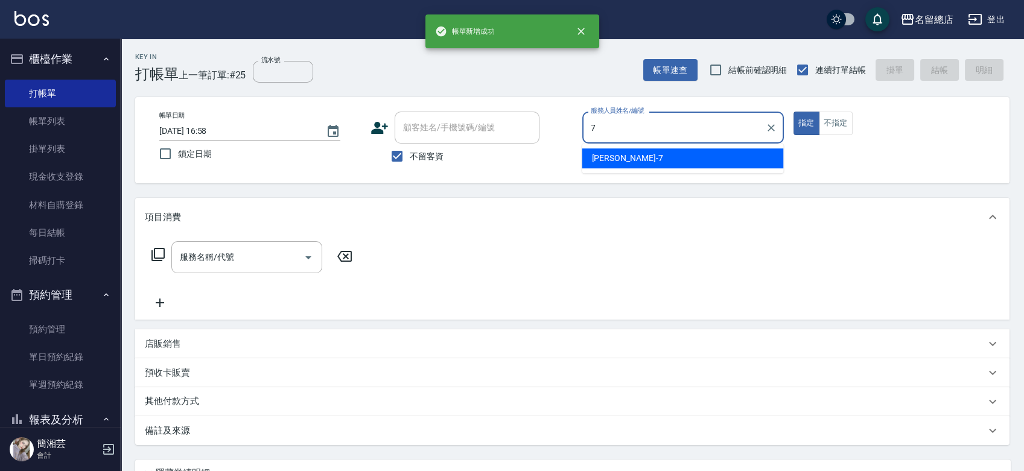
type input "Mick-7"
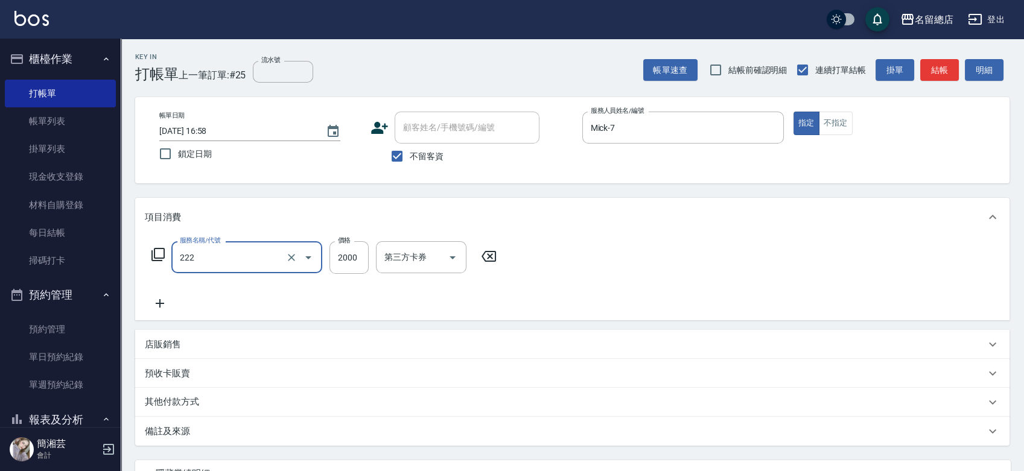
type input "燙髮2000以上(222)"
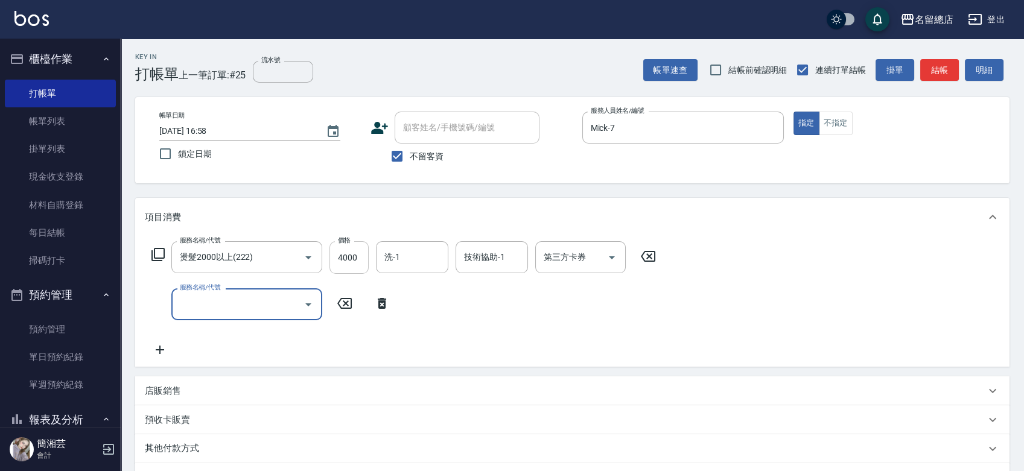
click at [346, 255] on input "4000" at bounding box center [348, 257] width 39 height 33
type input "3000"
click at [260, 308] on input "服務名稱/代號" at bounding box center [238, 304] width 122 height 21
type input "染髮1500以上(502)"
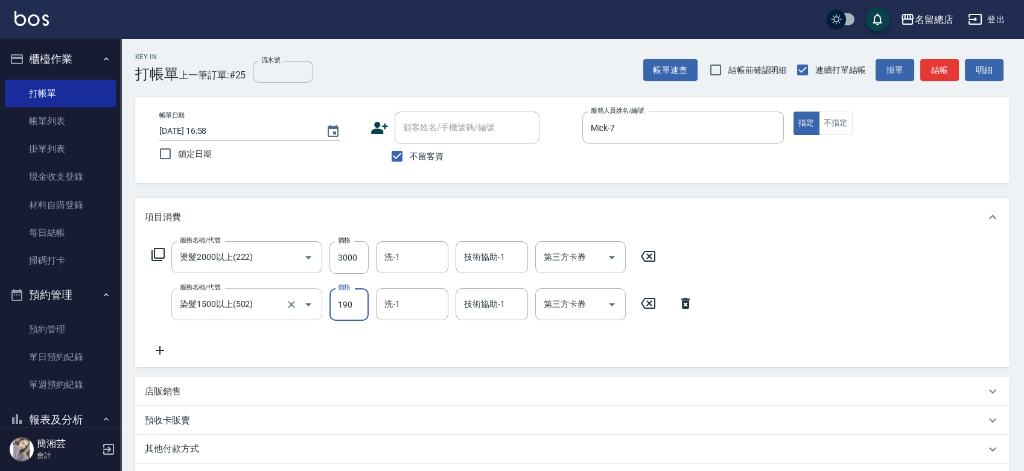
type input "1900"
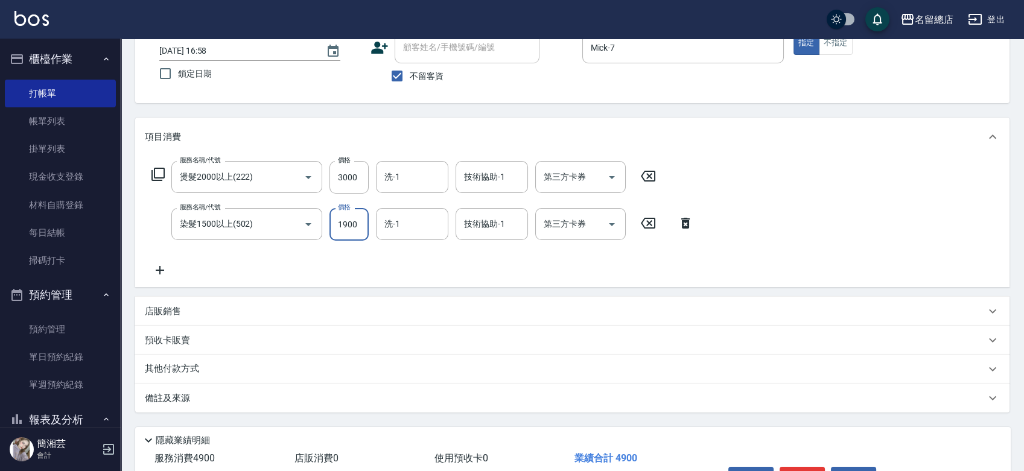
scroll to position [22, 0]
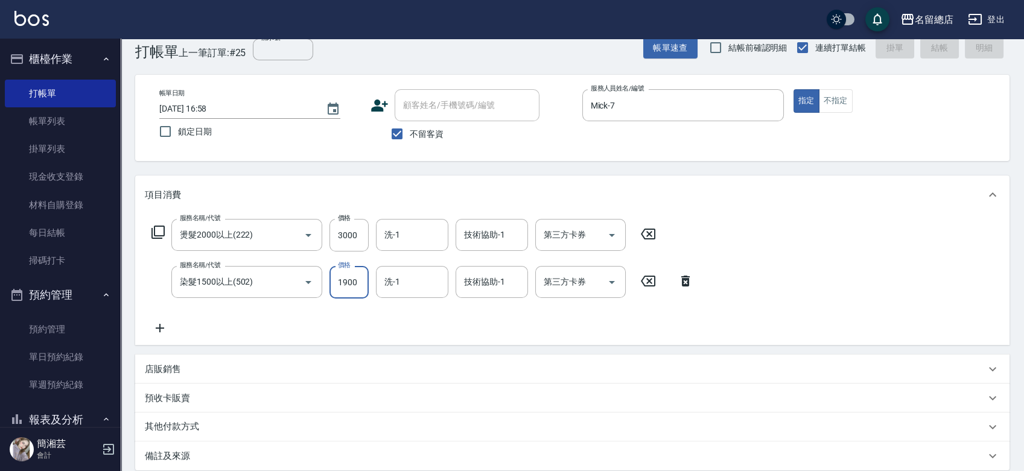
type input "2025/09/07 16:59"
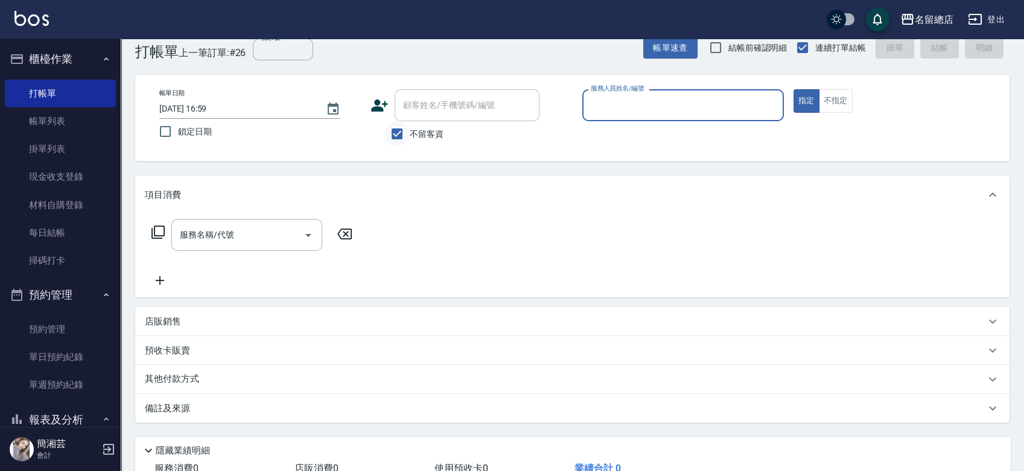
click at [402, 134] on input "不留客資" at bounding box center [396, 133] width 25 height 25
checkbox input "false"
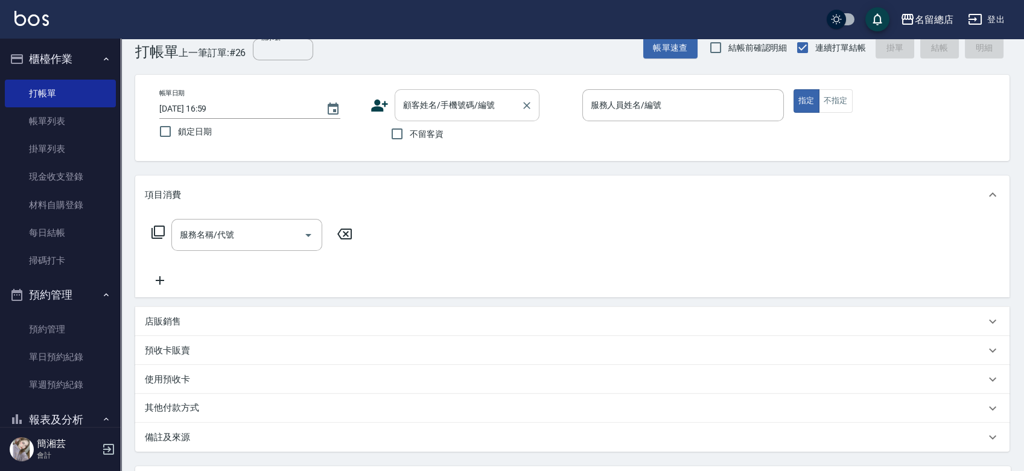
click at [420, 107] on input "顧客姓名/手機號碼/編號" at bounding box center [458, 105] width 116 height 21
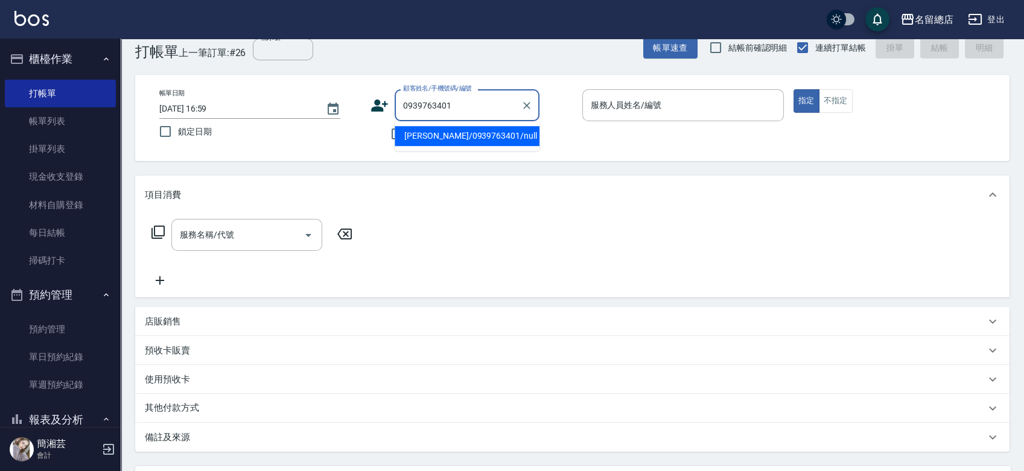
type input "魏君安/0939763401/null"
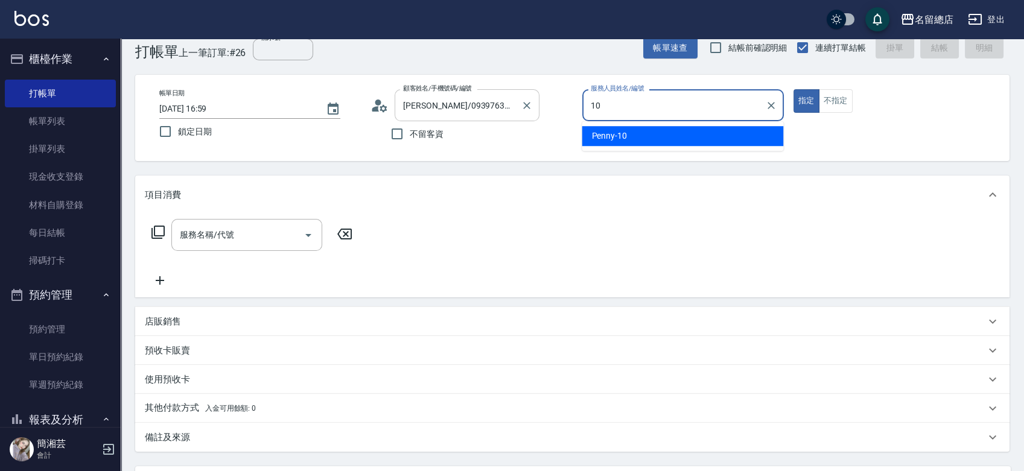
type input "Penny-10"
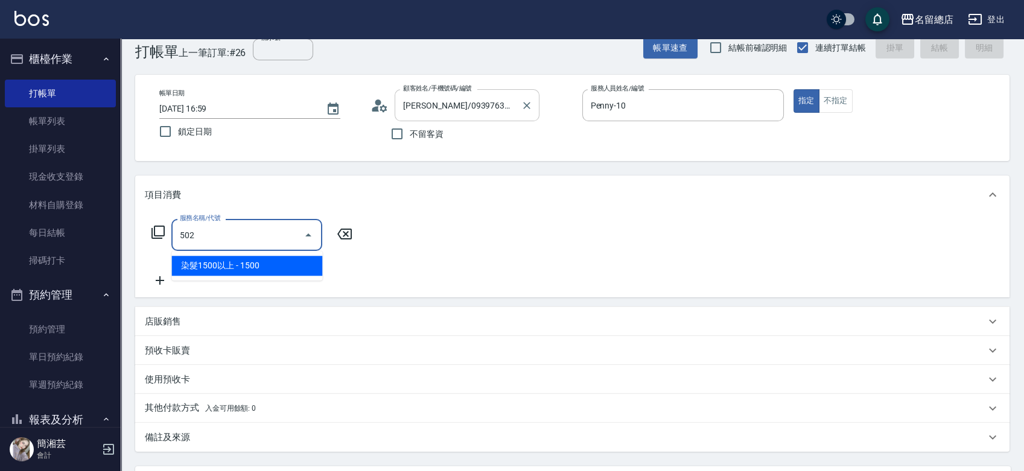
type input "染髮1500以上(502)"
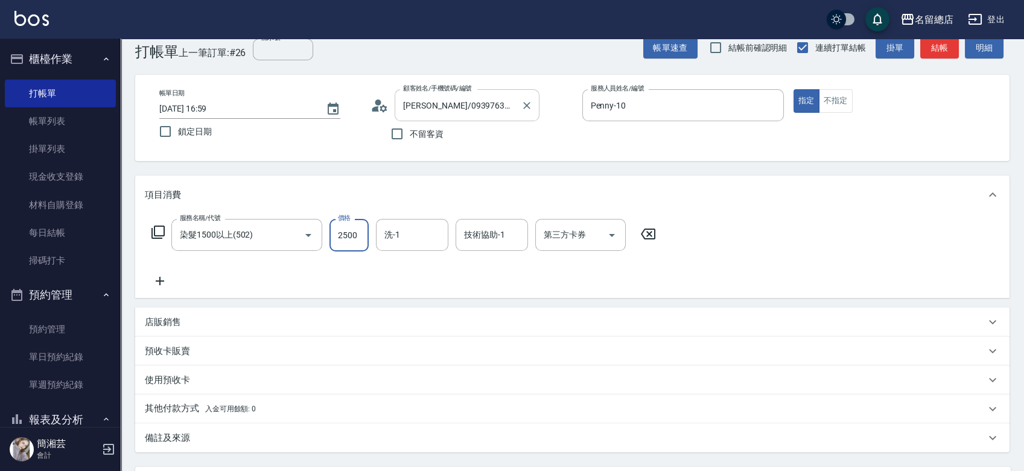
type input "2500"
type input "謝雅筑-26"
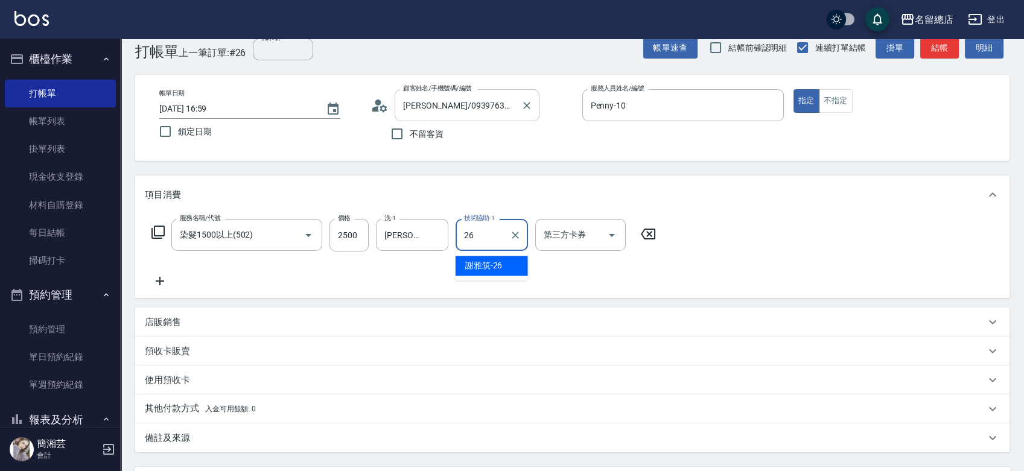
type input "謝雅筑-26"
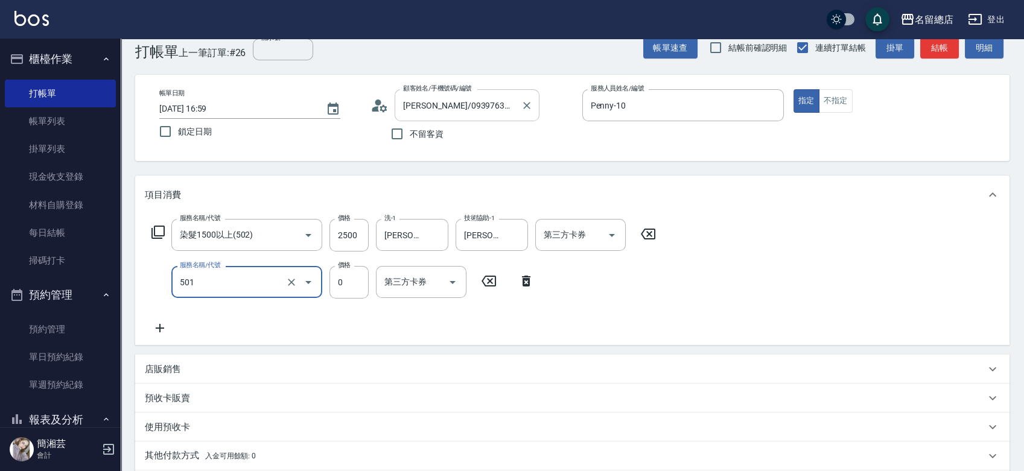
type input "2段蓋卡1300以上(501)"
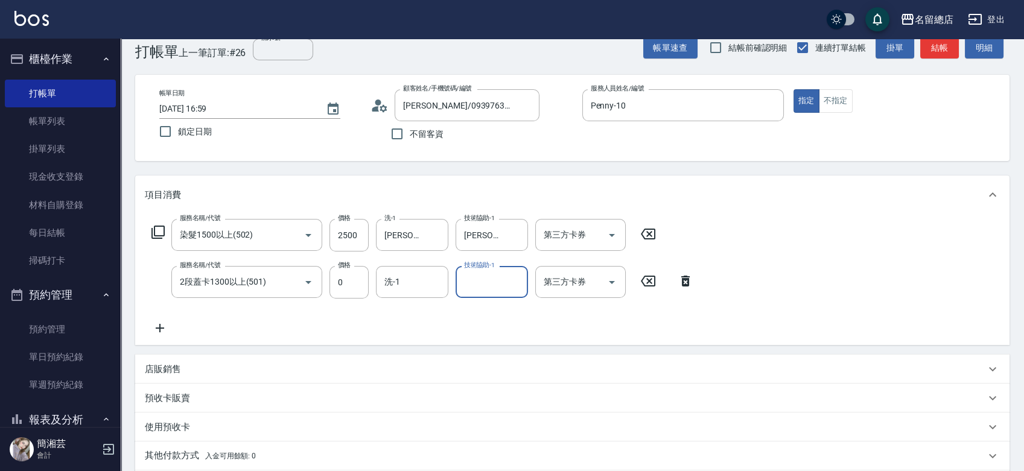
drag, startPoint x: 390, startPoint y: 293, endPoint x: 392, endPoint y: 287, distance: 6.9
click at [392, 287] on div "洗-1" at bounding box center [412, 282] width 72 height 32
type input "謝雅筑-26"
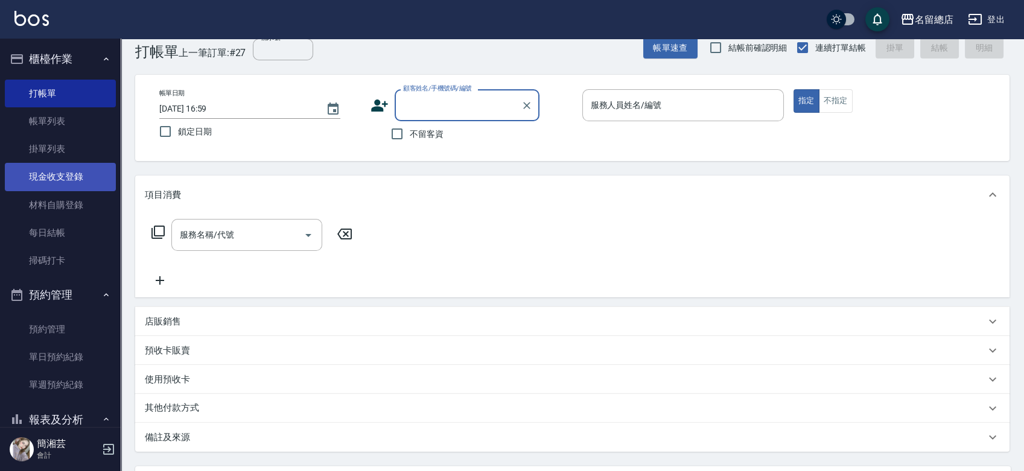
click at [35, 178] on link "現金收支登錄" at bounding box center [60, 177] width 111 height 28
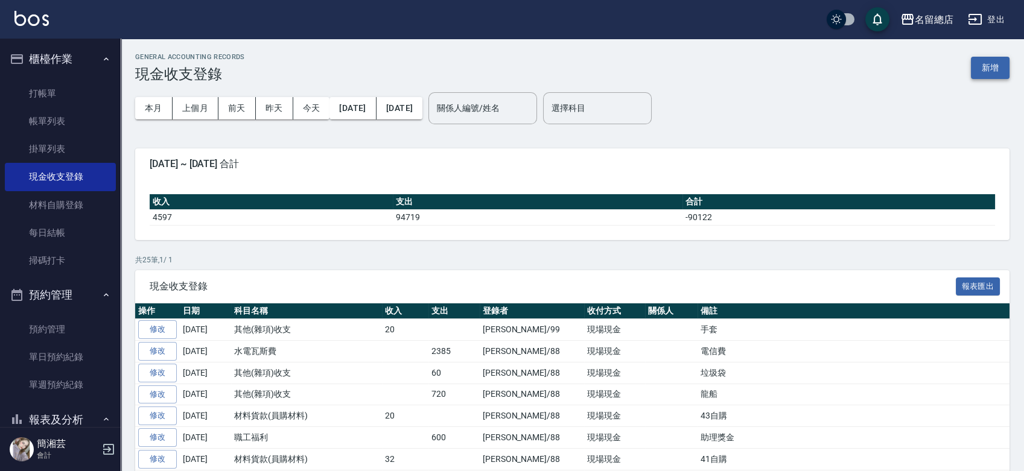
click at [989, 70] on button "新增" at bounding box center [990, 68] width 39 height 22
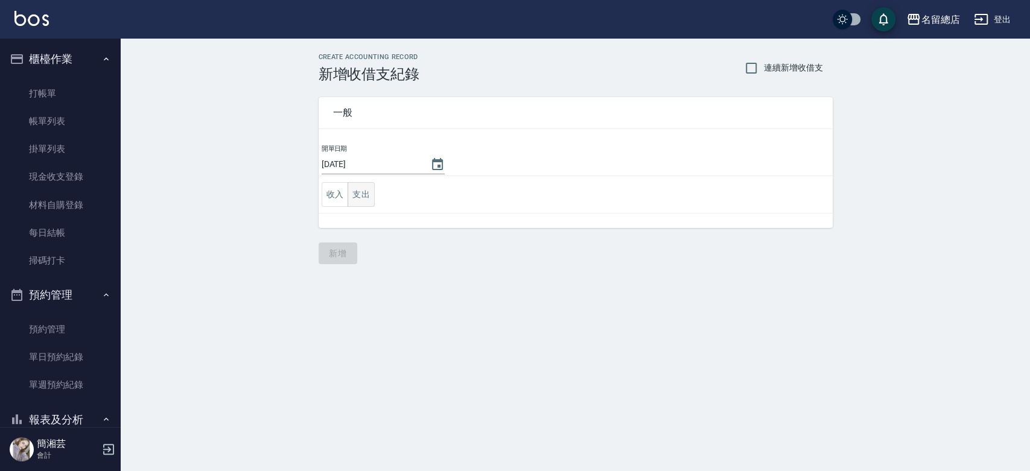
drag, startPoint x: 370, startPoint y: 196, endPoint x: 370, endPoint y: 190, distance: 6.1
click at [370, 191] on button "支出" at bounding box center [361, 194] width 27 height 25
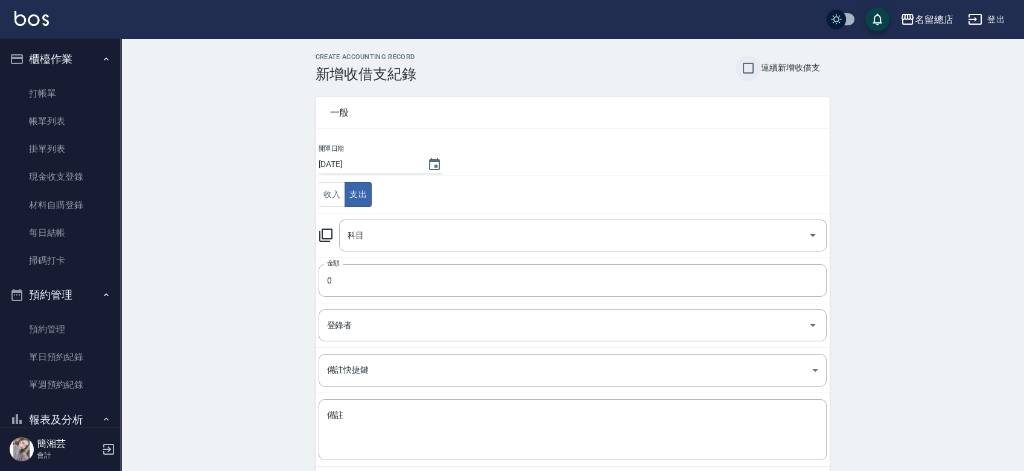
click at [748, 71] on input "連續新增收借支" at bounding box center [747, 68] width 25 height 25
click at [465, 245] on input "科目" at bounding box center [573, 235] width 459 height 21
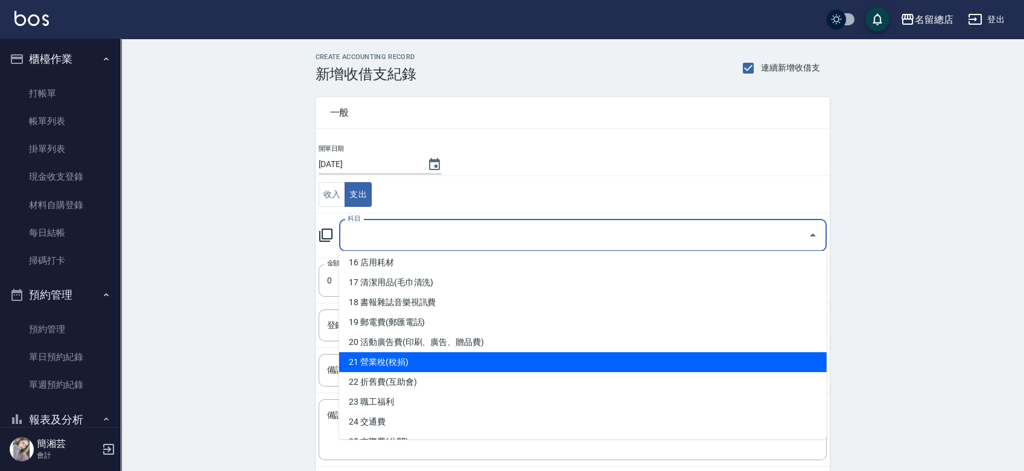
scroll to position [402, 0]
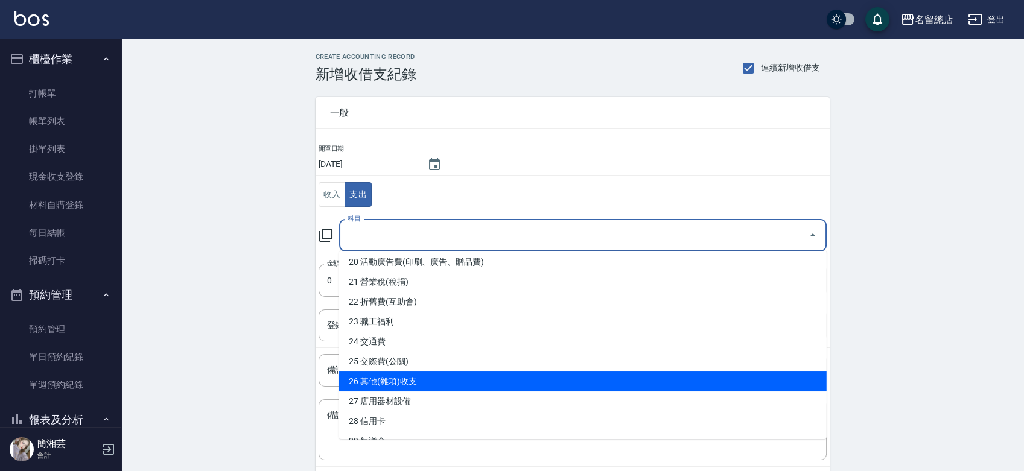
click at [401, 379] on li "26 其他(雜項)收支" at bounding box center [582, 382] width 487 height 20
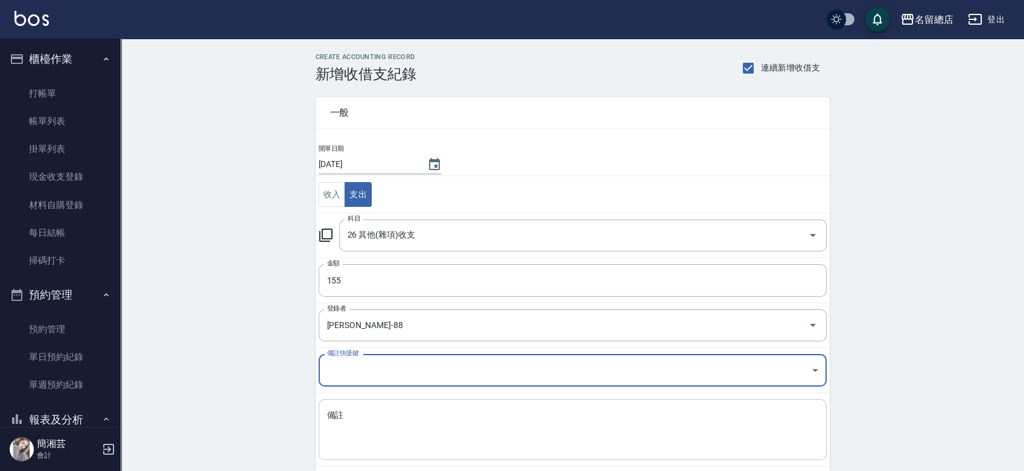
click at [358, 407] on div "x 備註" at bounding box center [573, 429] width 508 height 61
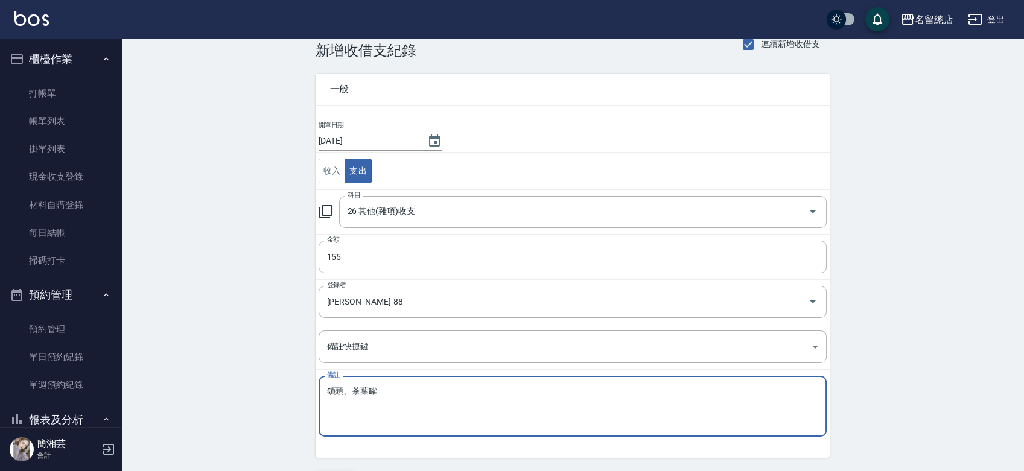
scroll to position [60, 0]
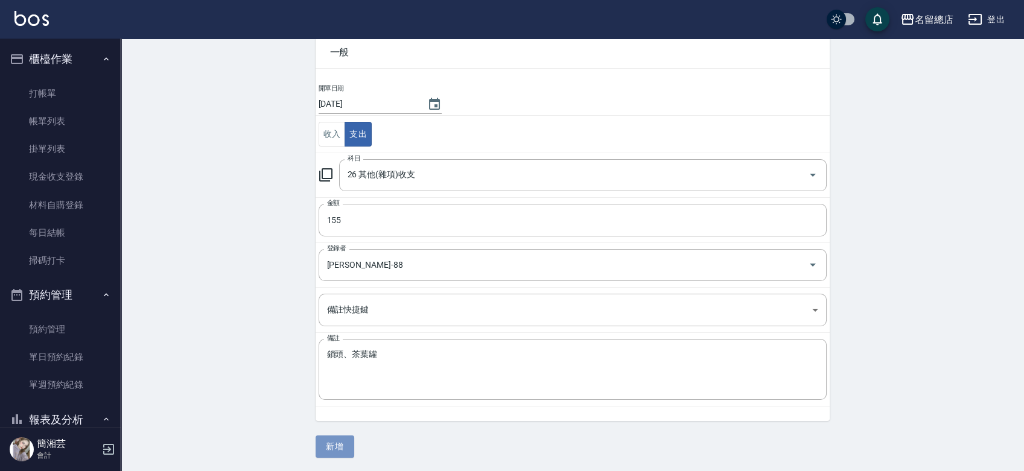
click at [344, 442] on button "新增" at bounding box center [335, 447] width 39 height 22
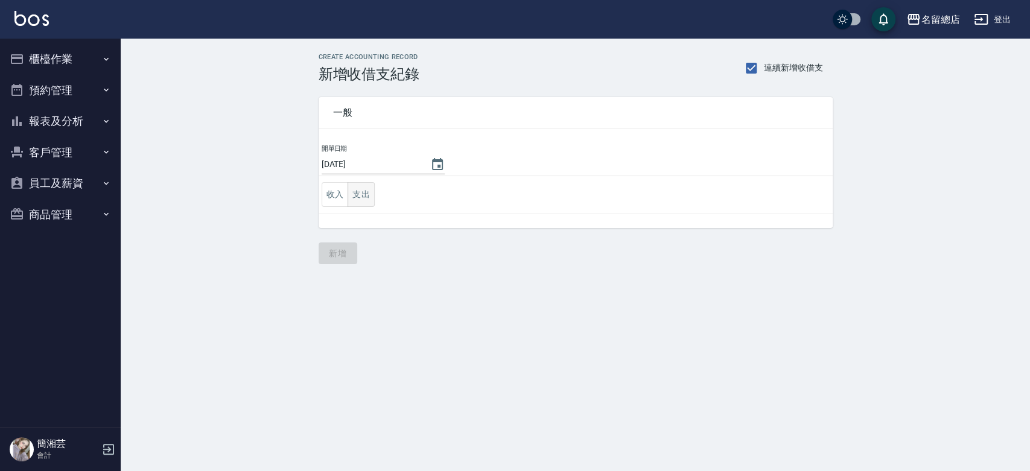
click at [360, 195] on button "支出" at bounding box center [361, 194] width 27 height 25
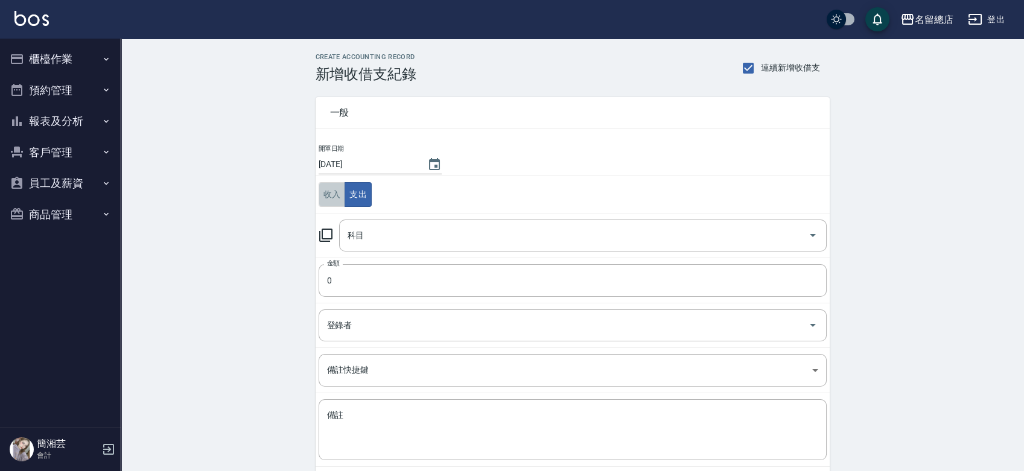
click at [336, 200] on button "收入" at bounding box center [332, 194] width 27 height 25
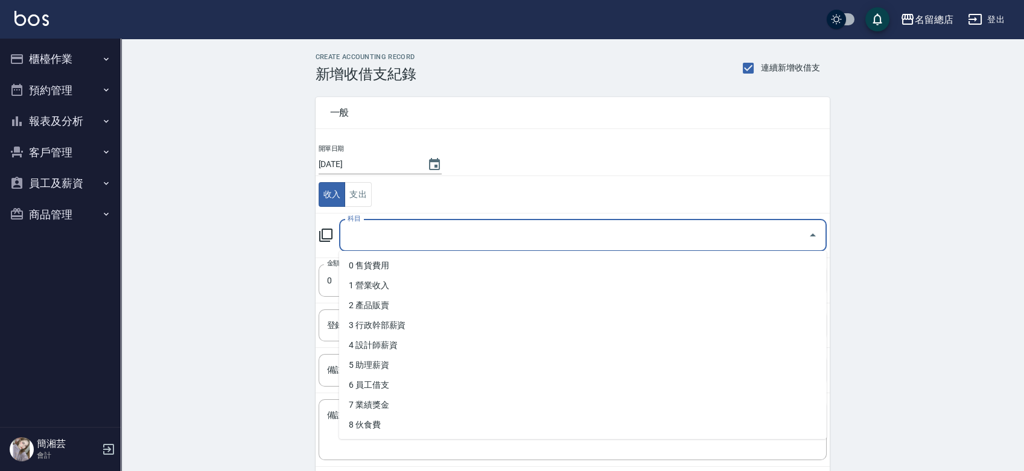
click at [361, 243] on input "科目" at bounding box center [573, 235] width 459 height 21
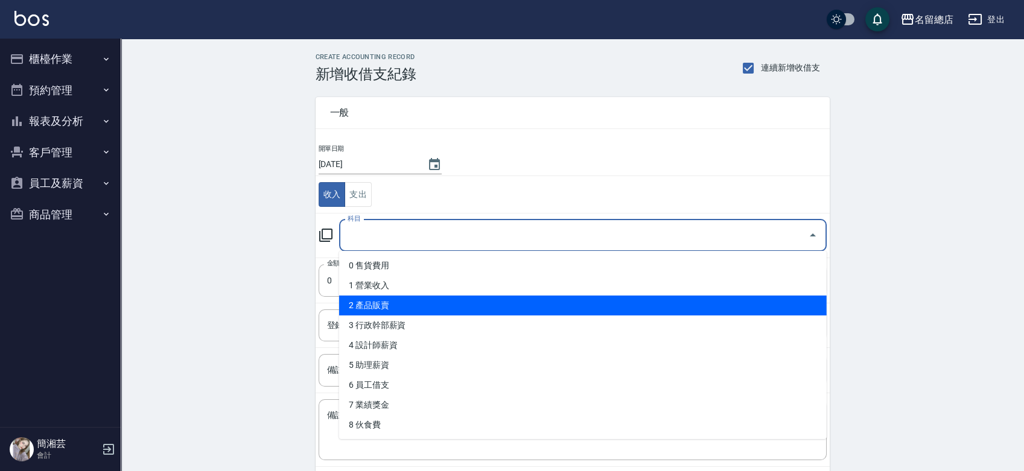
click at [411, 310] on li "2 產品販賣" at bounding box center [582, 306] width 487 height 20
type input "2 產品販賣"
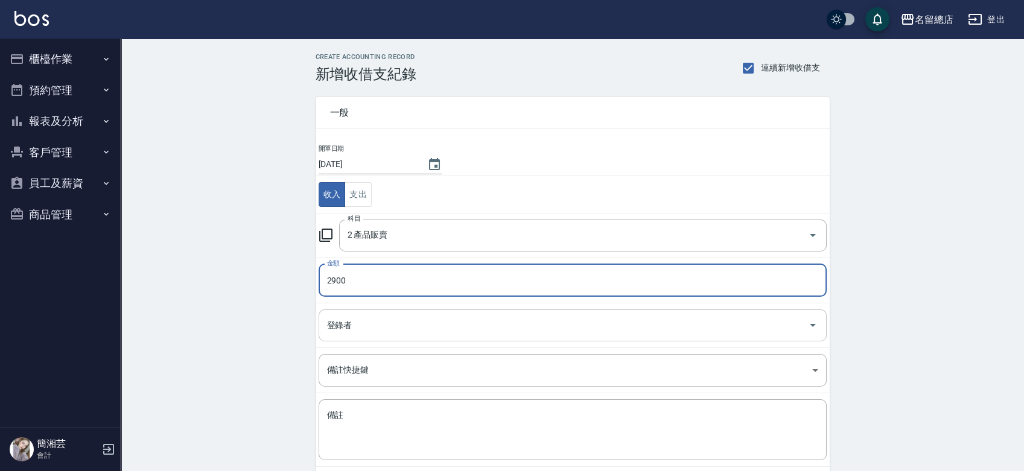
type input "2900"
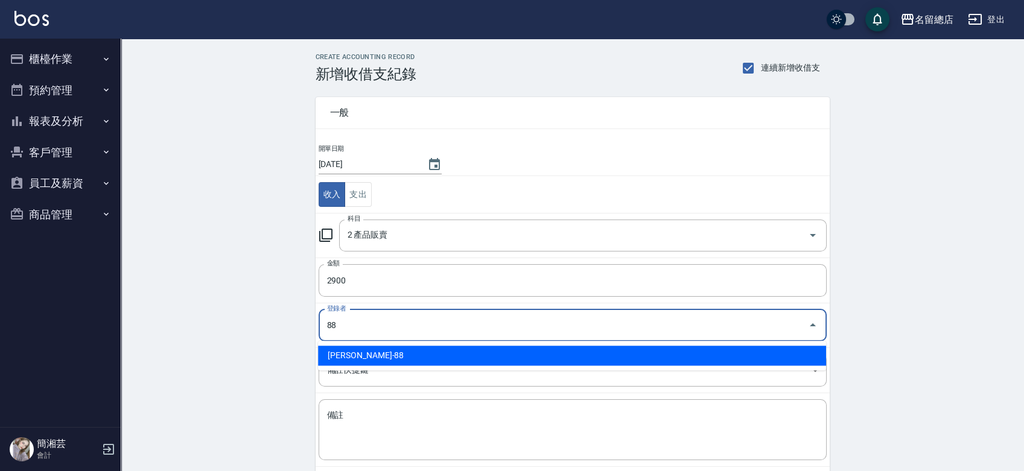
type input "[PERSON_NAME]-88"
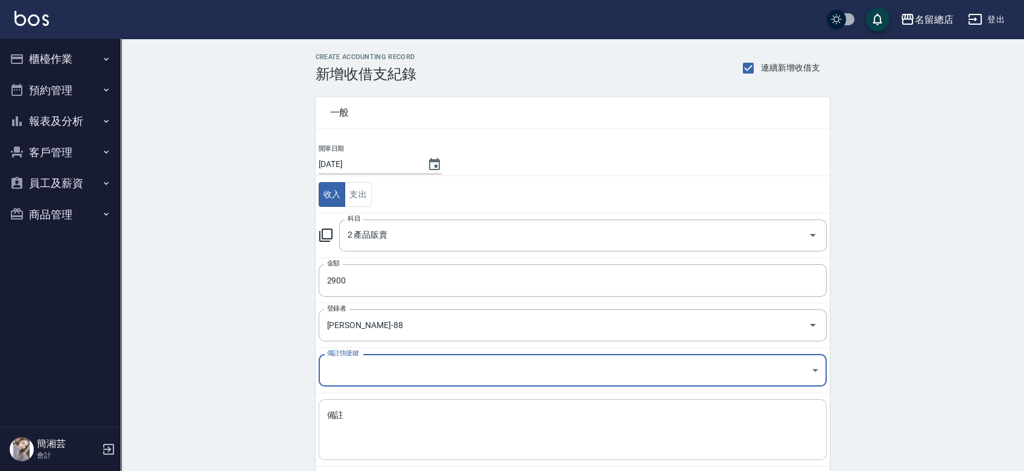
click at [347, 424] on textarea "備註" at bounding box center [572, 430] width 491 height 41
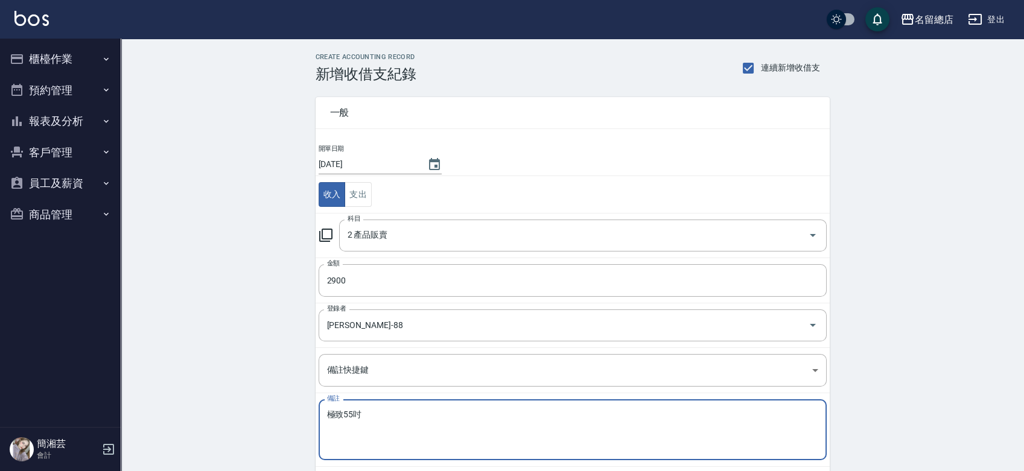
scroll to position [60, 0]
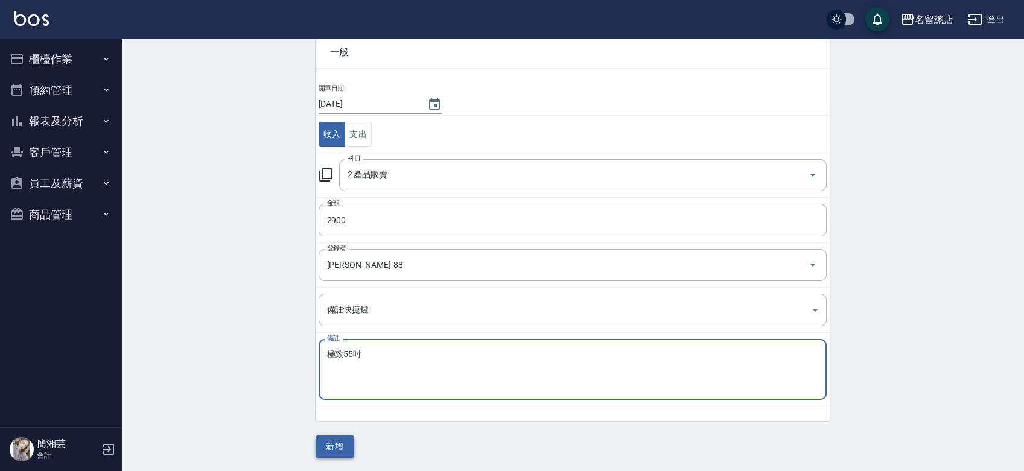
type textarea "極致55吋"
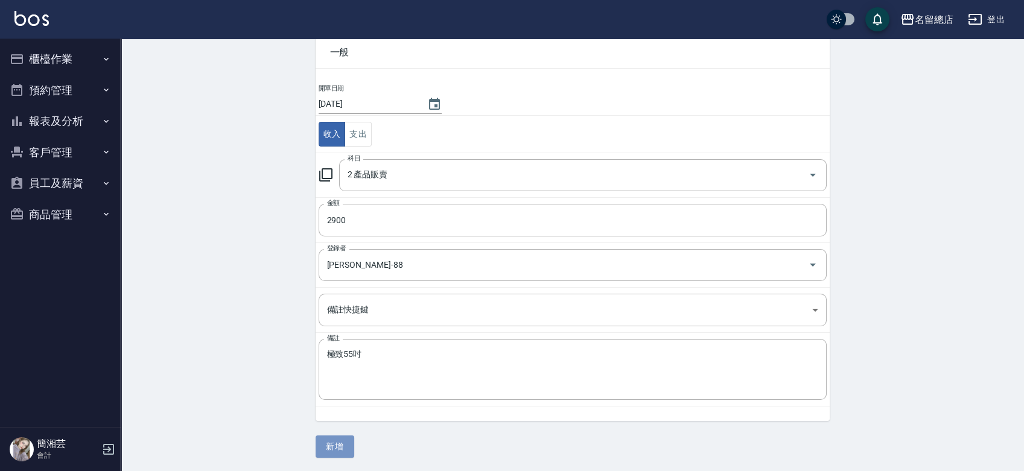
click at [332, 441] on button "新增" at bounding box center [335, 447] width 39 height 22
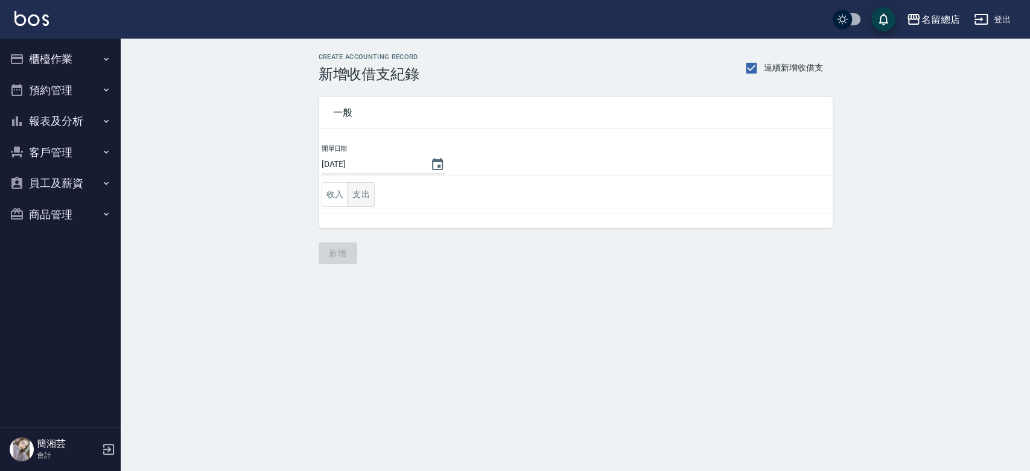
click at [363, 192] on button "支出" at bounding box center [361, 194] width 27 height 25
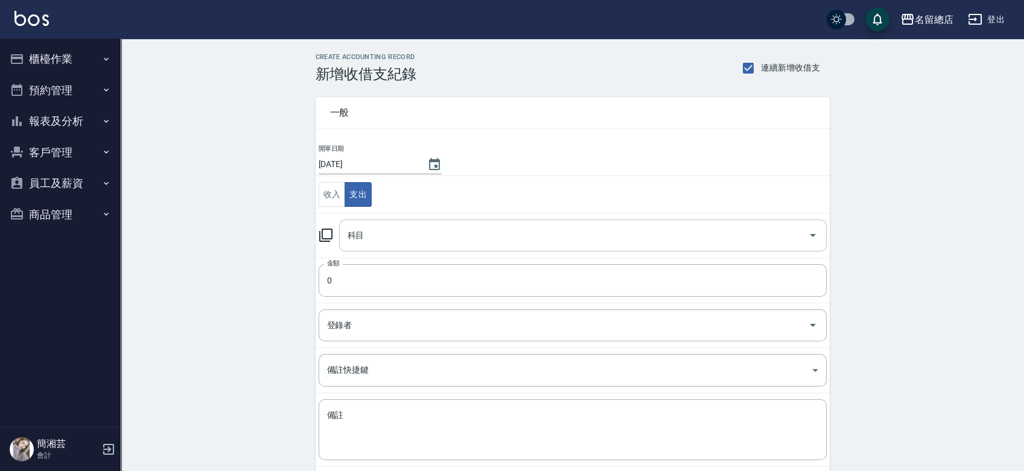
click at [367, 230] on input "科目" at bounding box center [573, 235] width 459 height 21
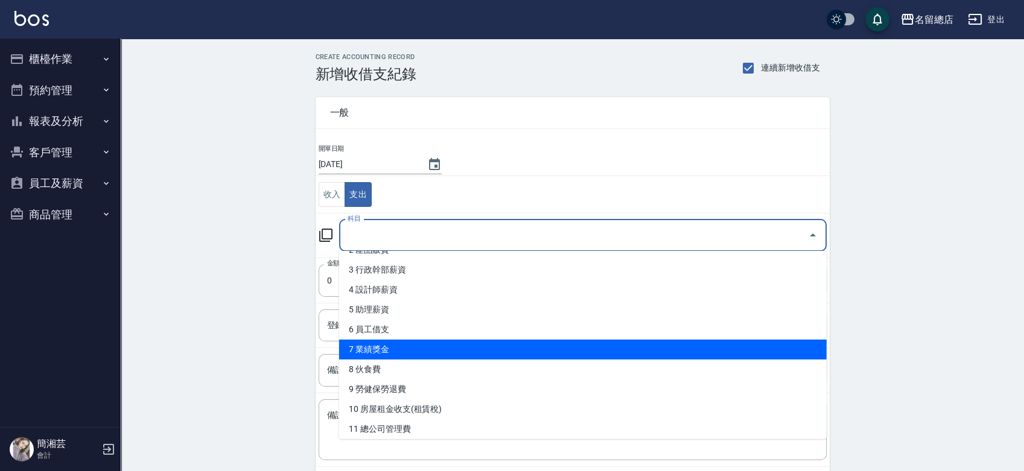
scroll to position [134, 0]
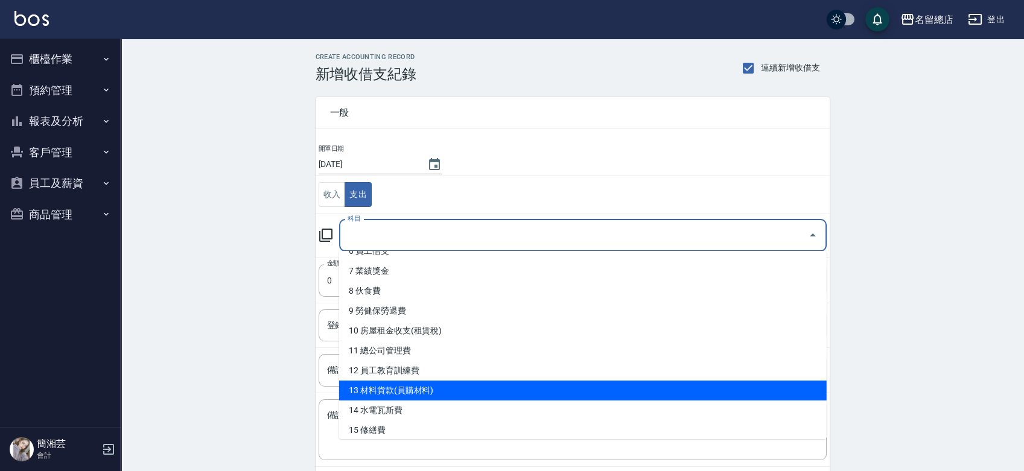
click at [407, 389] on li "13 材料貨款(員購材料)" at bounding box center [582, 391] width 487 height 20
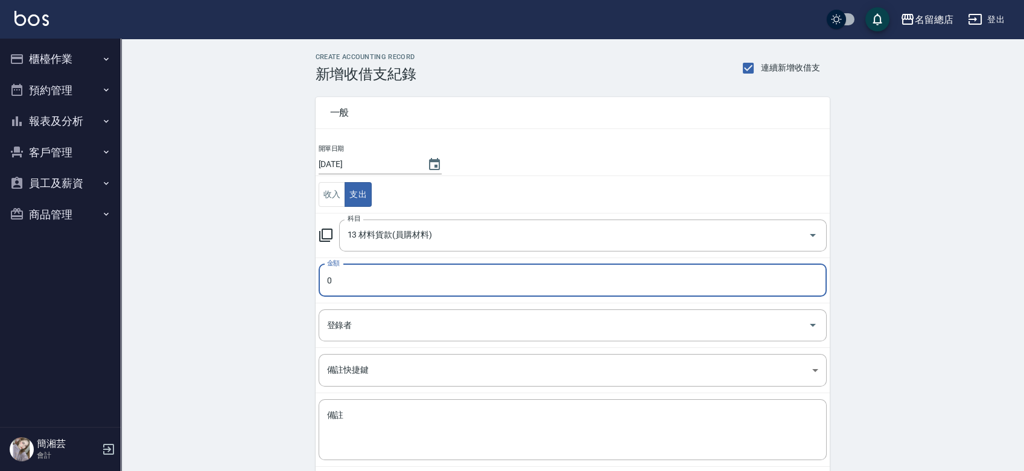
type input "13 材料貨款(員購材料)"
type input "2030"
drag, startPoint x: 356, startPoint y: 329, endPoint x: 353, endPoint y: 338, distance: 9.5
click at [355, 333] on input "登錄者" at bounding box center [563, 325] width 479 height 21
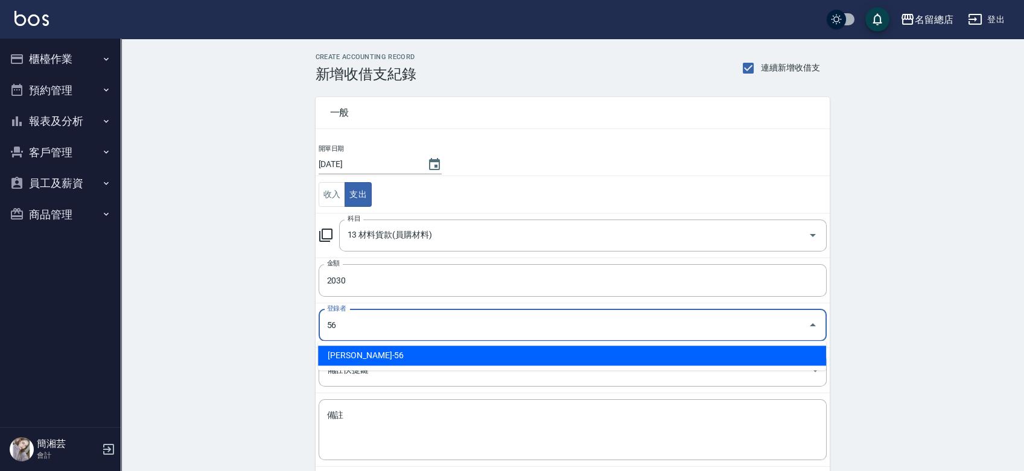
type input "5"
type input "[PERSON_NAME]-88"
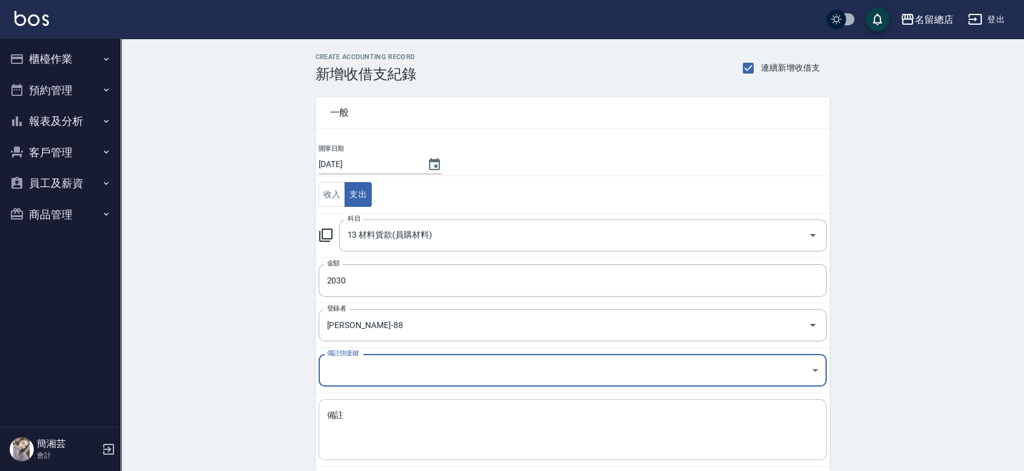
click at [484, 413] on textarea "備註" at bounding box center [572, 430] width 491 height 41
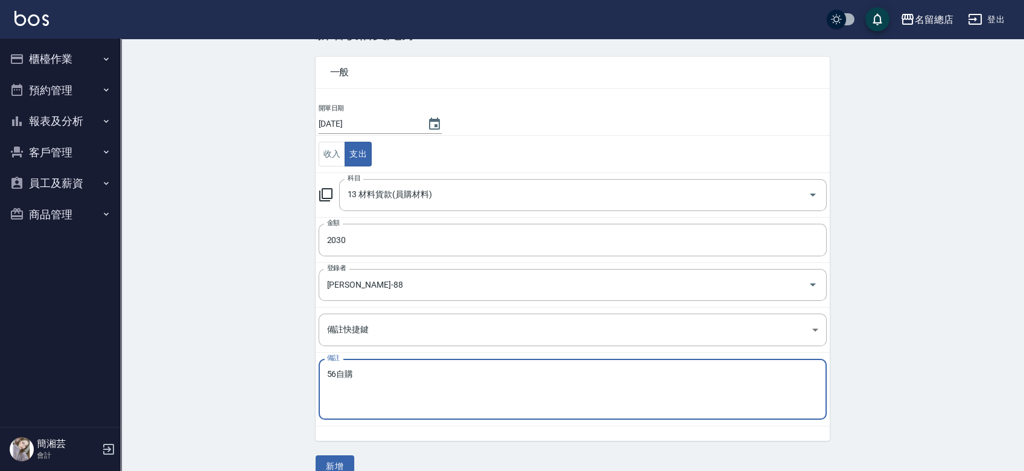
scroll to position [60, 0]
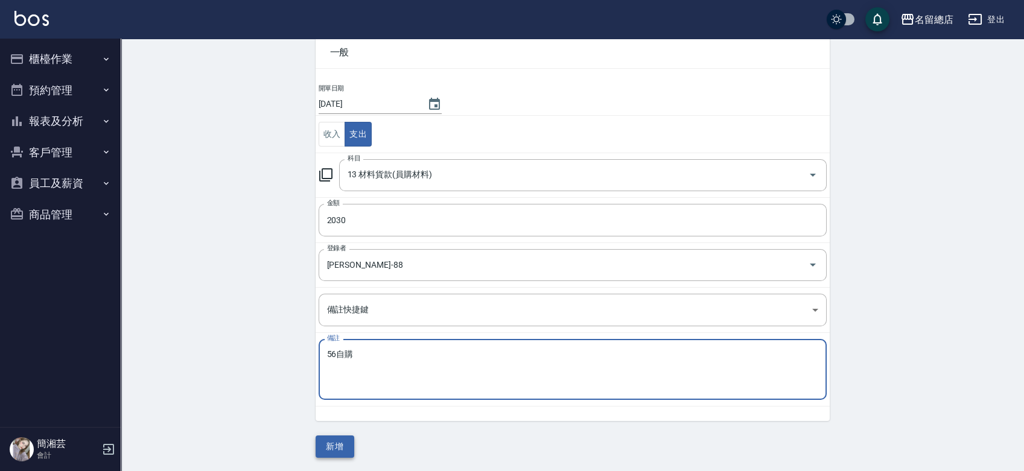
type textarea "56自購"
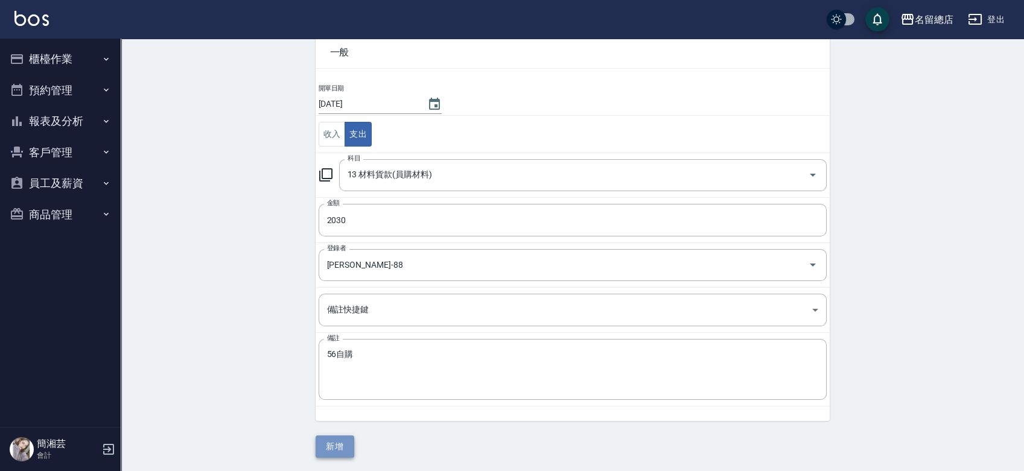
click at [326, 440] on button "新增" at bounding box center [335, 447] width 39 height 22
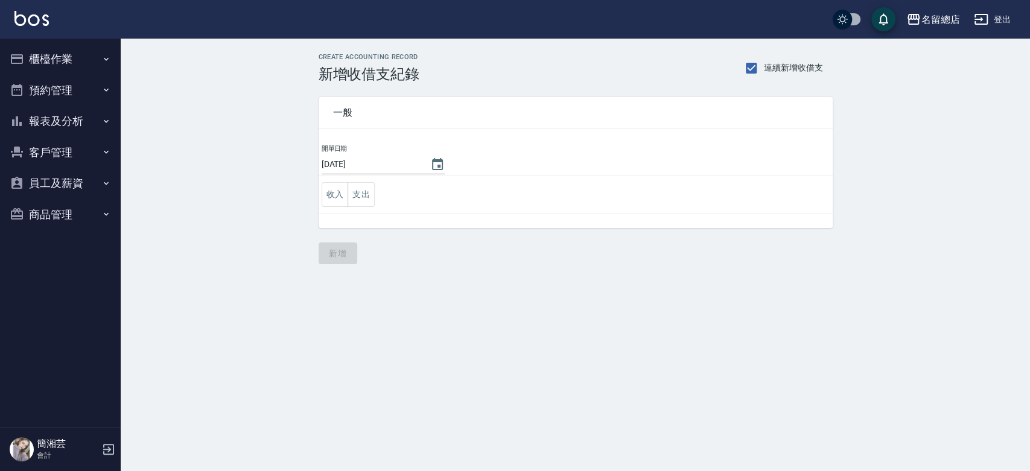
click at [55, 115] on button "報表及分析" at bounding box center [60, 121] width 111 height 31
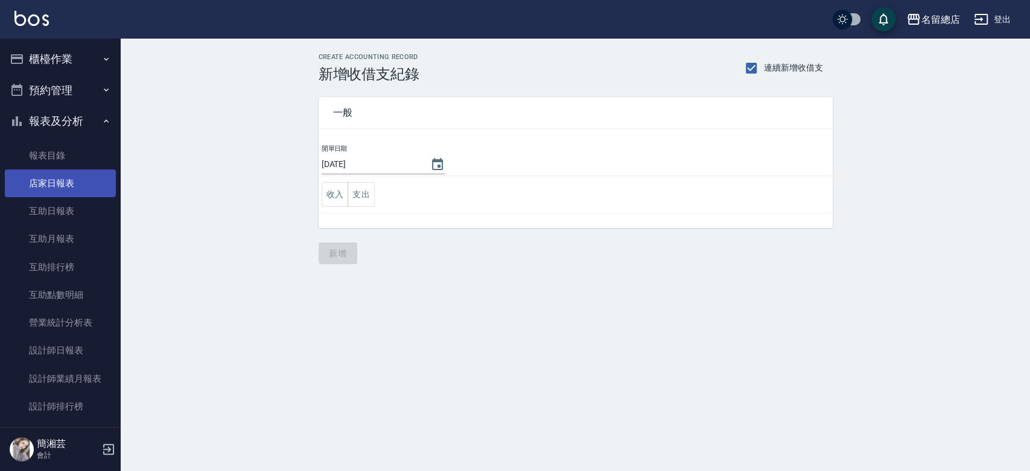
click at [57, 176] on link "店家日報表" at bounding box center [60, 184] width 111 height 28
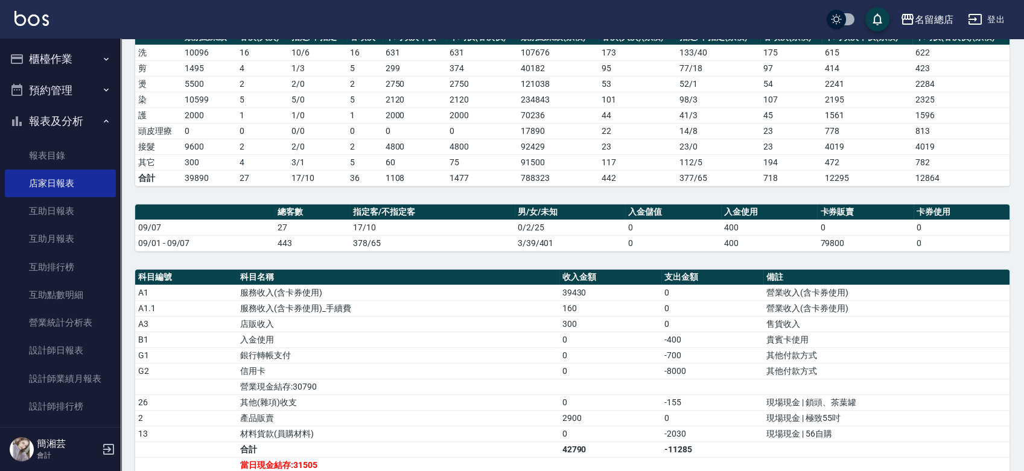
scroll to position [67, 0]
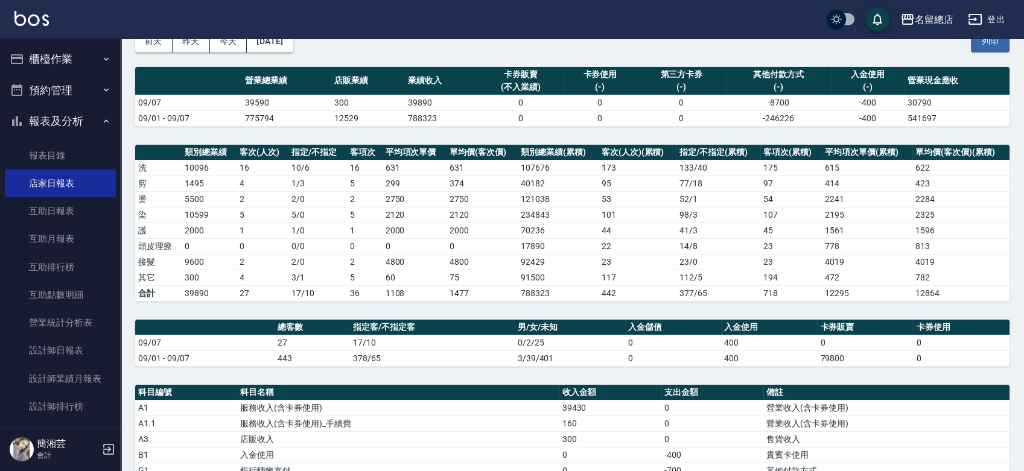
click at [62, 52] on button "櫃檯作業" at bounding box center [60, 58] width 111 height 31
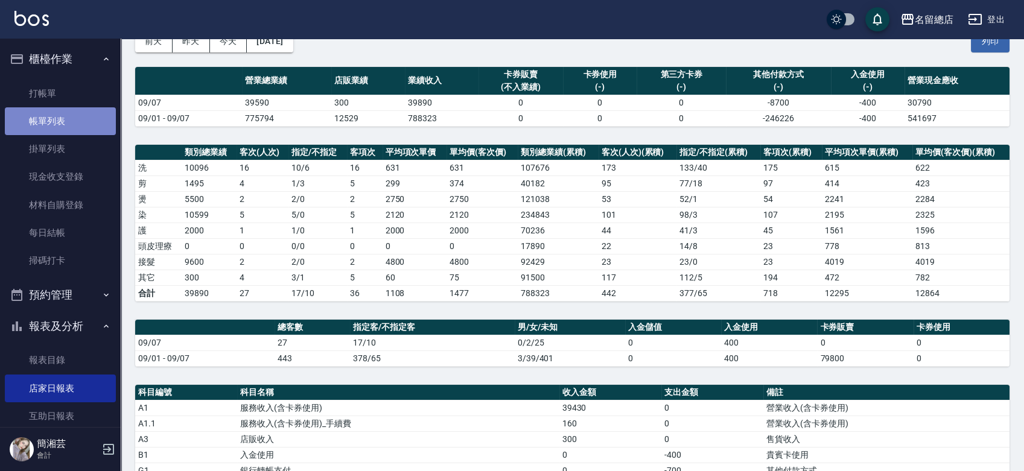
click at [62, 118] on link "帳單列表" at bounding box center [60, 121] width 111 height 28
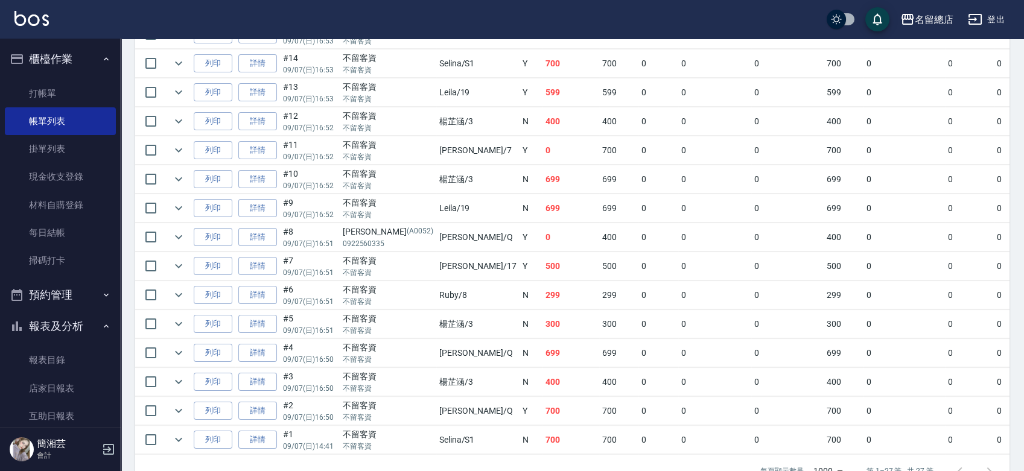
scroll to position [727, 0]
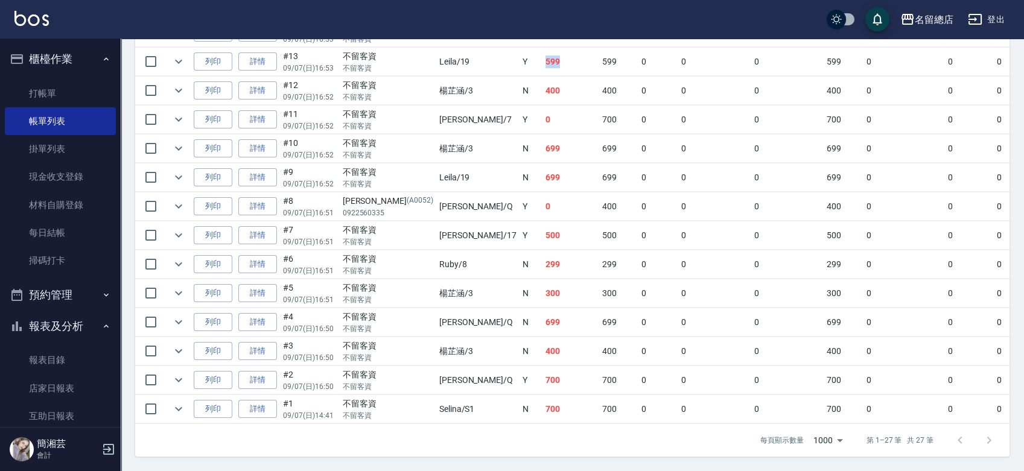
drag, startPoint x: 454, startPoint y: 51, endPoint x: 527, endPoint y: 60, distance: 73.0
click at [526, 60] on tr "列印 詳情 #13 09/07 (日) 16:53 不留客資 不留客資 Leila /19 Y 599 599 0 0 0 599 0 0 0 0 0" at bounding box center [682, 62] width 1094 height 28
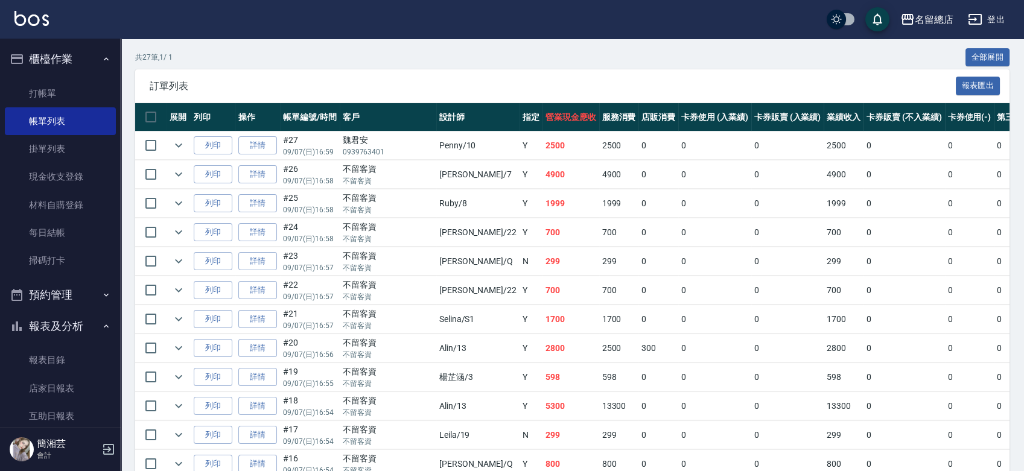
scroll to position [124, 0]
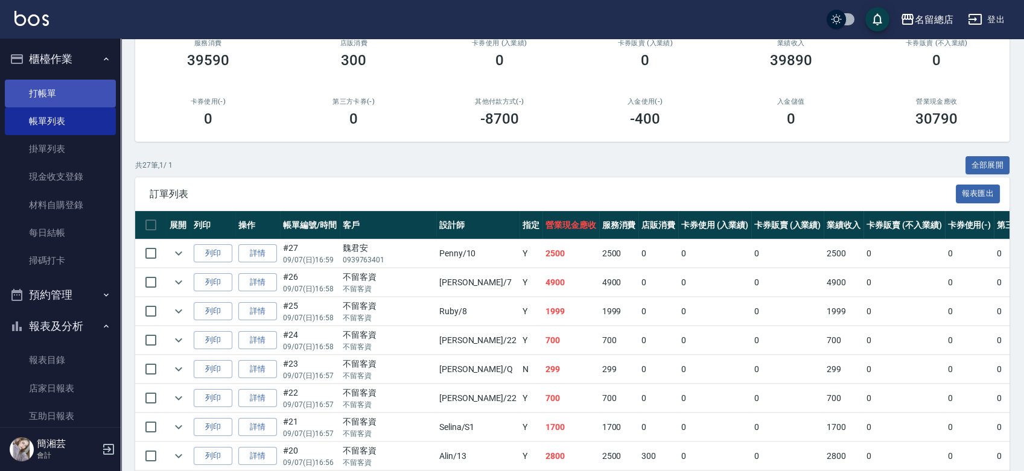
click at [46, 97] on link "打帳單" at bounding box center [60, 94] width 111 height 28
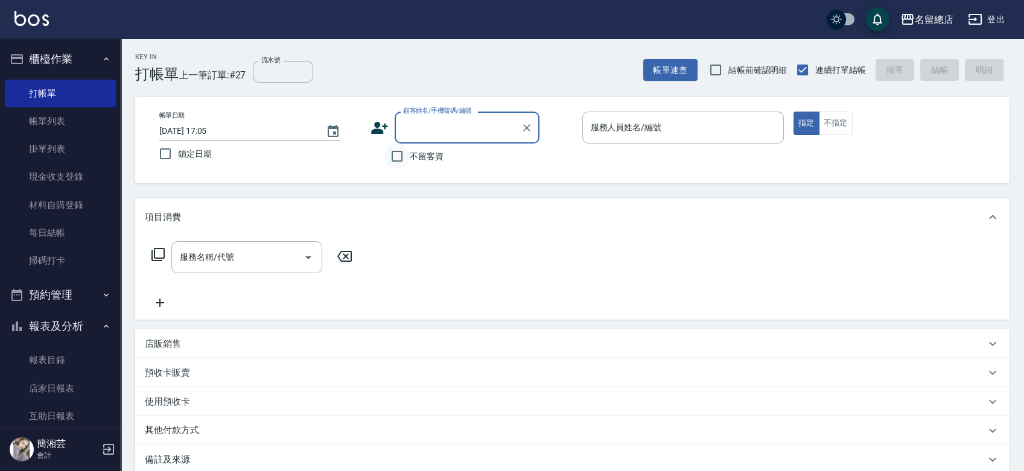
click at [407, 156] on input "不留客資" at bounding box center [396, 156] width 25 height 25
checkbox input "true"
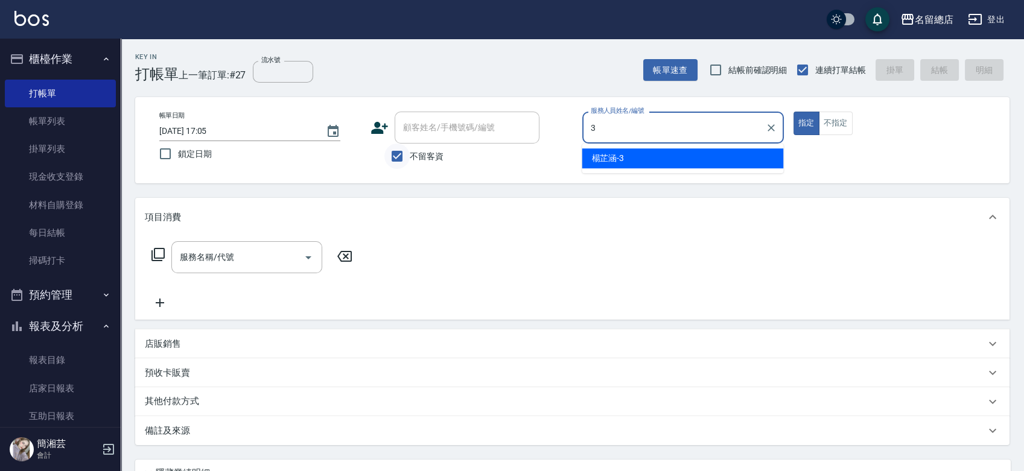
type input "楊芷涵-3"
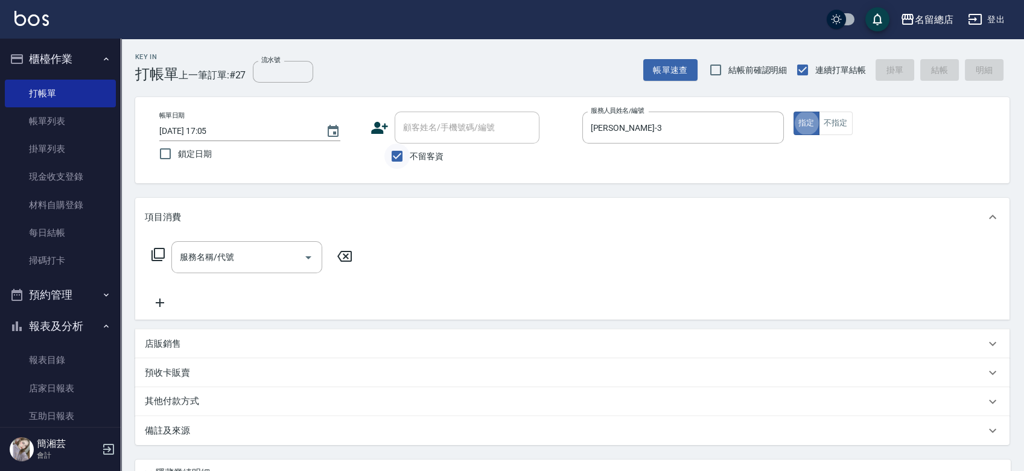
type button "true"
click at [274, 253] on input "服務名稱/代號" at bounding box center [238, 257] width 122 height 21
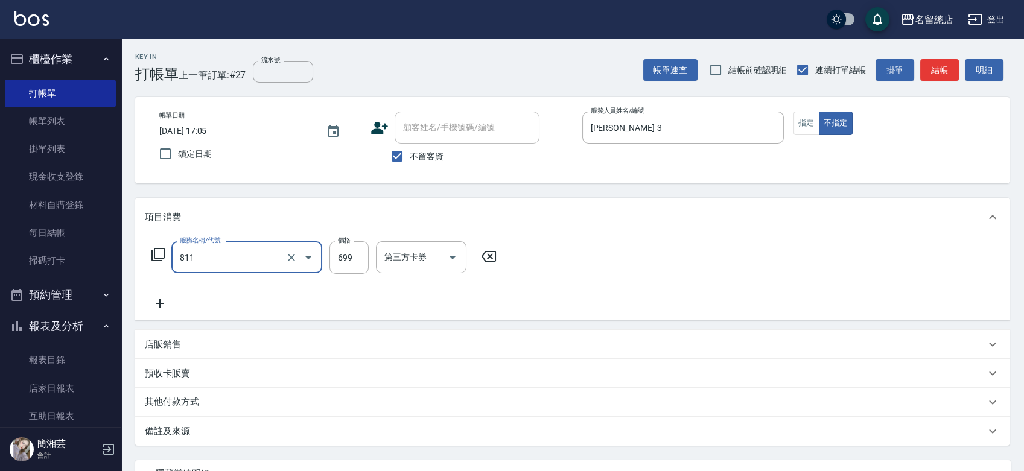
type input "洗+剪(811)"
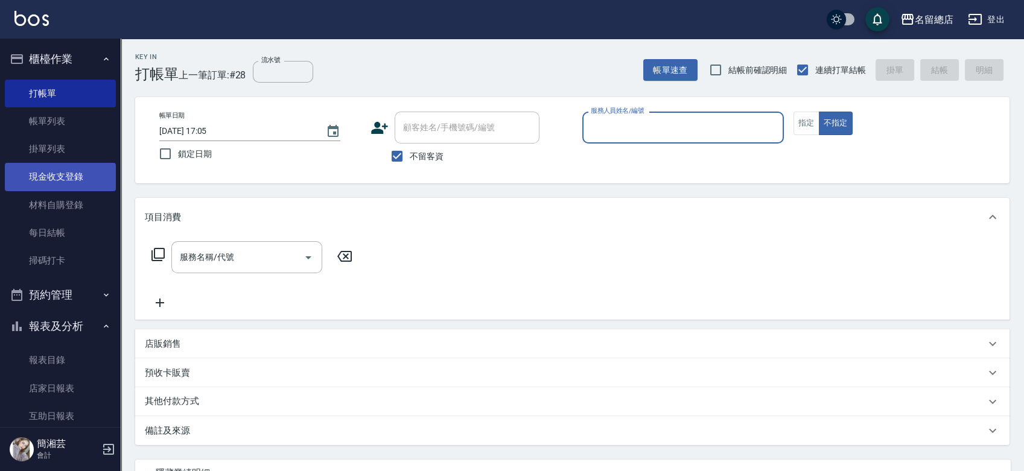
click at [37, 184] on link "現金收支登錄" at bounding box center [60, 177] width 111 height 28
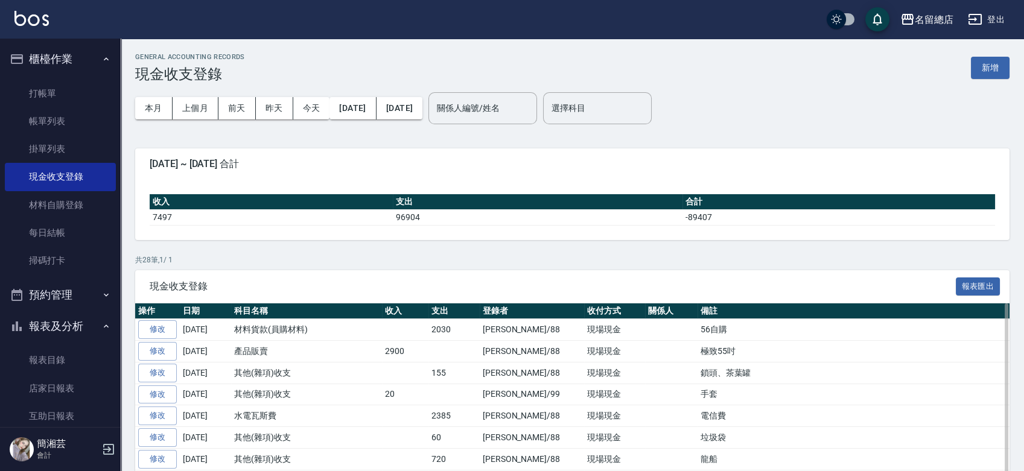
click at [179, 335] on td "修改" at bounding box center [157, 330] width 45 height 22
click at [173, 332] on link "修改" at bounding box center [157, 329] width 39 height 19
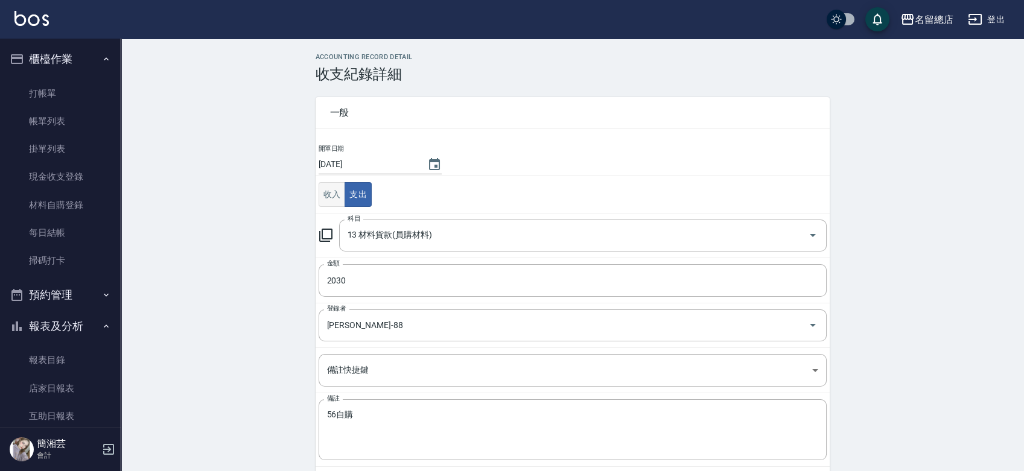
click at [327, 187] on button "收入" at bounding box center [332, 194] width 27 height 25
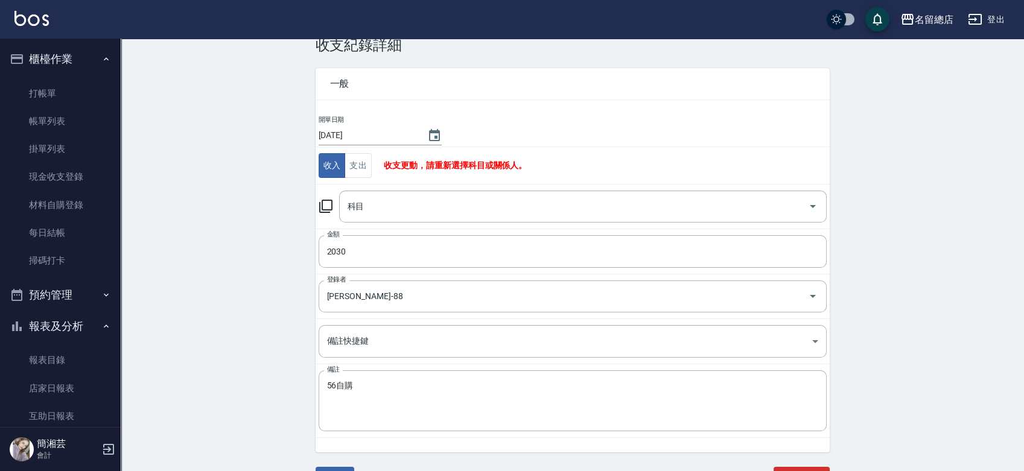
scroll to position [46, 0]
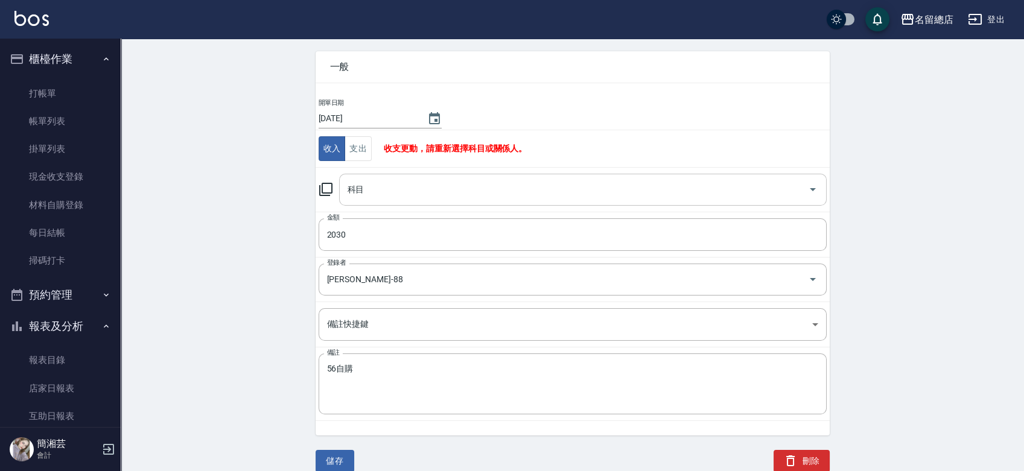
click at [378, 192] on input "科目" at bounding box center [573, 189] width 459 height 21
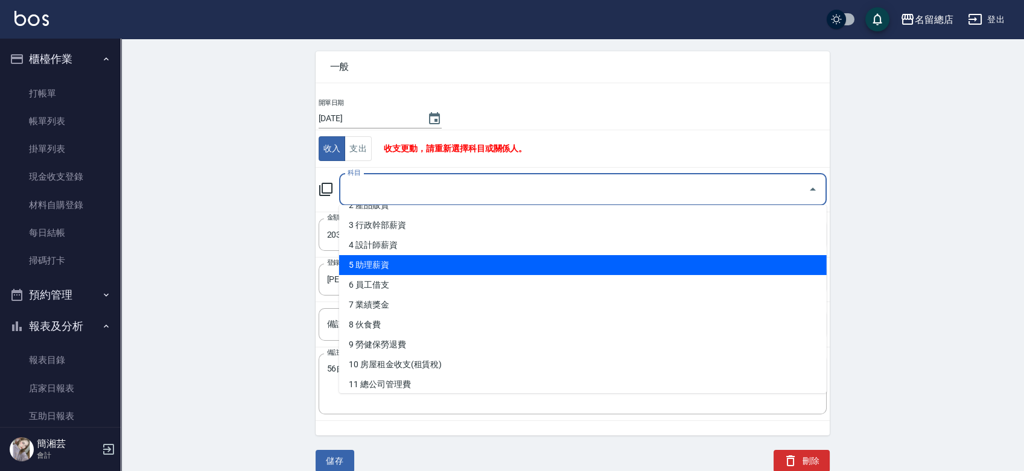
scroll to position [134, 0]
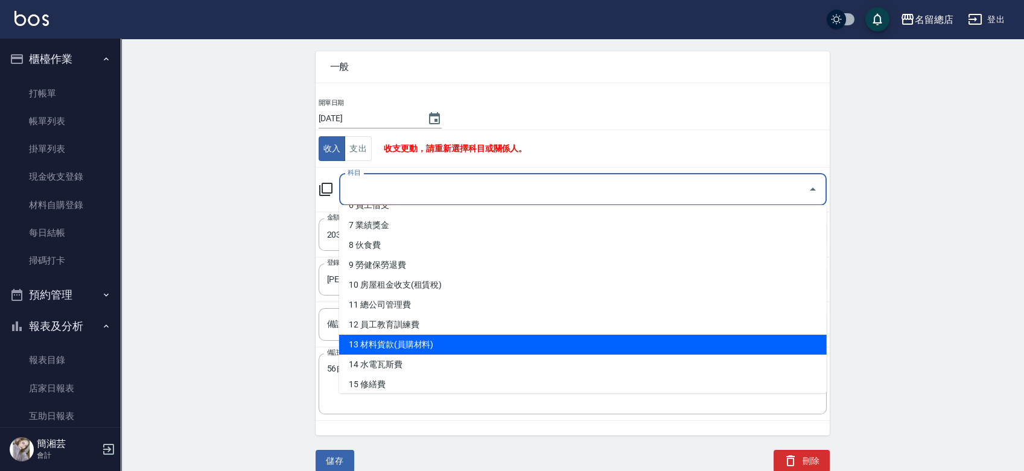
click at [400, 335] on li "13 材料貨款(員購材料)" at bounding box center [582, 345] width 487 height 20
type input "13 材料貨款(員購材料)"
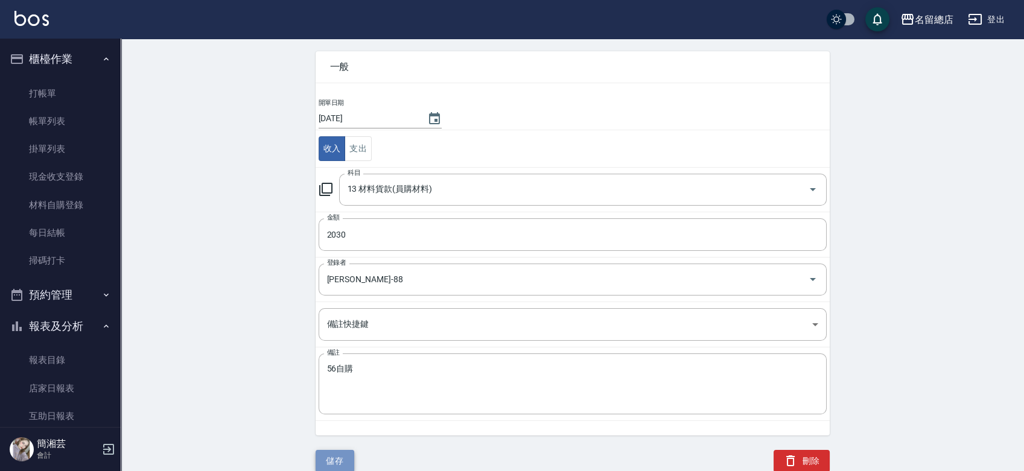
click at [345, 465] on button "儲存" at bounding box center [335, 461] width 39 height 22
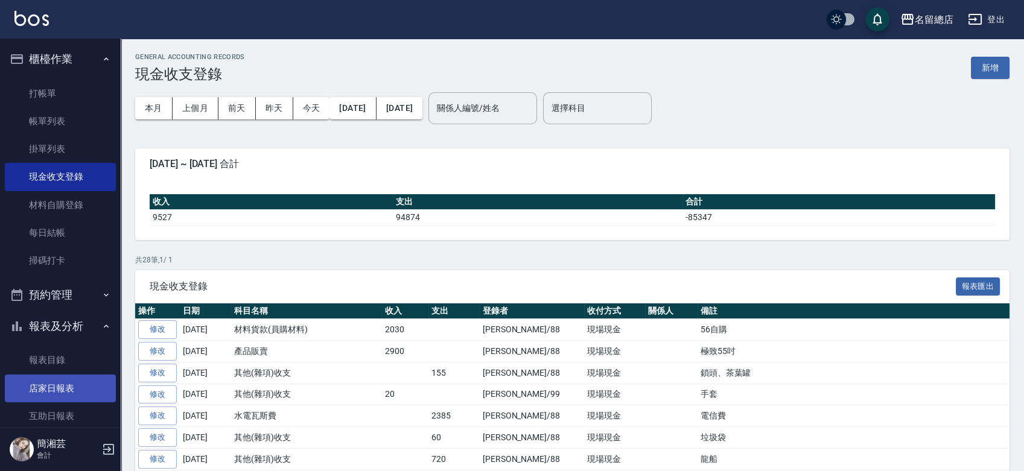
click at [44, 387] on link "店家日報表" at bounding box center [60, 389] width 111 height 28
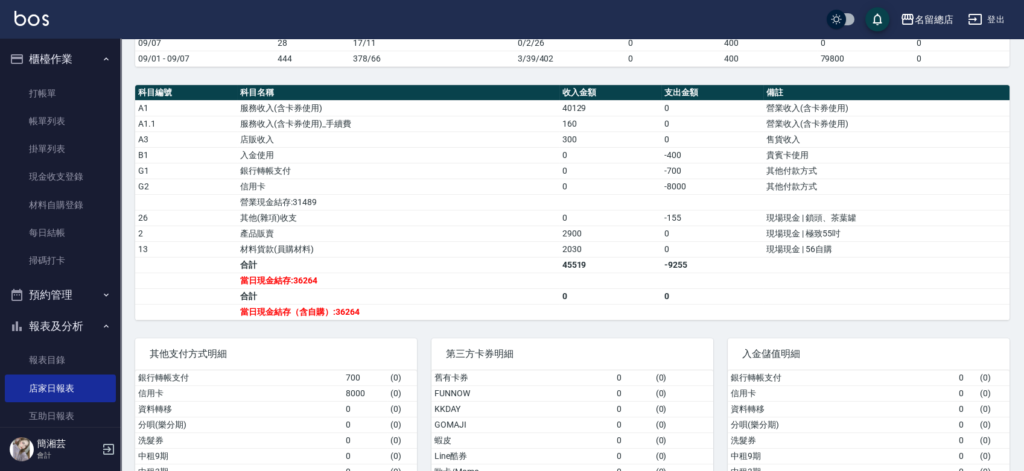
scroll to position [335, 0]
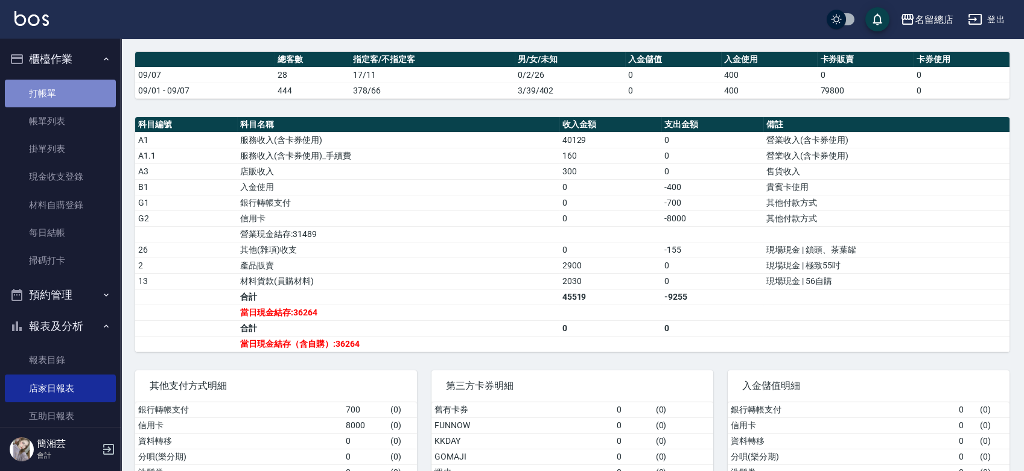
click at [69, 92] on link "打帳單" at bounding box center [60, 94] width 111 height 28
